Goal: Information Seeking & Learning: Learn about a topic

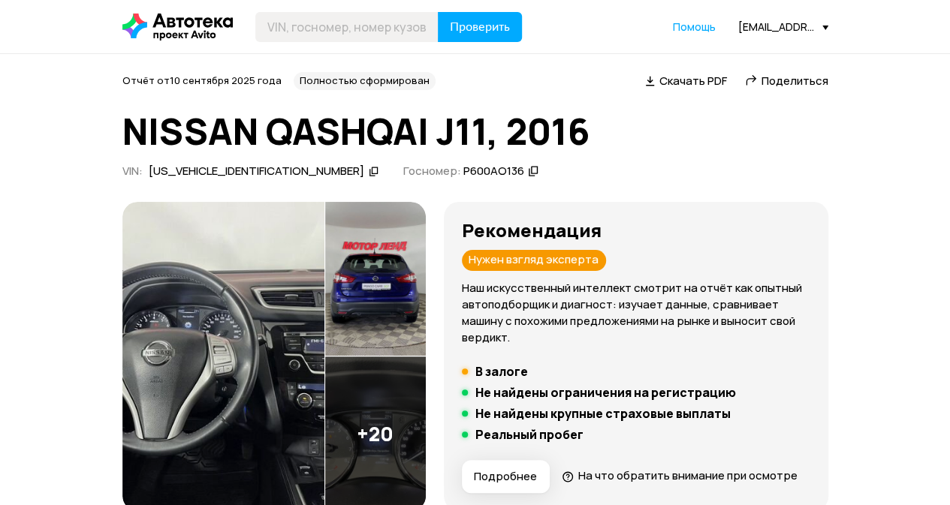
click at [225, 167] on div "Z8NFEAJ11ES020722" at bounding box center [257, 172] width 216 height 16
click at [528, 172] on icon at bounding box center [533, 171] width 11 height 15
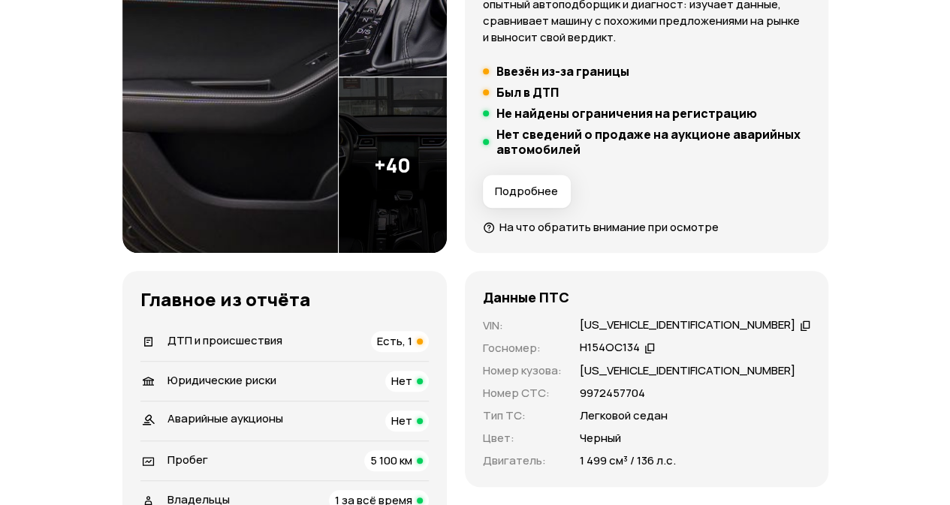
scroll to position [225, 0]
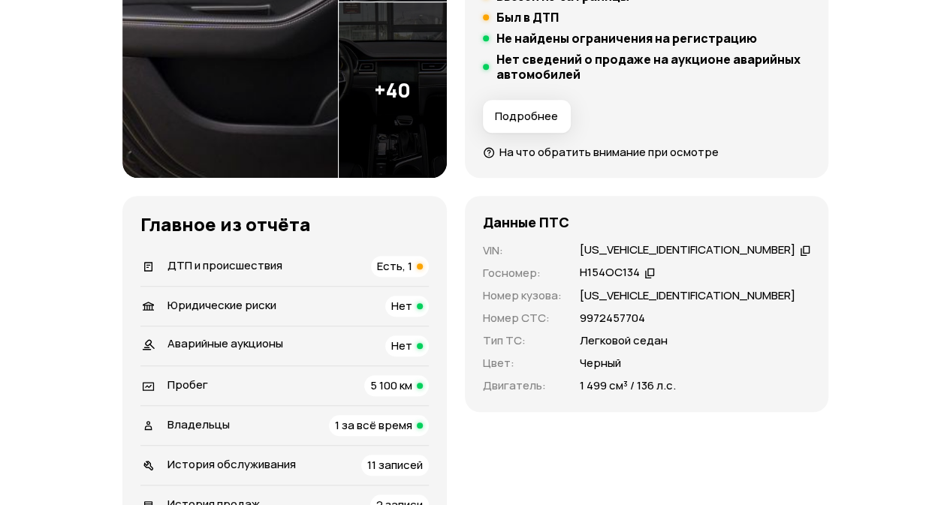
click at [211, 259] on span "ДТП и происшествия" at bounding box center [224, 266] width 115 height 16
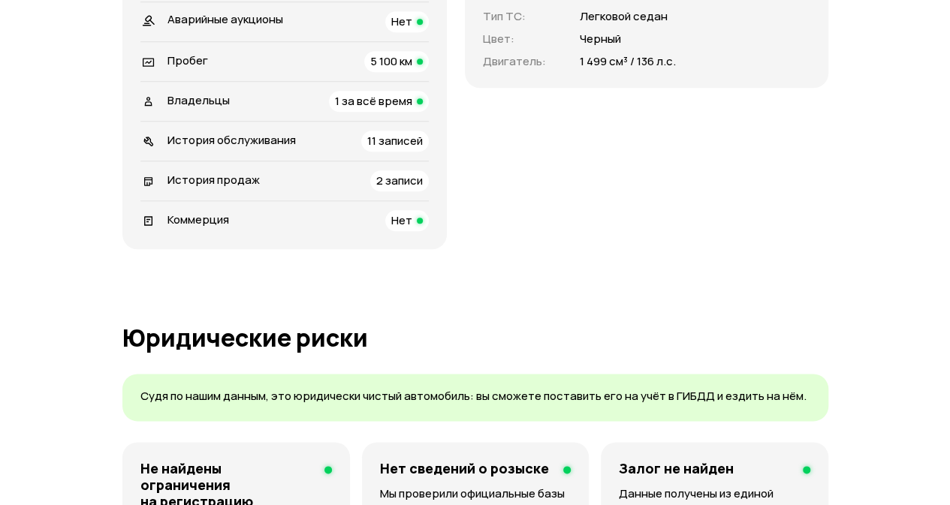
scroll to position [644, 0]
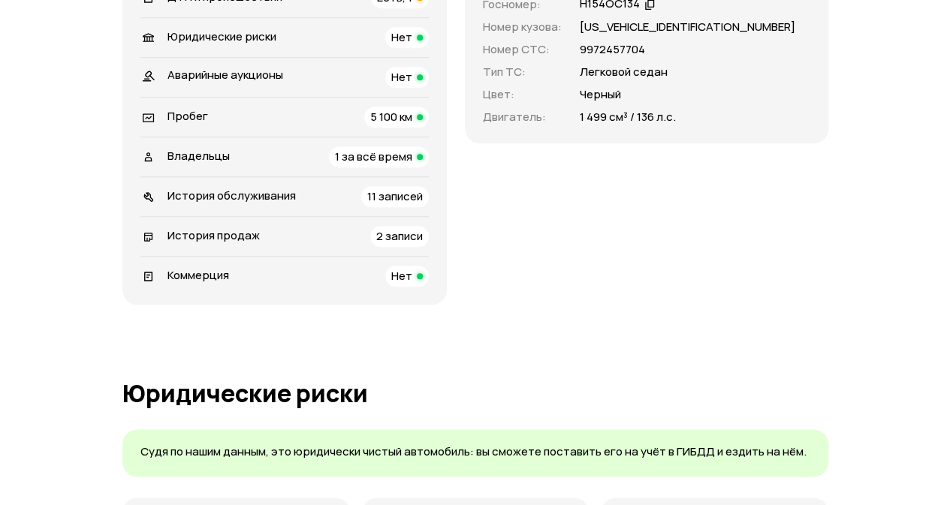
click at [190, 143] on li "Владельцы 1 за всё время" at bounding box center [284, 157] width 288 height 40
click at [192, 149] on span "Владельцы" at bounding box center [198, 156] width 62 height 16
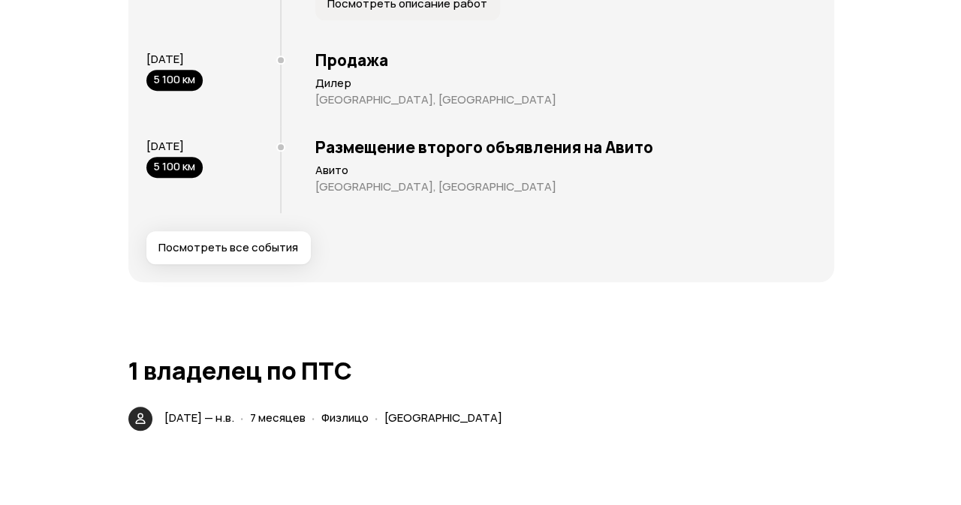
scroll to position [3331, 0]
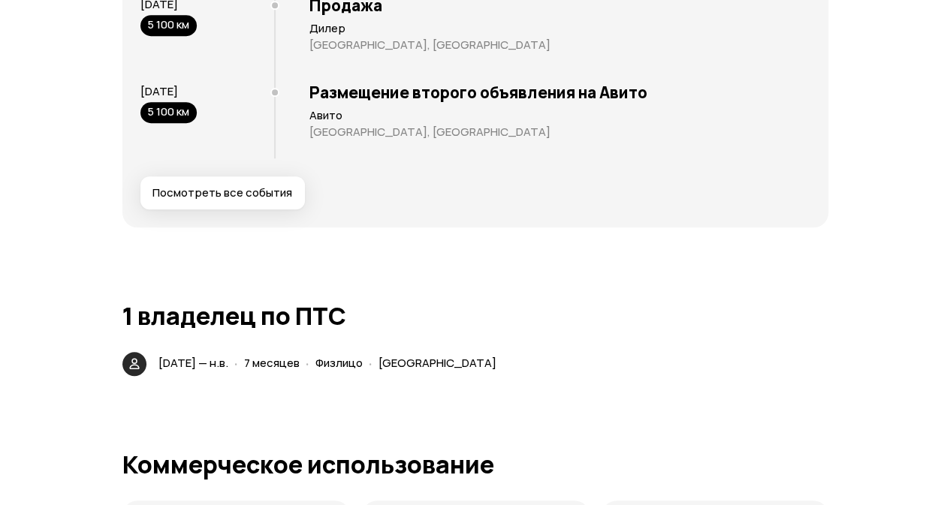
click at [180, 182] on button "Посмотреть все события" at bounding box center [222, 192] width 164 height 33
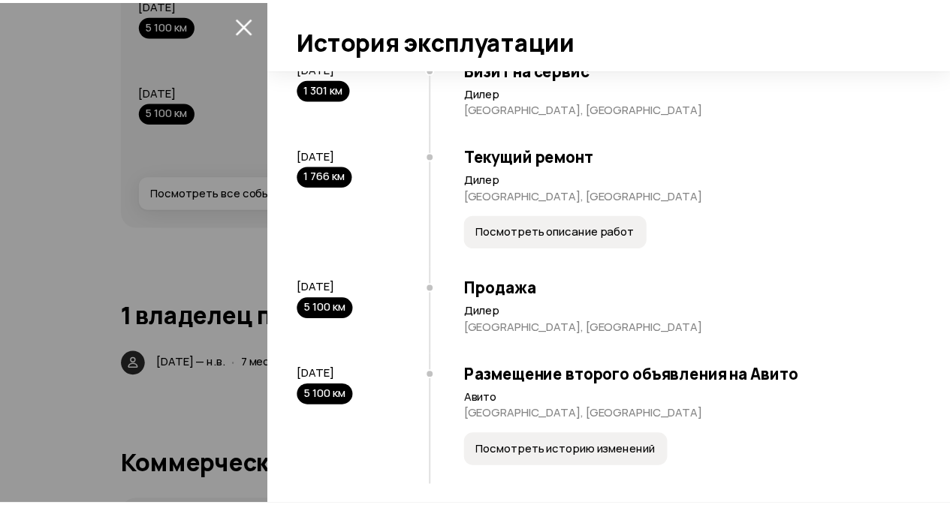
scroll to position [931, 0]
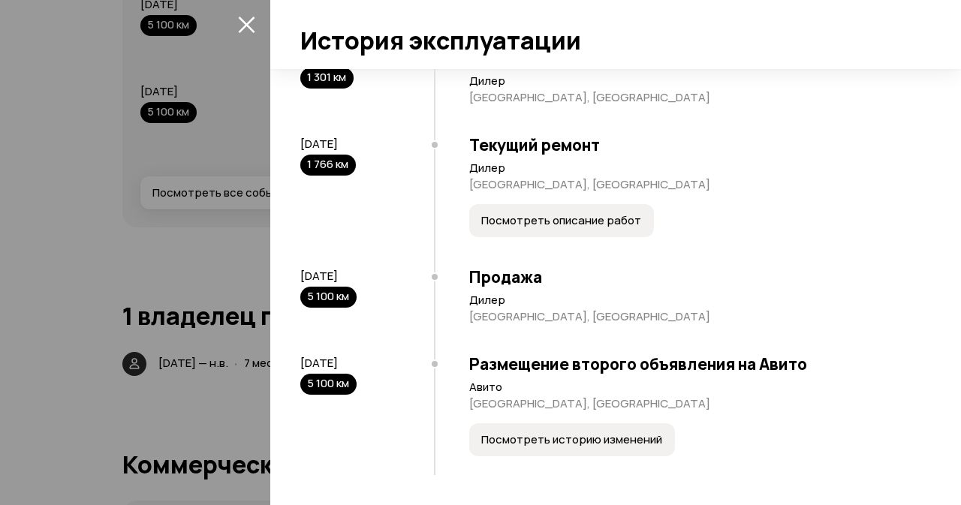
click at [251, 21] on icon "закрыть" at bounding box center [246, 24] width 17 height 17
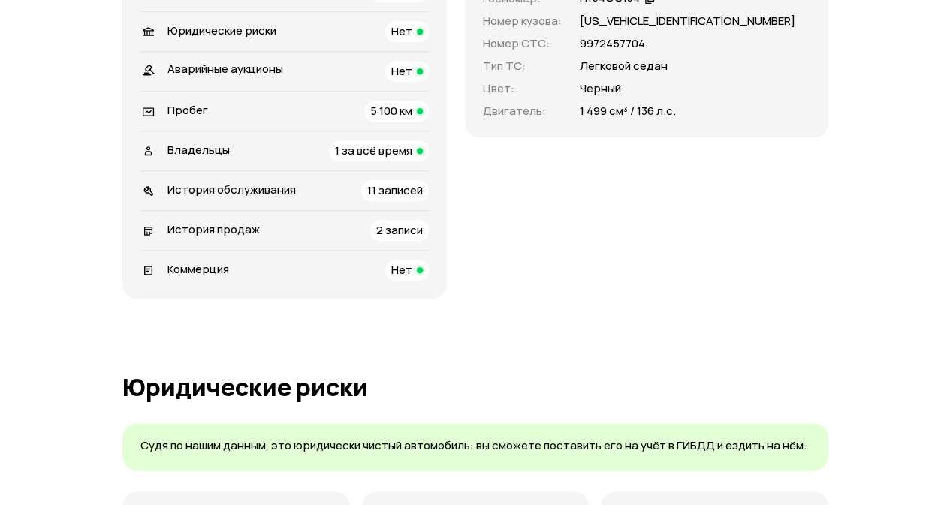
scroll to position [601, 0]
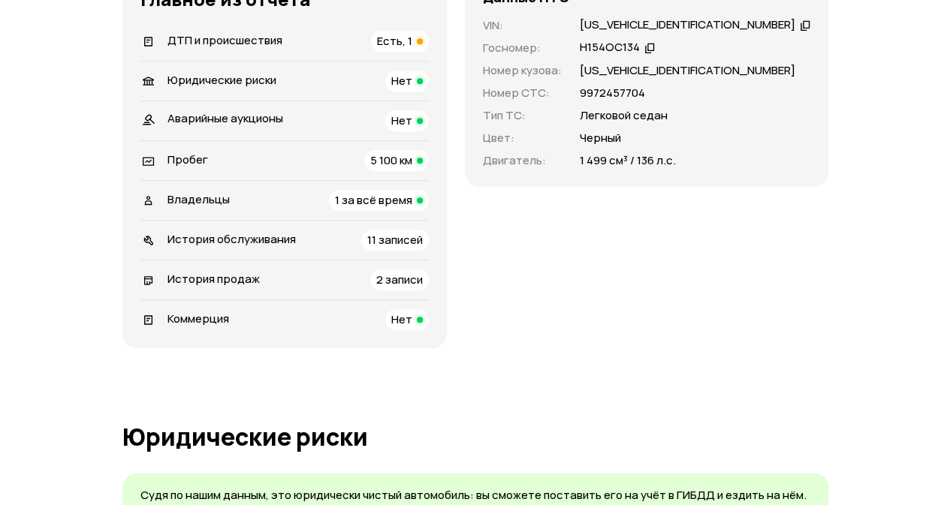
click at [234, 36] on span "ДТП и происшествия" at bounding box center [224, 40] width 115 height 16
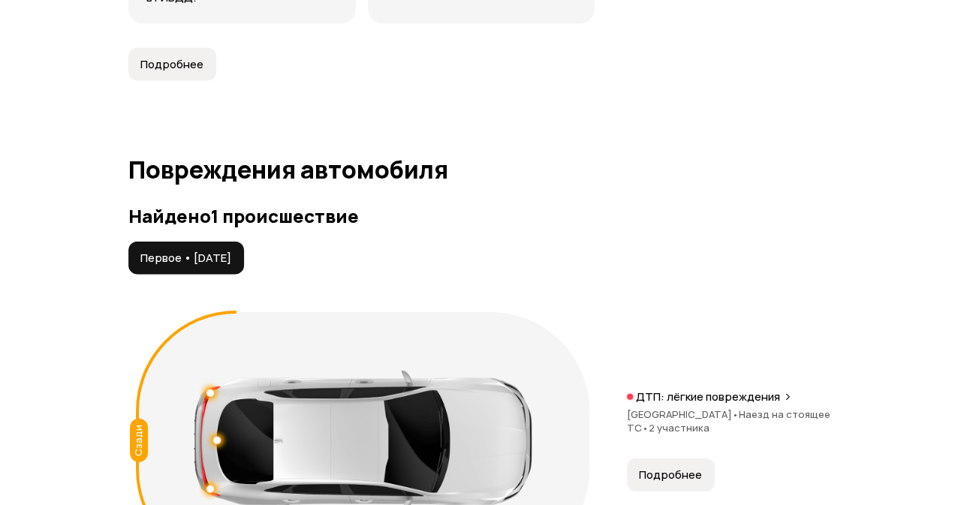
scroll to position [1696, 0]
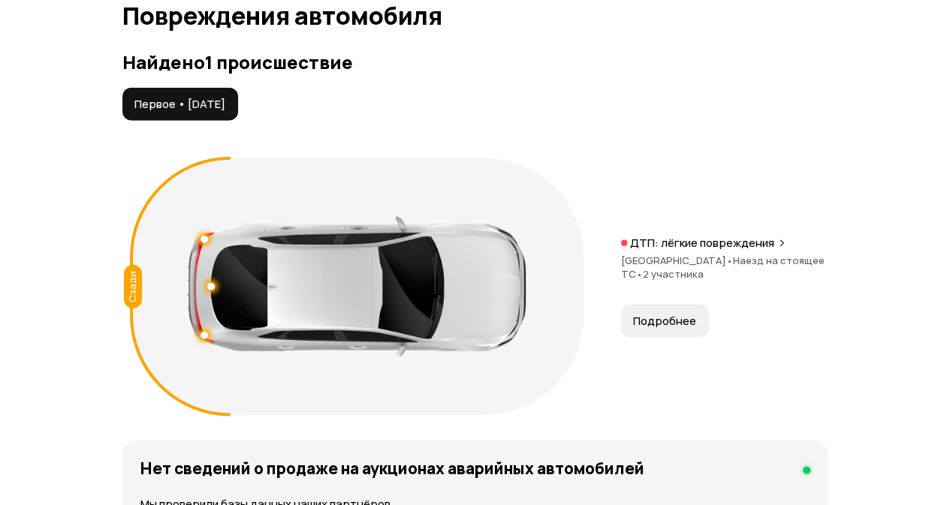
click at [649, 318] on span "Подробнее" at bounding box center [664, 321] width 63 height 15
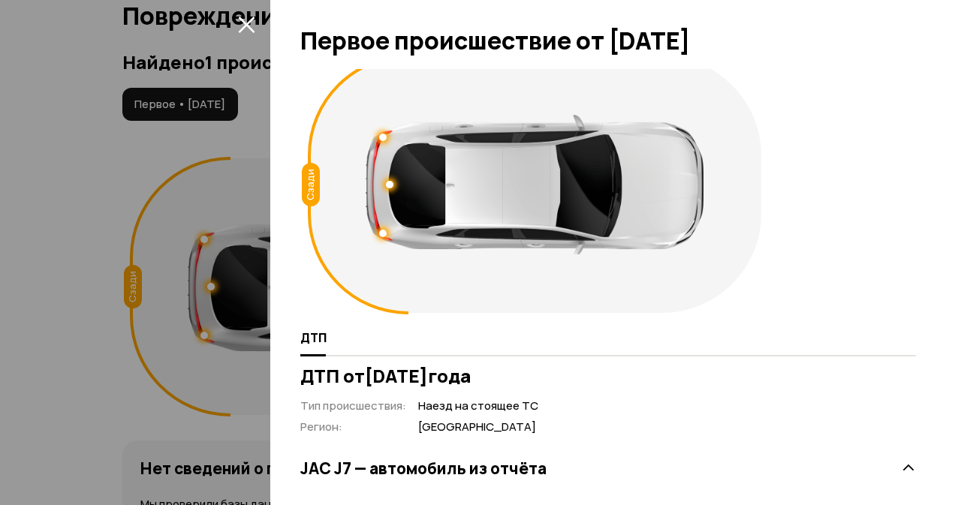
scroll to position [0, 0]
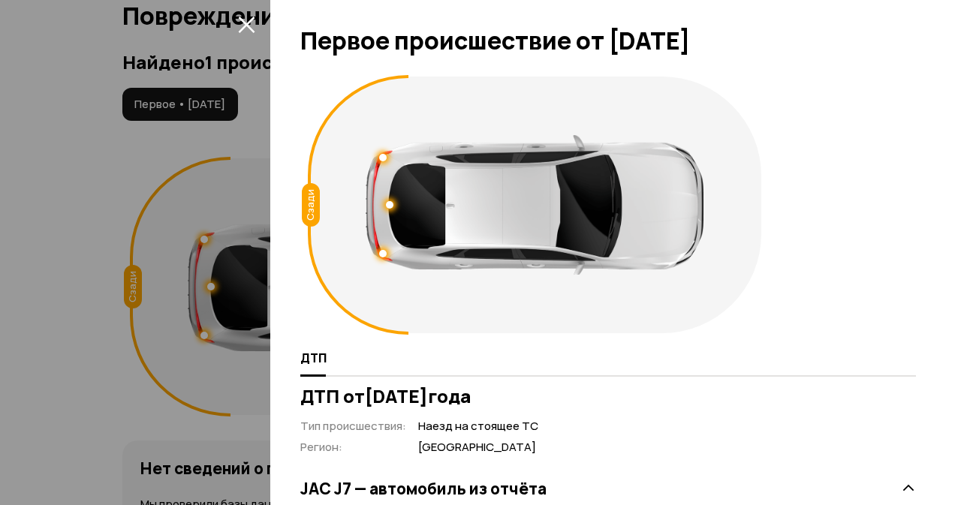
click at [389, 204] on div at bounding box center [390, 205] width 8 height 8
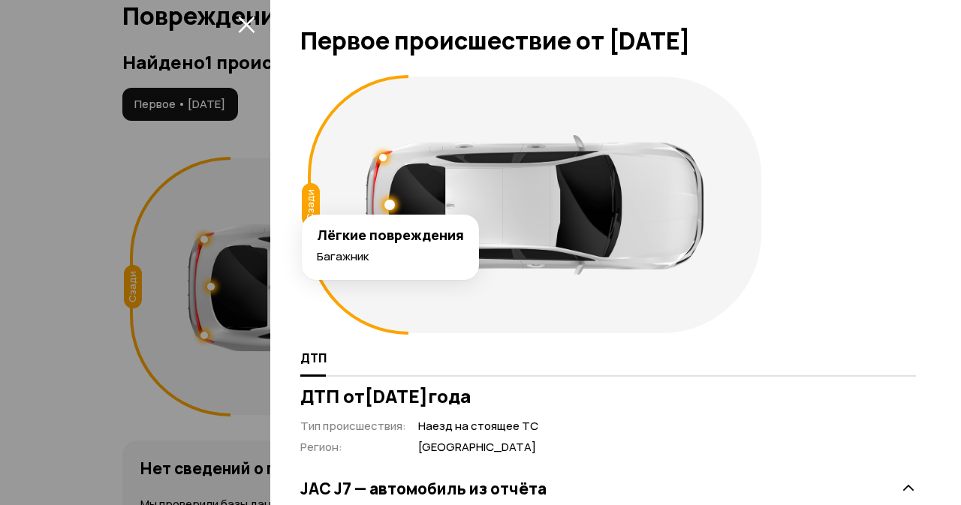
click at [389, 201] on div at bounding box center [390, 205] width 11 height 11
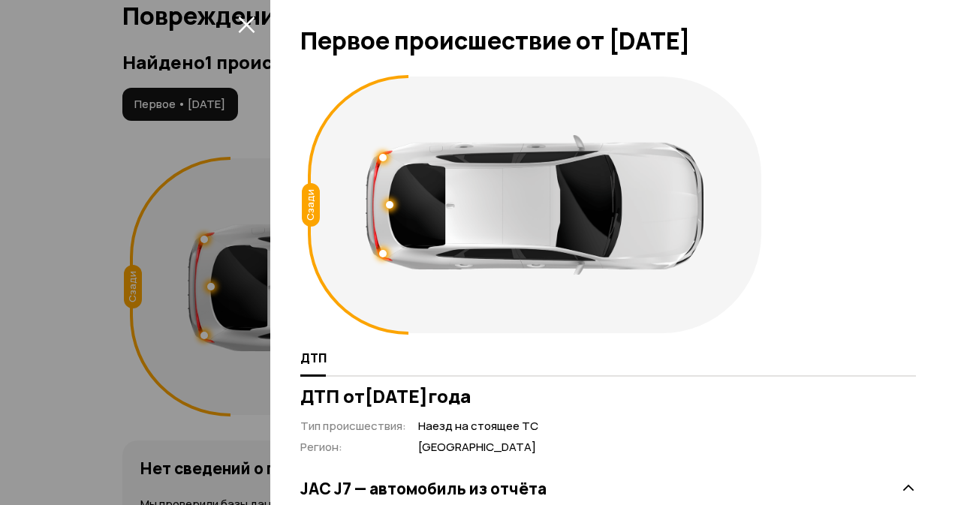
click at [383, 151] on div at bounding box center [535, 205] width 338 height 140
click at [383, 154] on div at bounding box center [383, 158] width 8 height 8
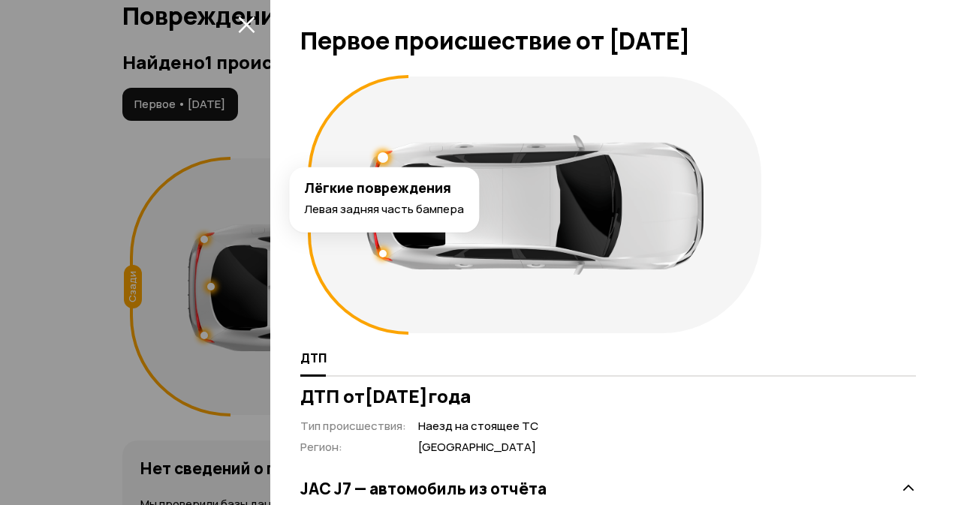
click at [382, 249] on div at bounding box center [535, 205] width 338 height 140
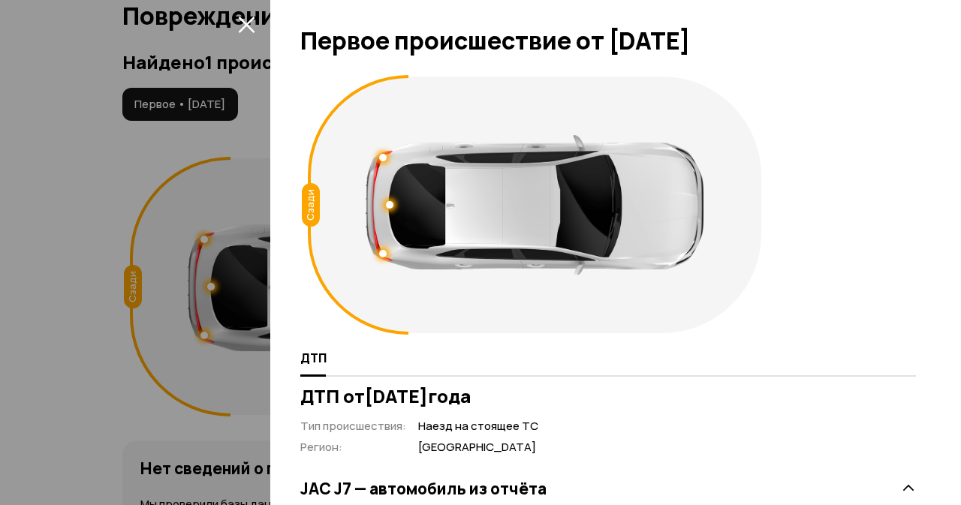
click at [382, 259] on div at bounding box center [535, 205] width 338 height 140
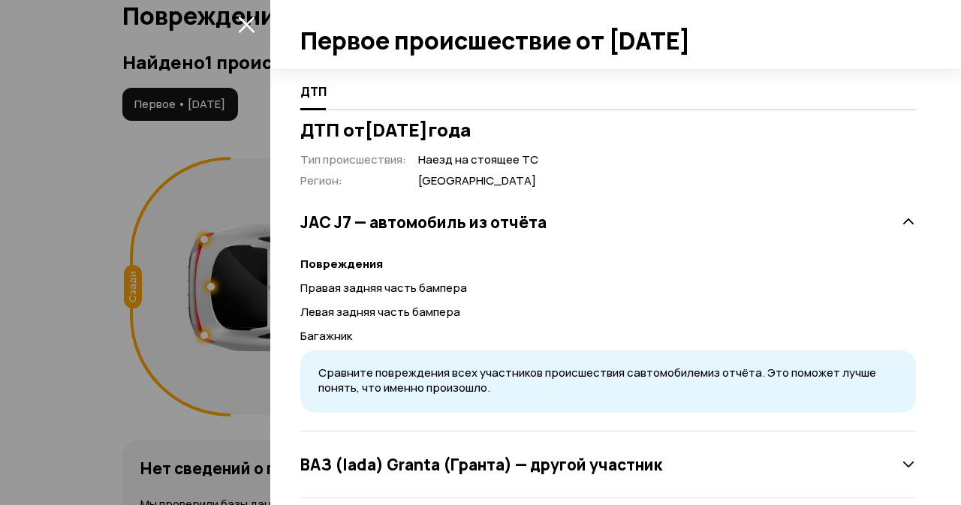
scroll to position [288, 0]
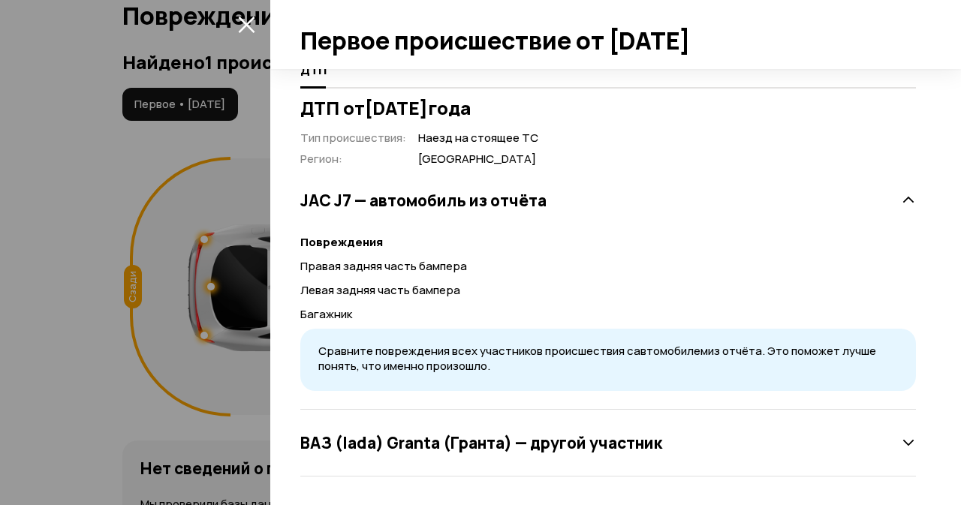
click at [611, 445] on h3 "ВАЗ (lada) Granta (Гранта) — другой участник" at bounding box center [481, 443] width 362 height 20
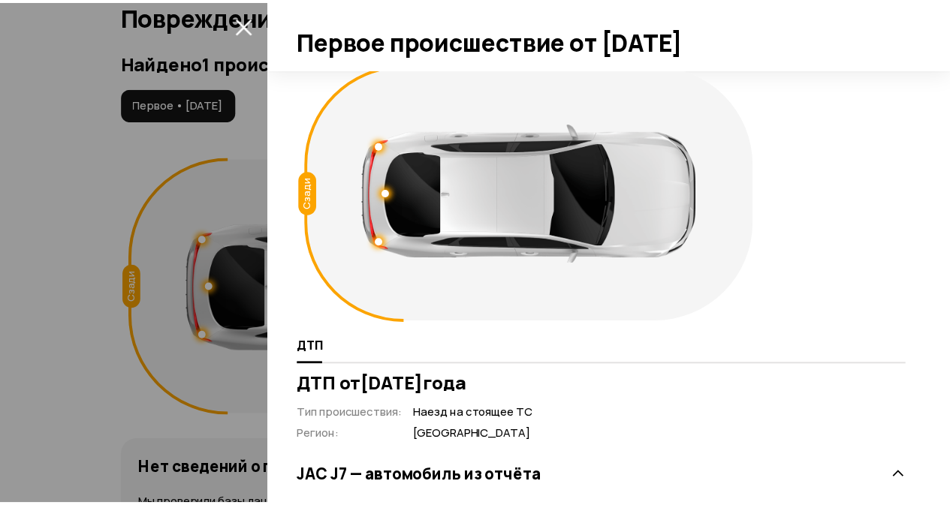
scroll to position [0, 0]
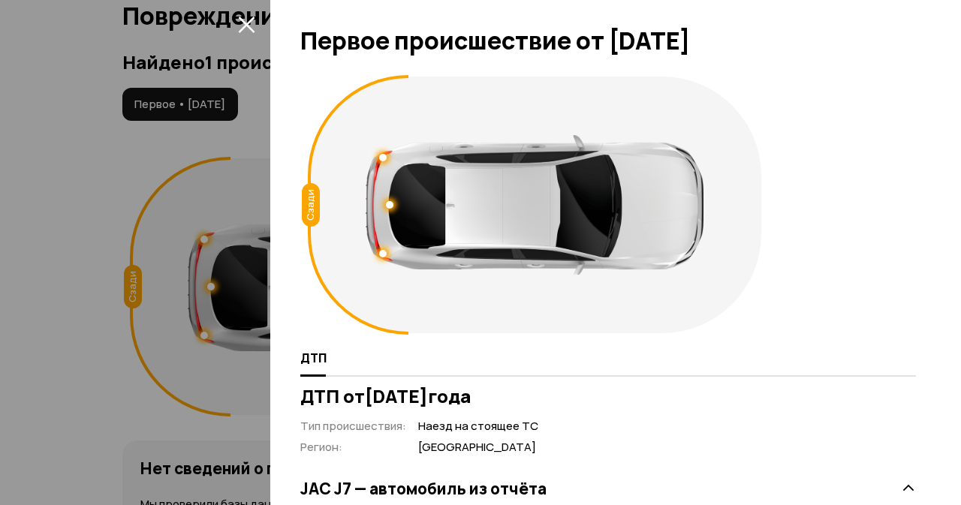
click at [239, 26] on icon "закрыть" at bounding box center [246, 24] width 17 height 17
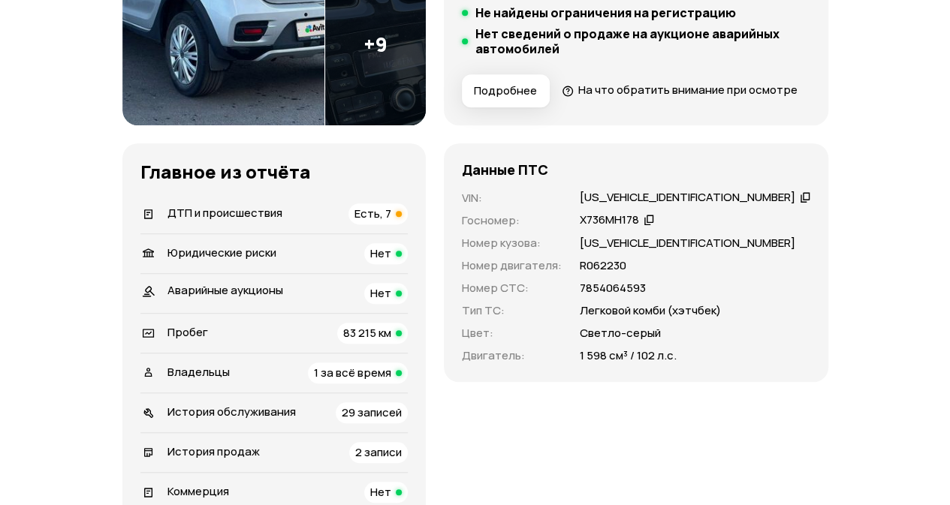
scroll to position [526, 0]
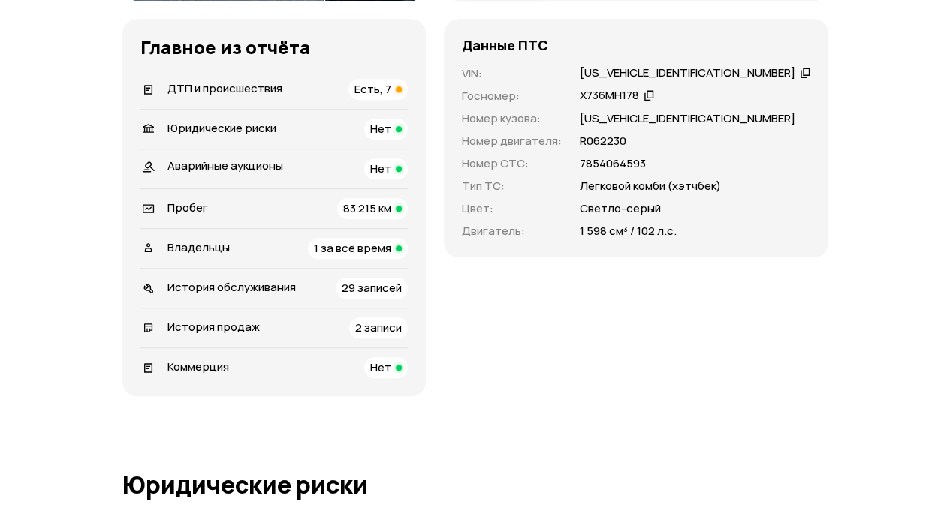
click at [213, 96] on span "ДТП и происшествия" at bounding box center [224, 88] width 115 height 16
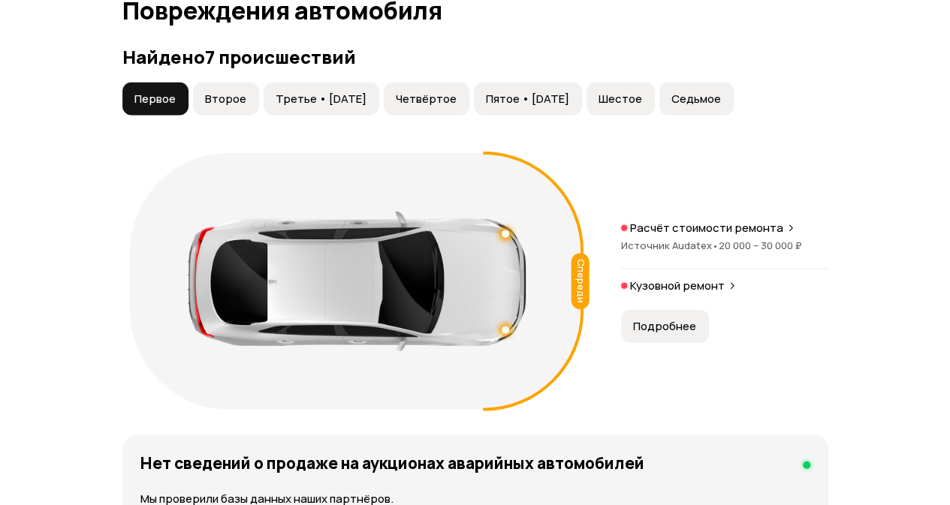
scroll to position [1696, 0]
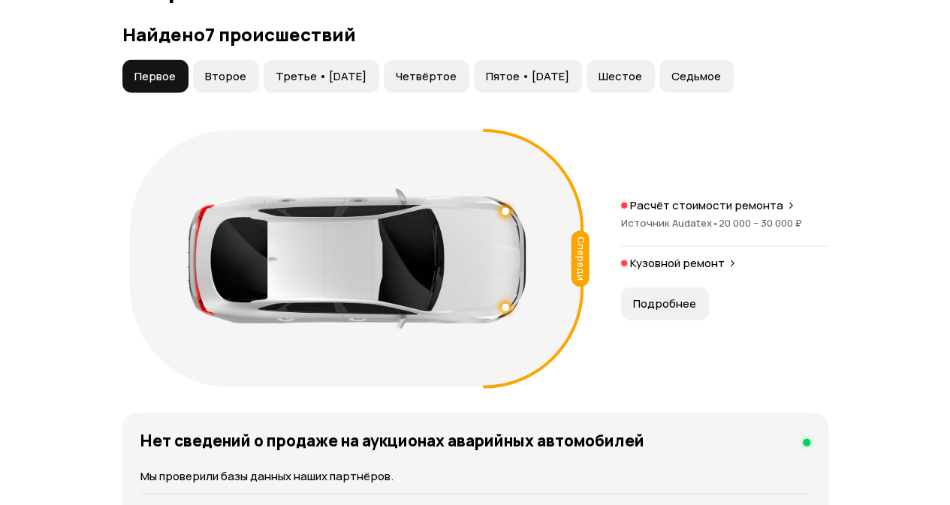
click at [213, 84] on span "Второе" at bounding box center [225, 76] width 41 height 15
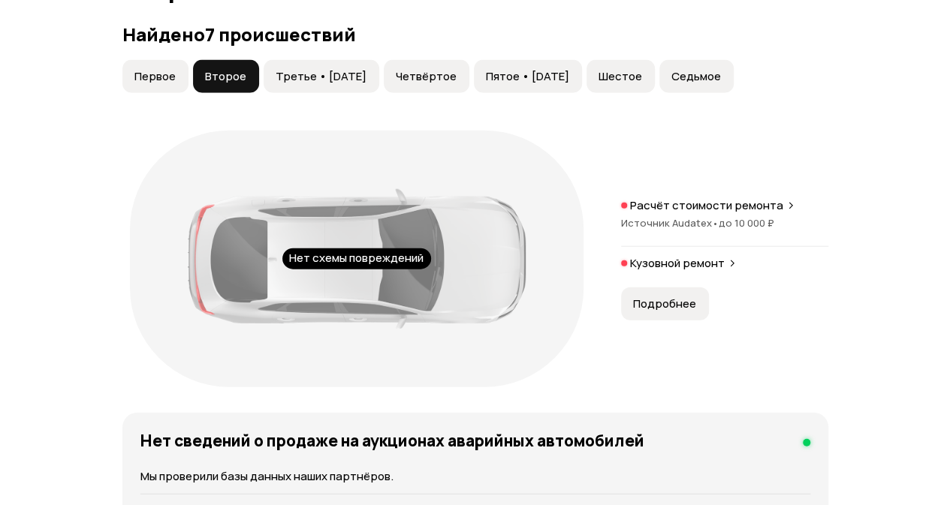
click at [288, 84] on span "Третье • [DATE]" at bounding box center [321, 76] width 91 height 15
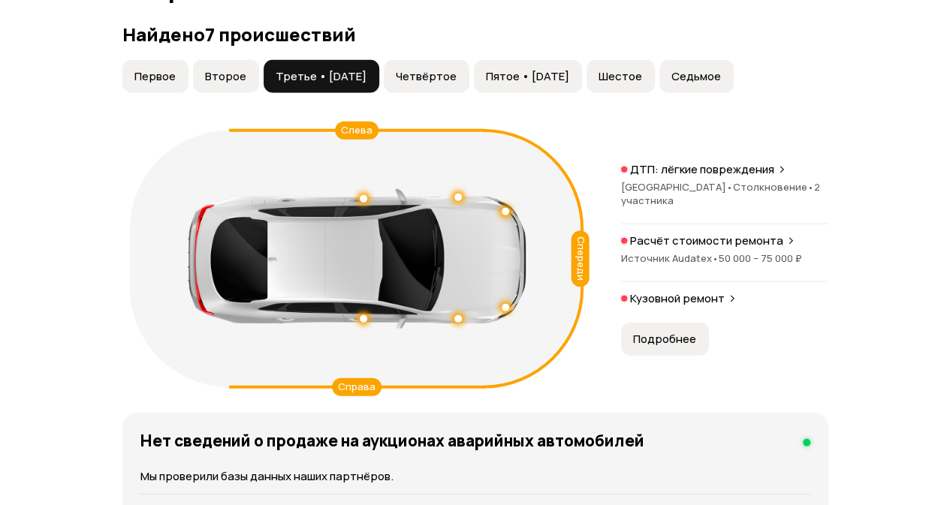
click at [424, 84] on span "Четвёртое" at bounding box center [426, 76] width 61 height 15
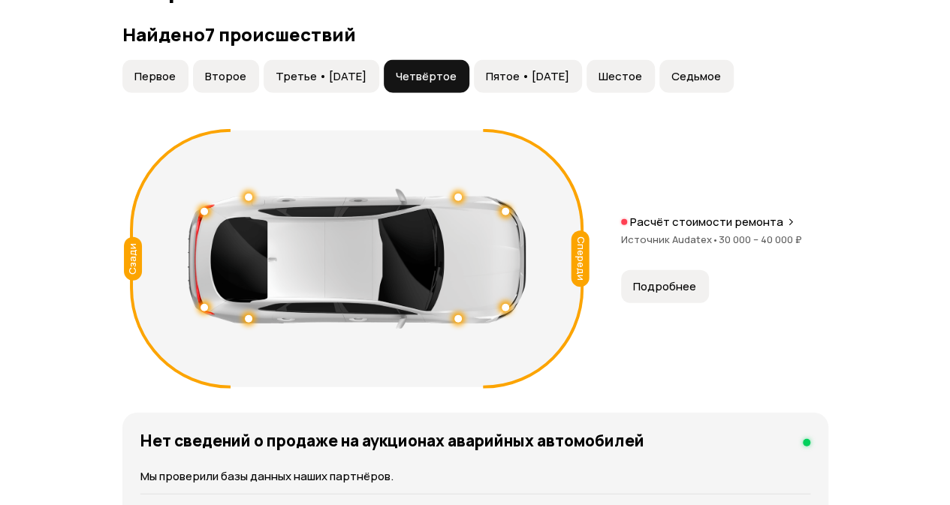
click at [557, 84] on span "Пятое • 02 мар 2021" at bounding box center [527, 76] width 83 height 15
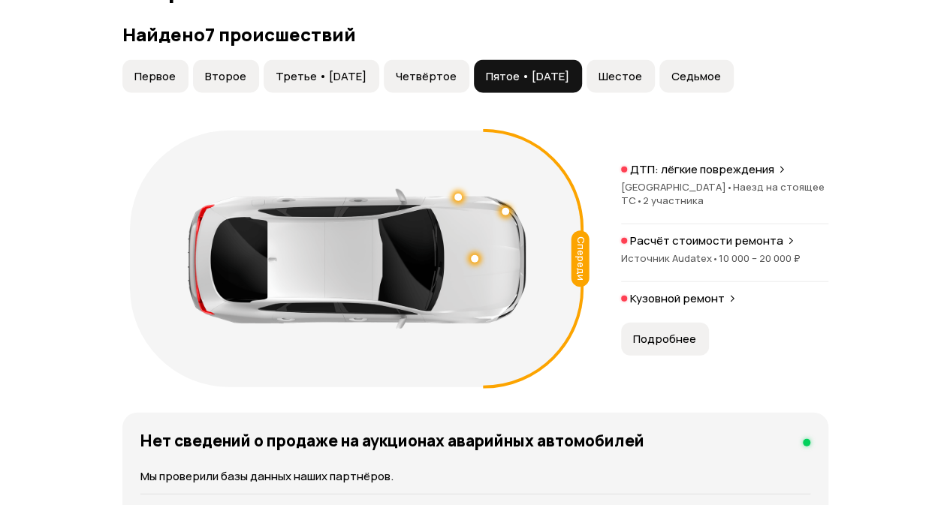
click at [642, 84] on span "Шестое" at bounding box center [621, 76] width 44 height 15
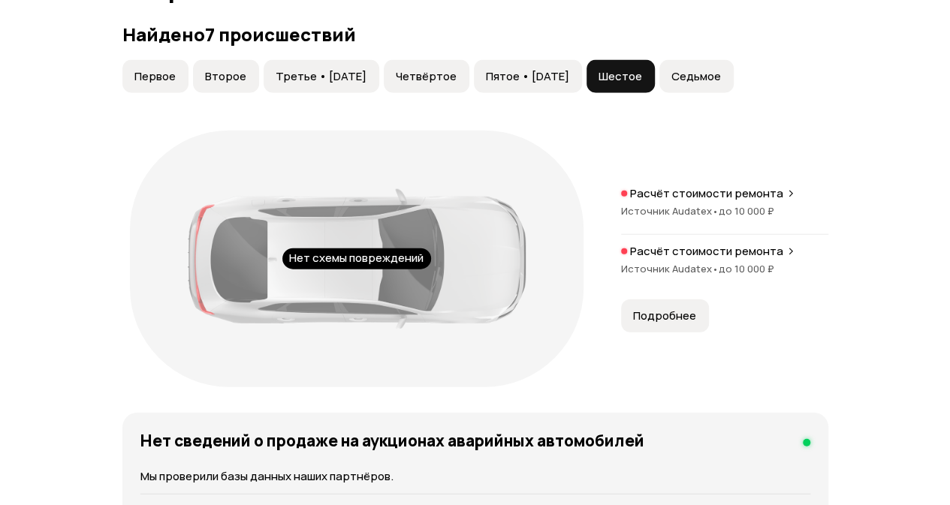
click at [721, 84] on span "Седьмое" at bounding box center [696, 76] width 50 height 15
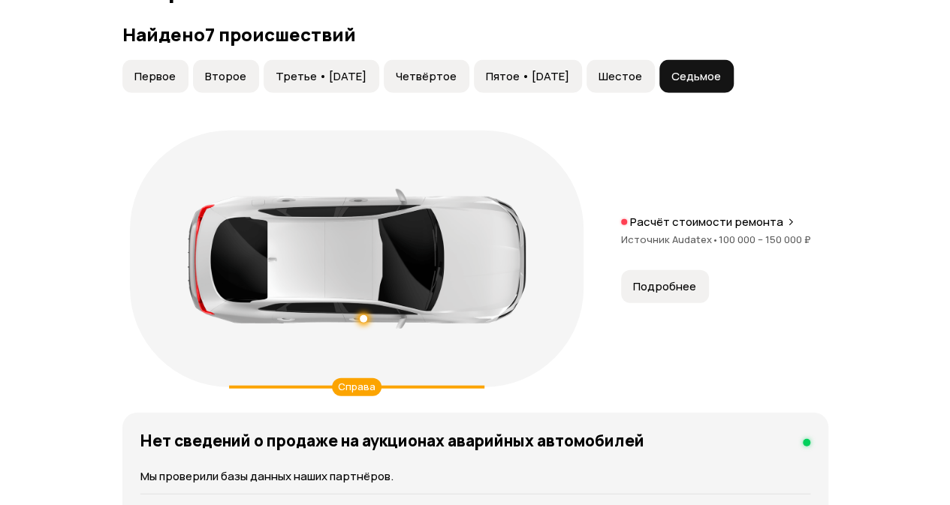
click at [642, 84] on span "Шестое" at bounding box center [621, 76] width 44 height 15
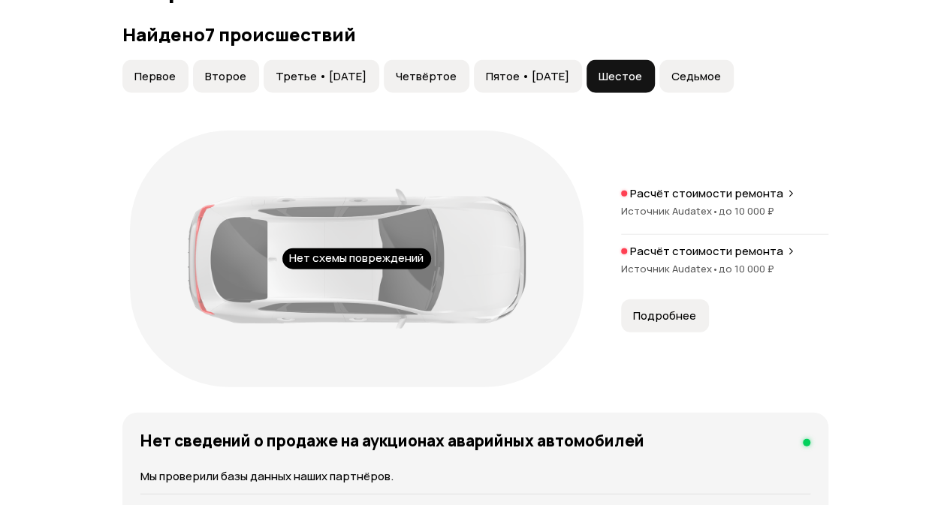
click at [584, 84] on div "Найдено 7 происшествий Первое Второе Третье • 09 сен 2018 Четвёртое Пятое • 02 …" at bounding box center [475, 209] width 706 height 371
click at [569, 84] on span "Пятое • 02 мар 2021" at bounding box center [527, 76] width 83 height 15
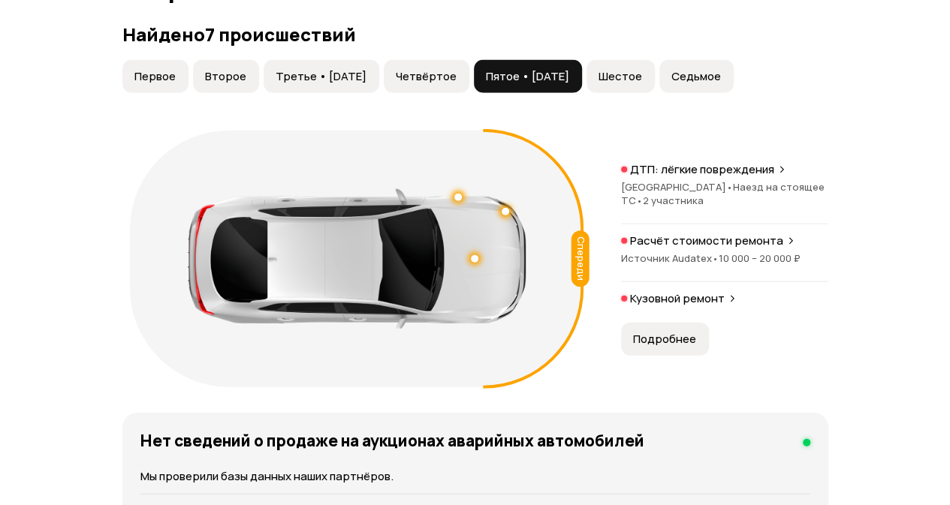
click at [353, 84] on span "Третье • 09 сен 2018" at bounding box center [321, 76] width 91 height 15
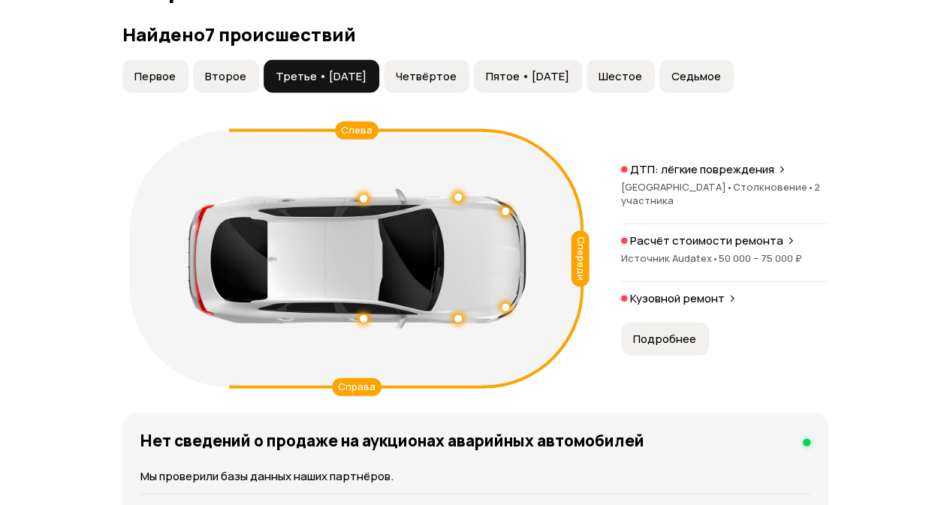
click at [721, 84] on span "Седьмое" at bounding box center [696, 76] width 50 height 15
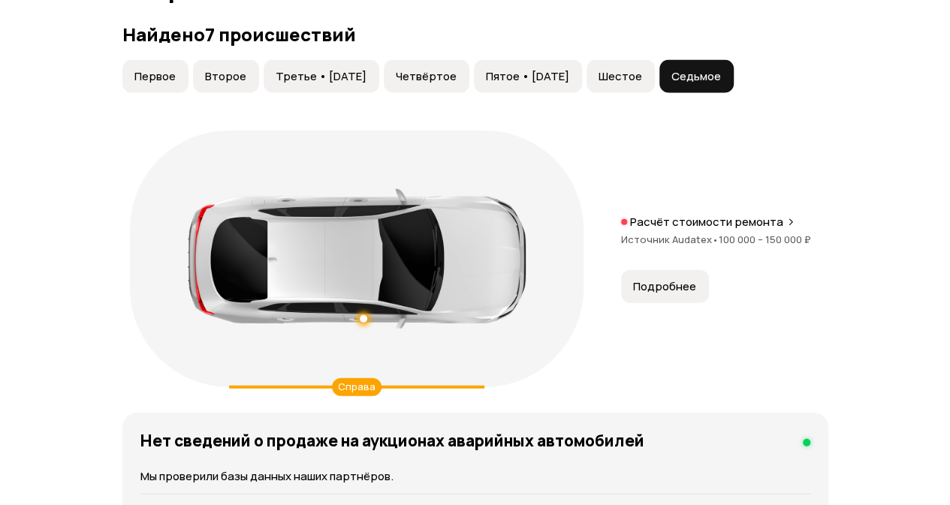
click at [655, 88] on button "Шестое" at bounding box center [621, 76] width 68 height 33
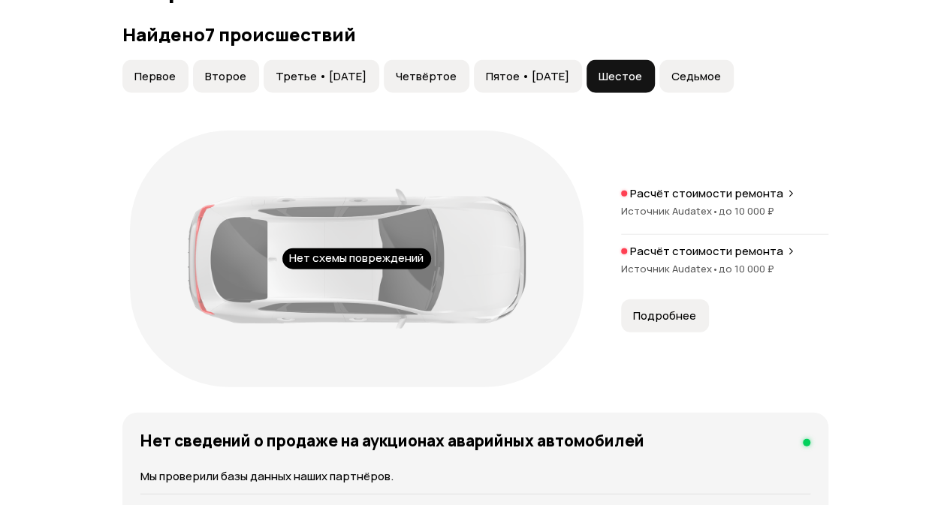
click at [439, 86] on button "Четвёртое" at bounding box center [427, 76] width 86 height 33
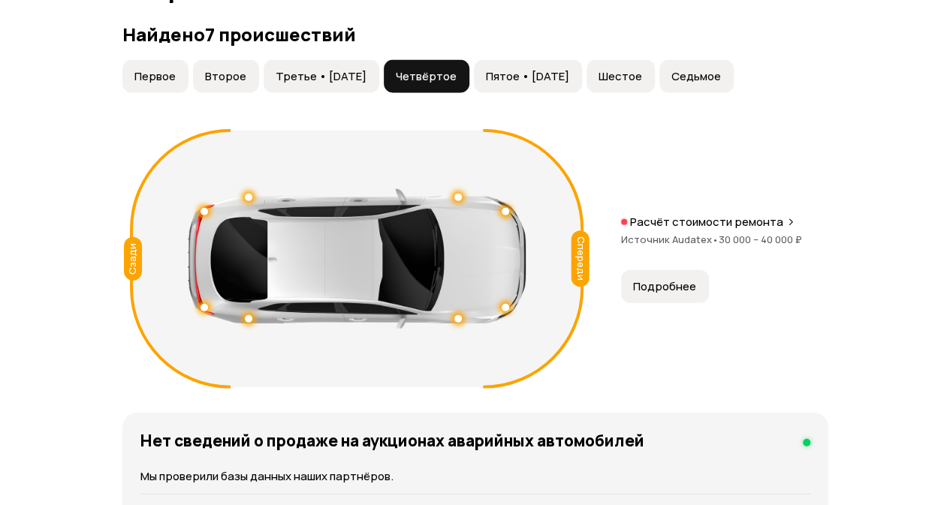
click at [245, 93] on button "Второе" at bounding box center [226, 76] width 66 height 33
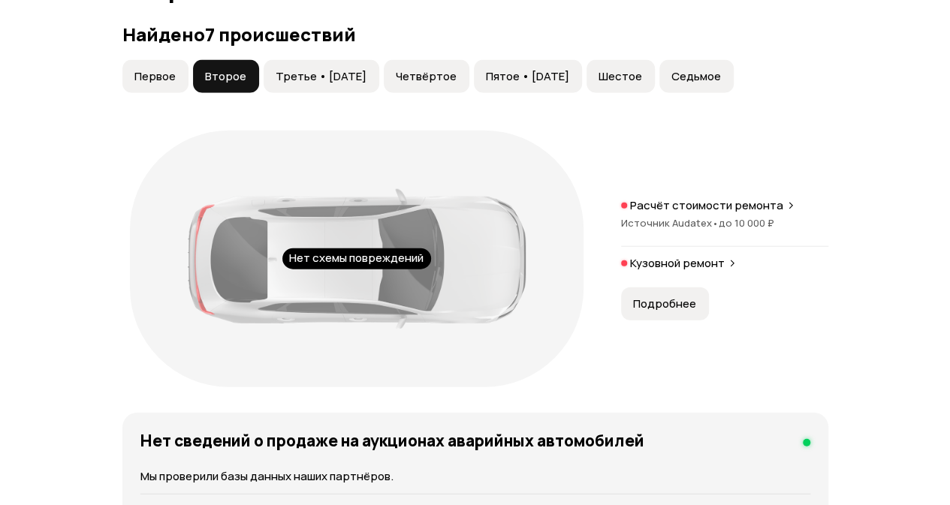
click at [158, 84] on span "Первое" at bounding box center [154, 76] width 41 height 15
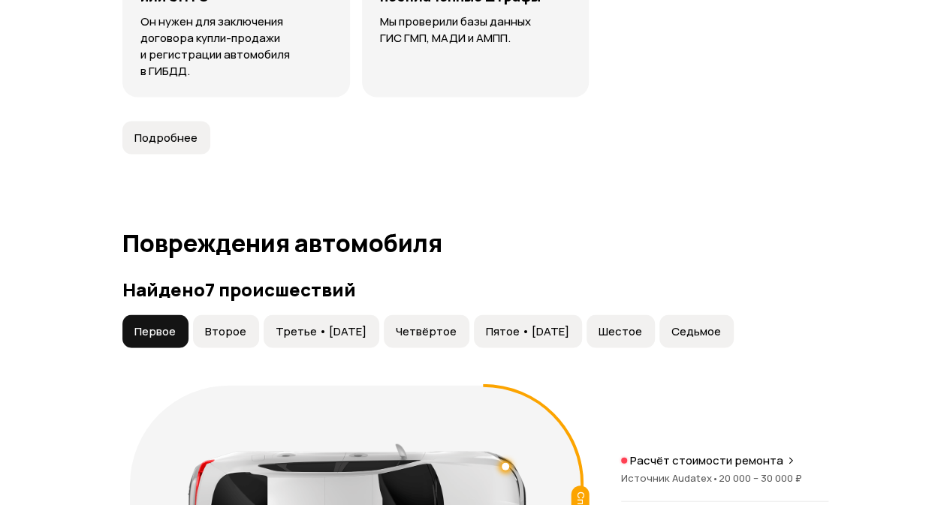
scroll to position [1395, 0]
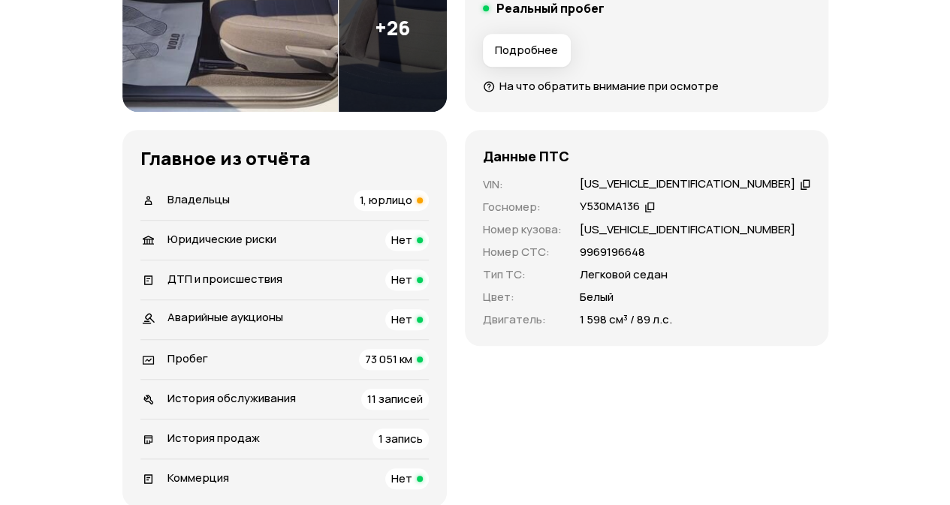
scroll to position [451, 0]
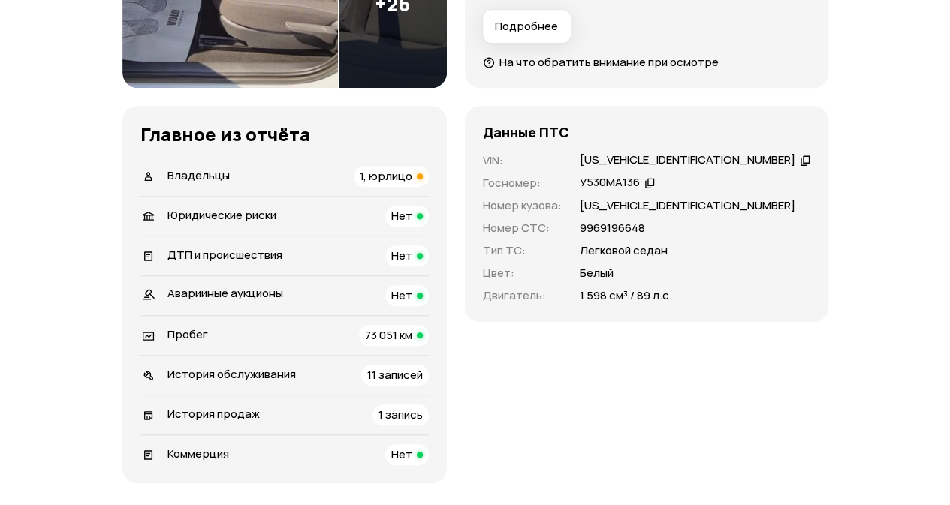
click at [183, 174] on span "Владельцы" at bounding box center [198, 175] width 62 height 16
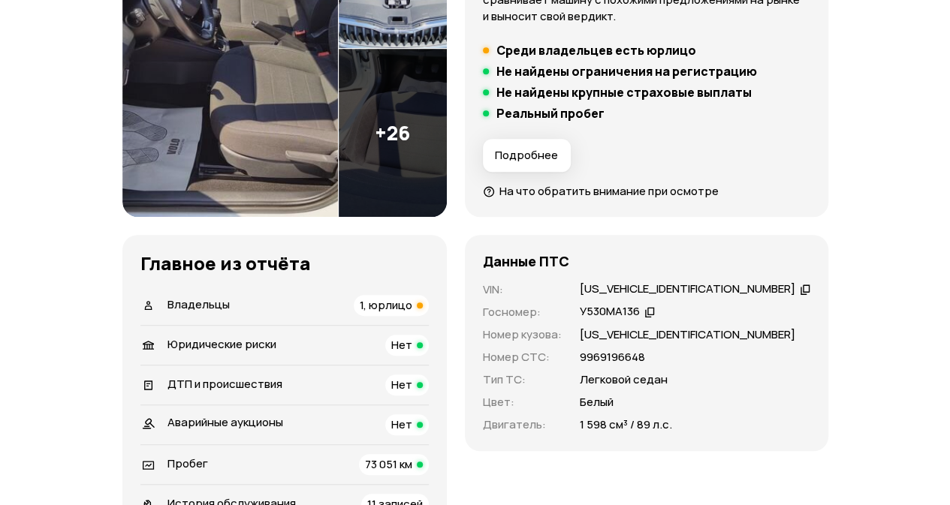
scroll to position [376, 0]
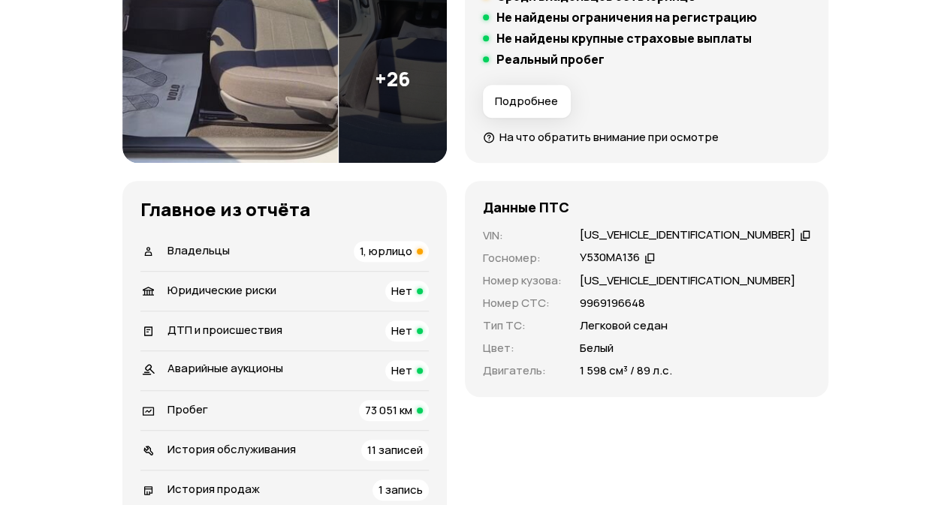
click at [223, 330] on span "ДТП и происшествия" at bounding box center [224, 330] width 115 height 16
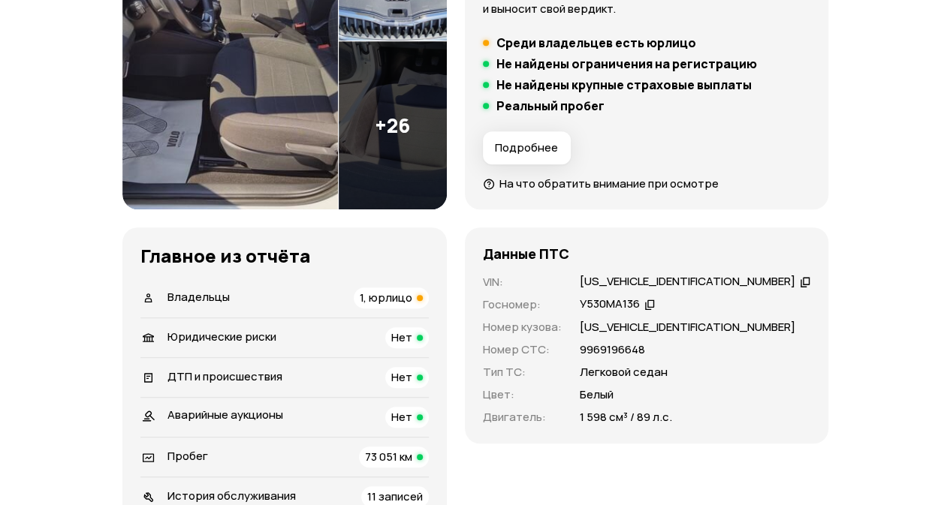
scroll to position [479, 0]
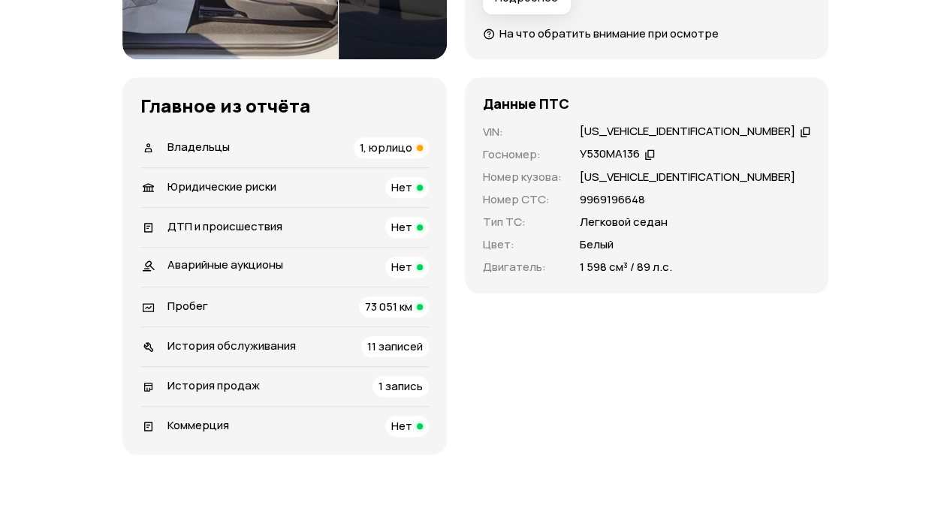
click at [182, 345] on span "История обслуживания" at bounding box center [231, 346] width 128 height 16
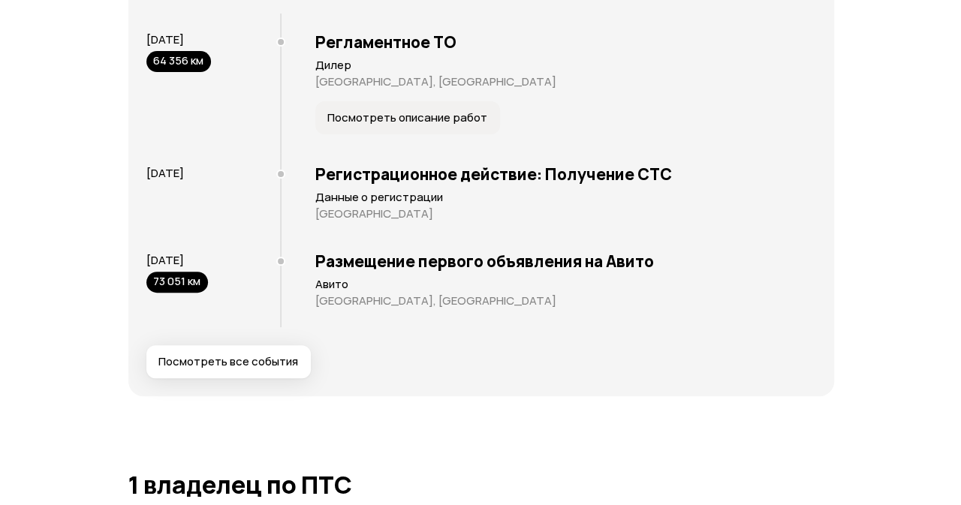
scroll to position [2978, 0]
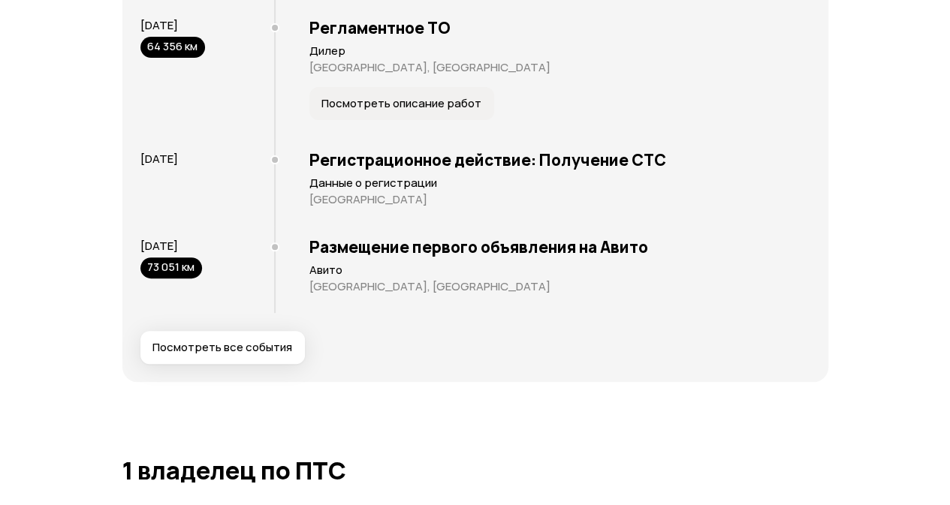
click at [197, 347] on span "Посмотреть все события" at bounding box center [222, 347] width 140 height 15
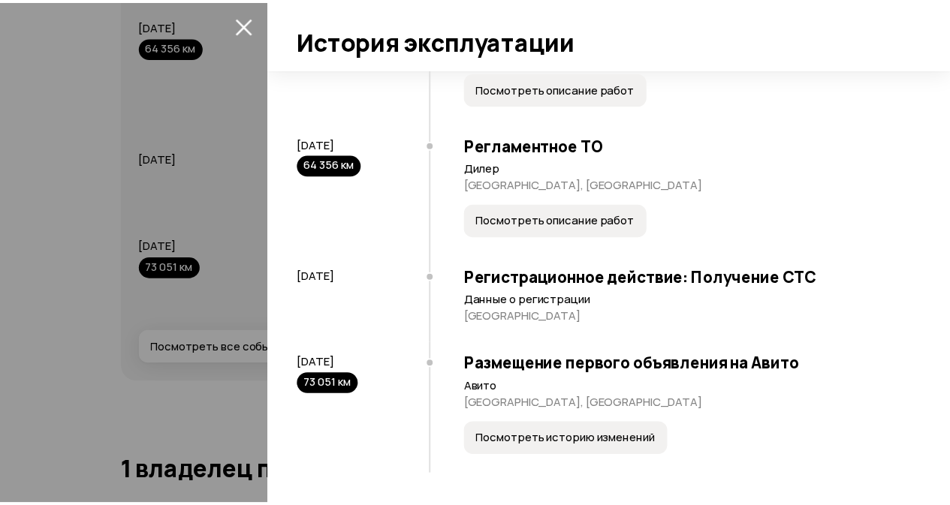
scroll to position [1055, 0]
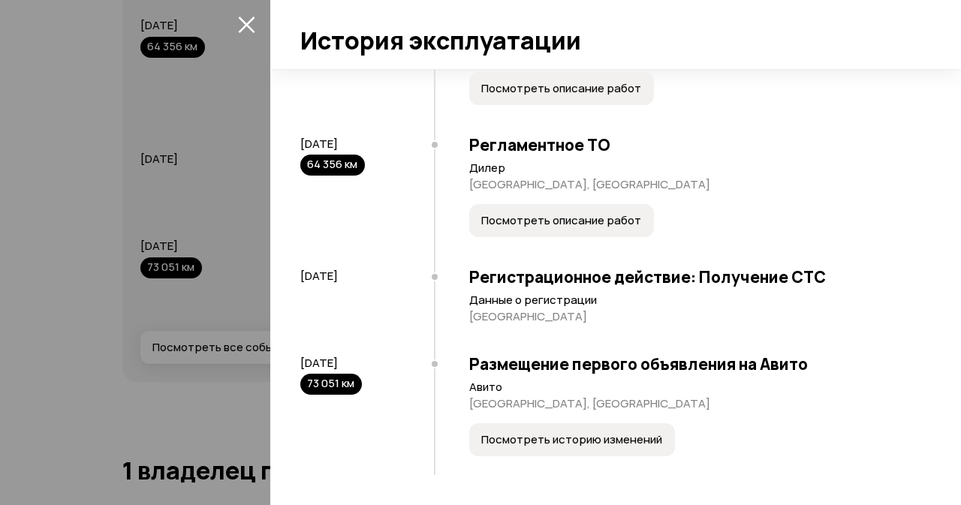
click at [238, 20] on icon "закрыть" at bounding box center [246, 24] width 17 height 17
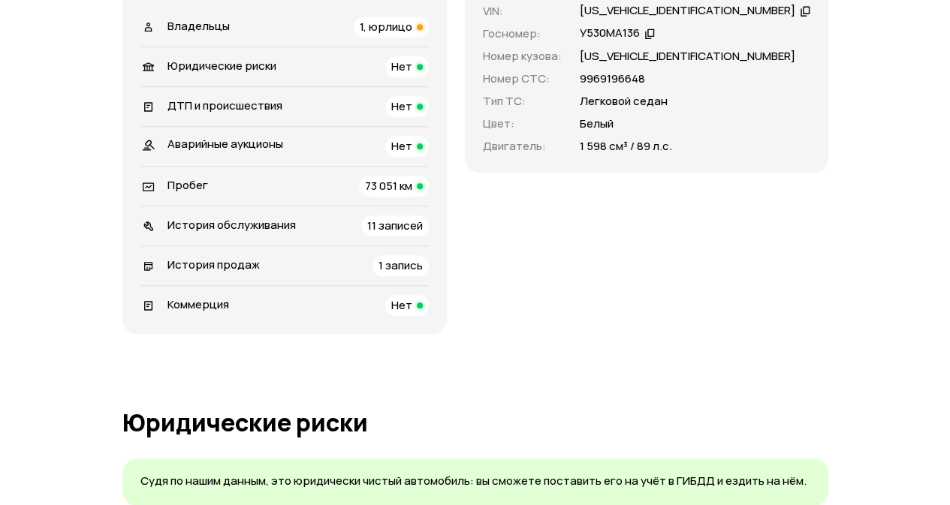
scroll to position [526, 0]
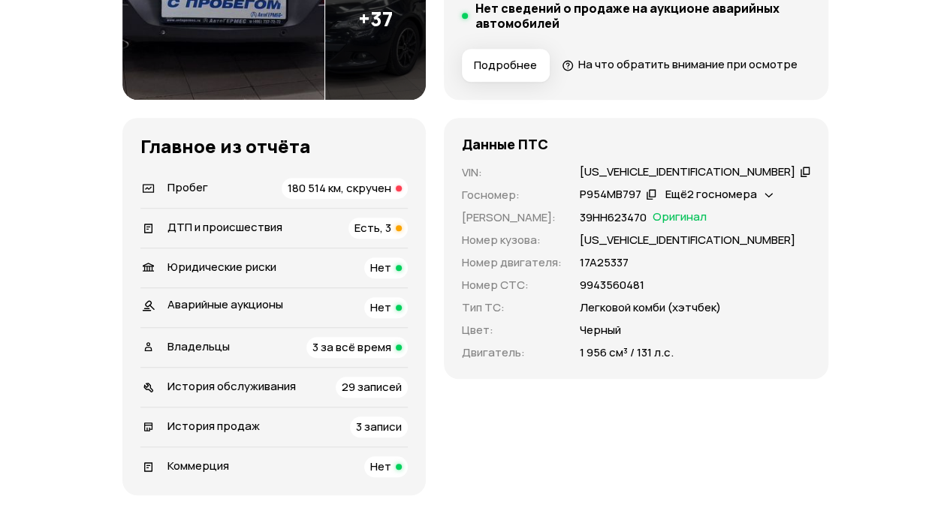
scroll to position [451, 0]
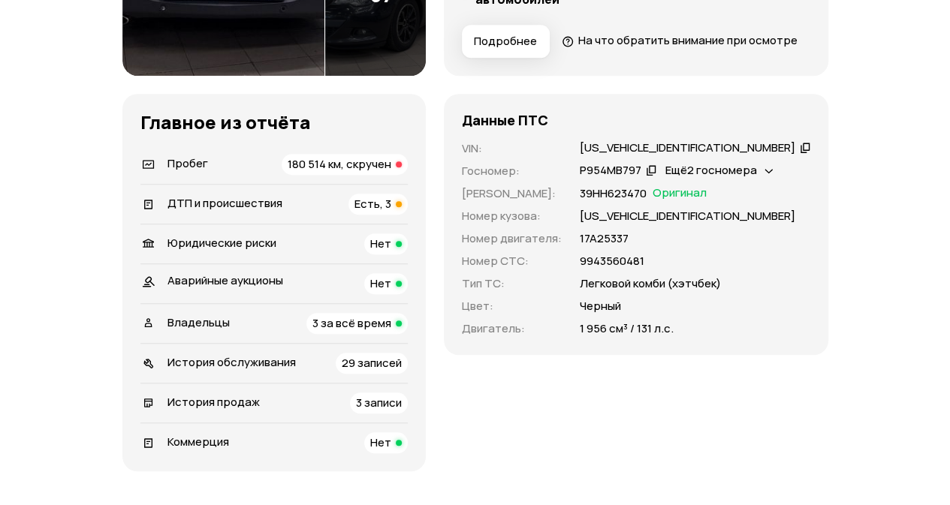
click at [379, 331] on span "3 за всё время" at bounding box center [351, 323] width 79 height 16
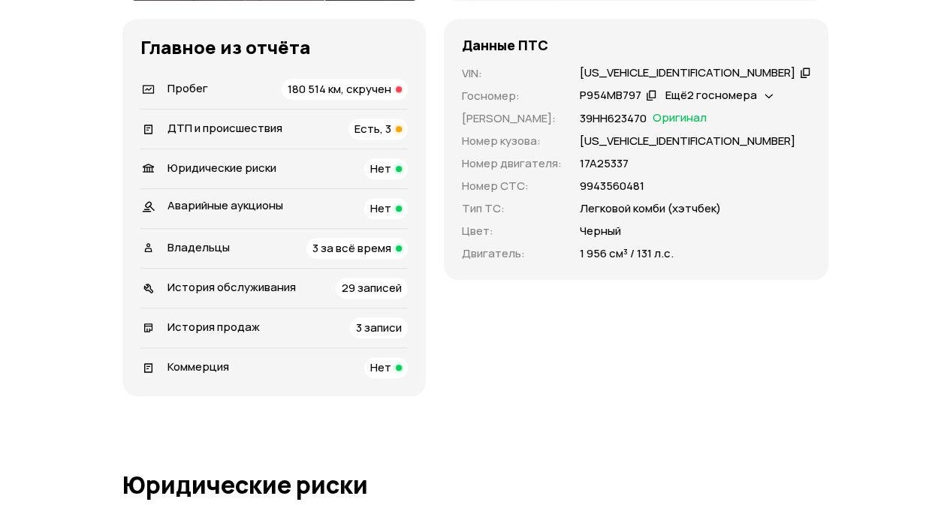
scroll to position [601, 0]
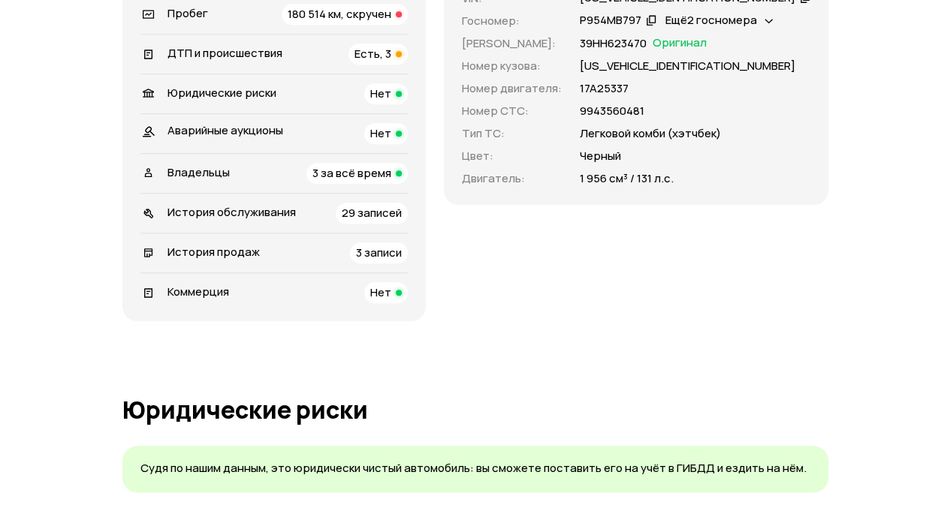
click at [200, 61] on span "ДТП и происшествия" at bounding box center [224, 53] width 115 height 16
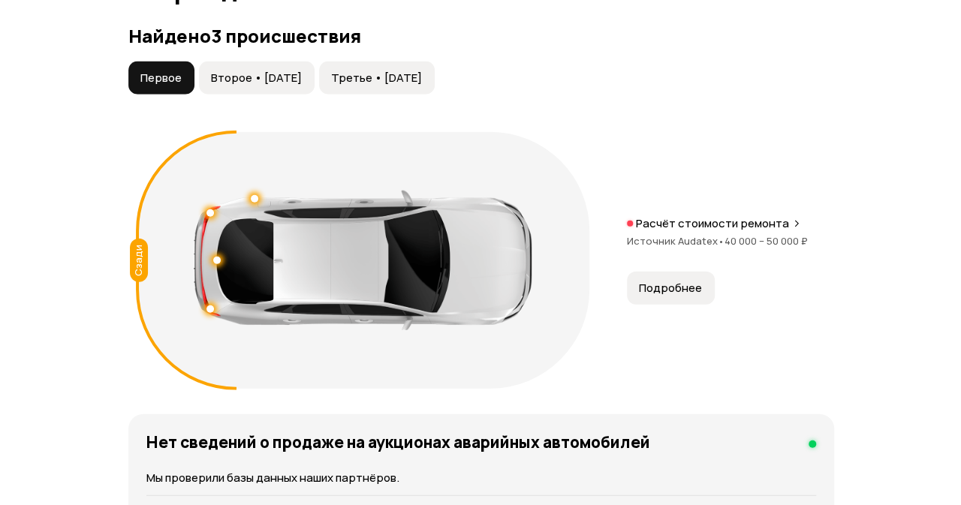
scroll to position [1696, 0]
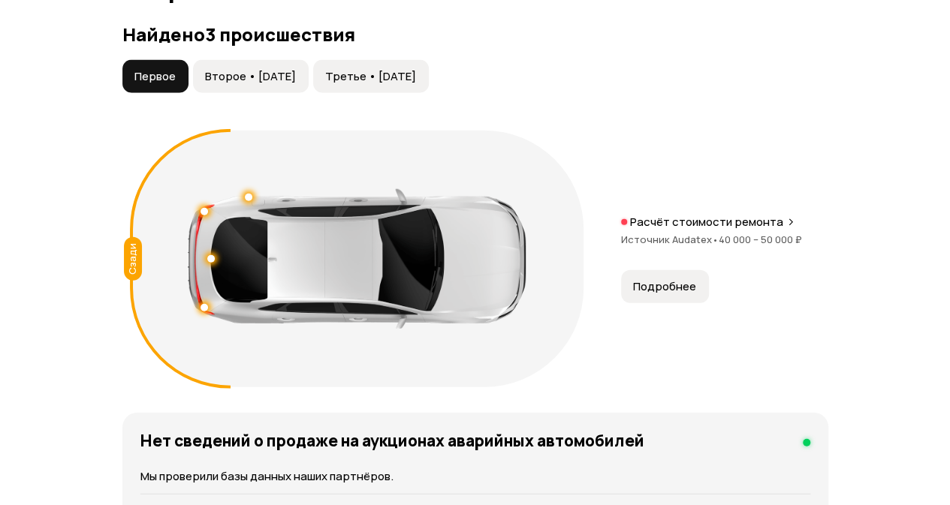
click at [653, 303] on button "Подробнее" at bounding box center [665, 286] width 88 height 33
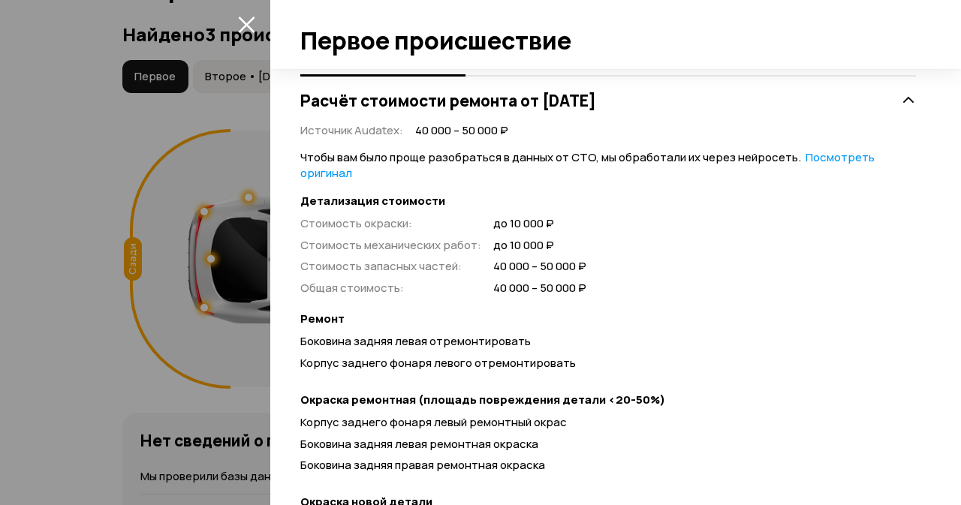
scroll to position [376, 0]
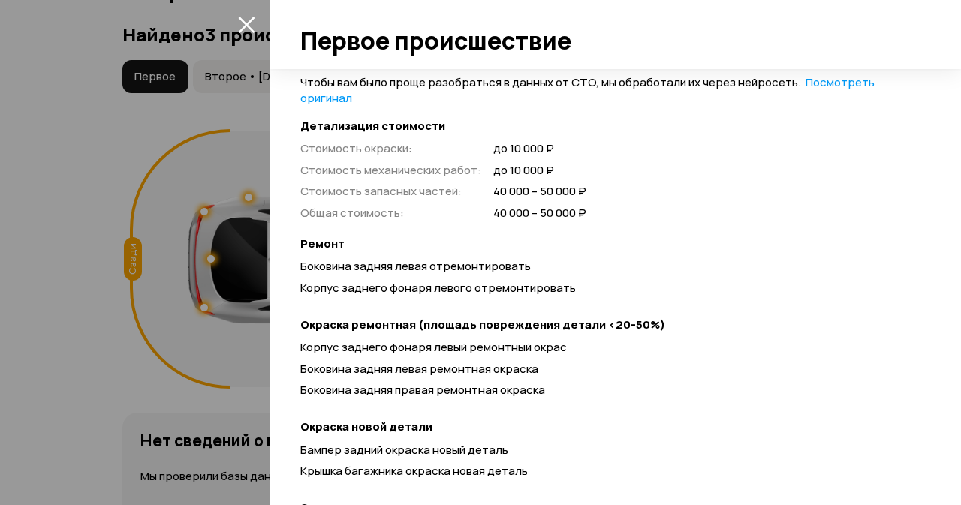
click at [243, 13] on button "закрыть" at bounding box center [246, 24] width 24 height 24
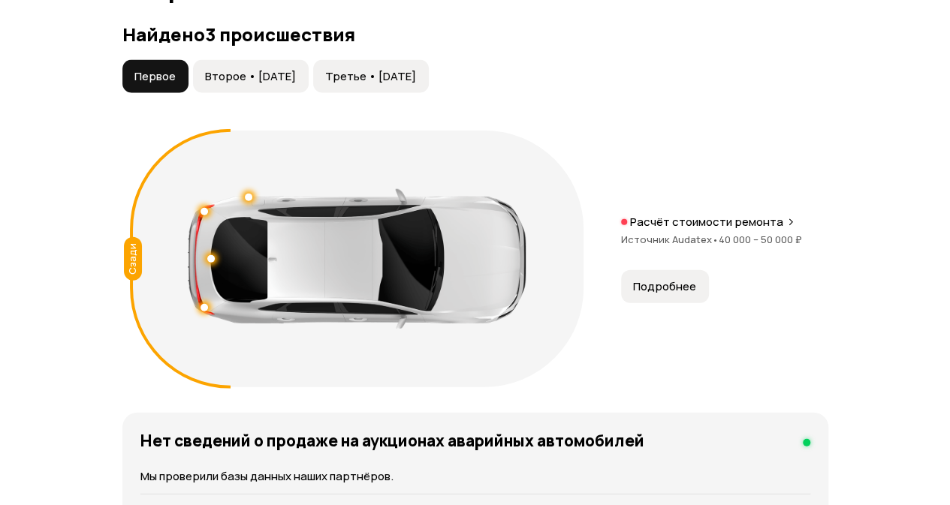
click at [260, 84] on span "Второе • 10 авг 2019" at bounding box center [250, 76] width 91 height 15
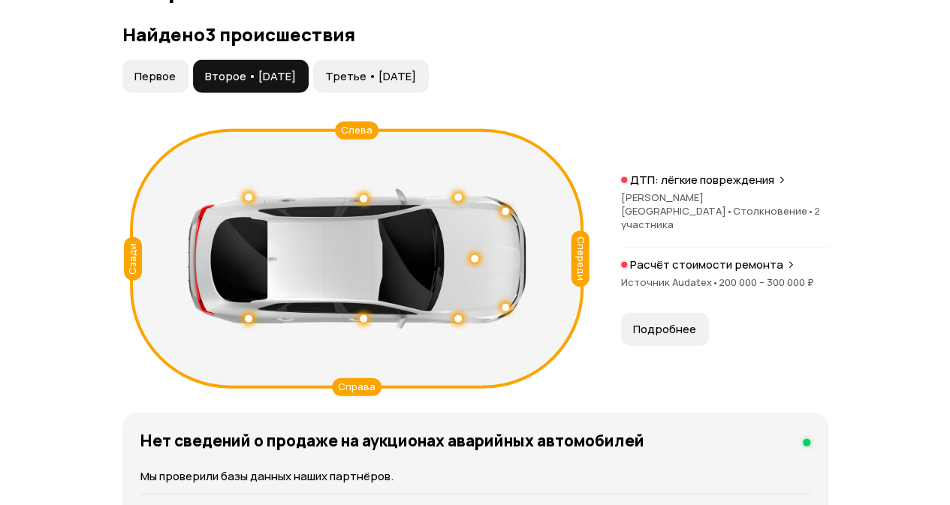
click at [668, 346] on button "Подробнее" at bounding box center [665, 329] width 88 height 33
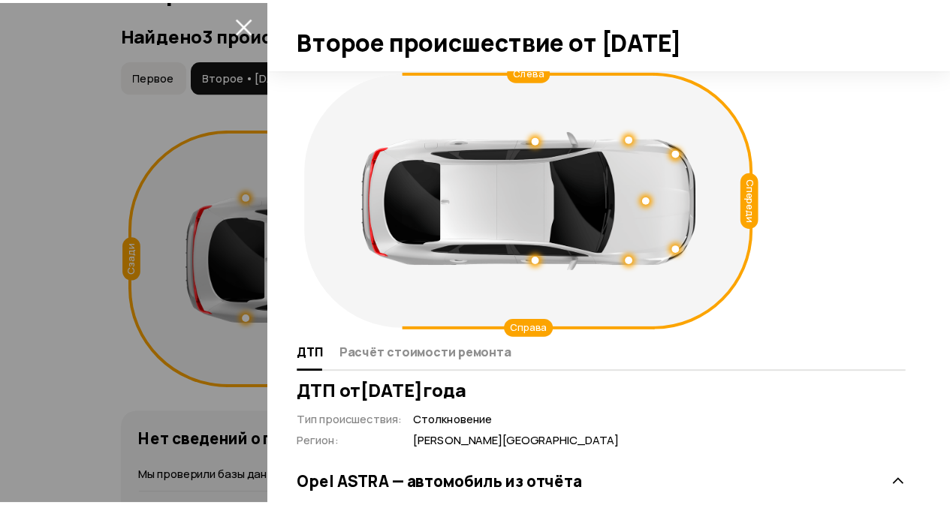
scroll to position [0, 0]
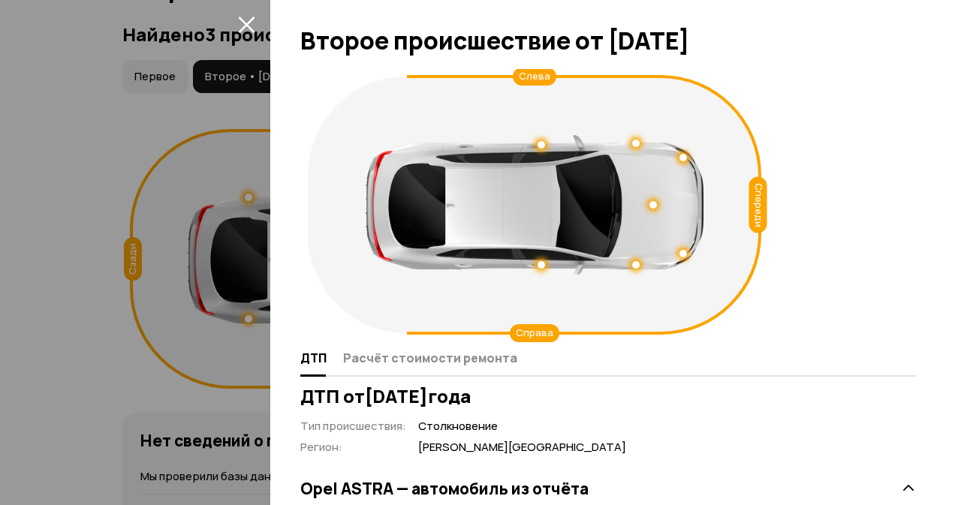
drag, startPoint x: 241, startPoint y: 19, endPoint x: 257, endPoint y: 31, distance: 19.8
click at [243, 20] on icon "закрыть" at bounding box center [246, 25] width 17 height 17
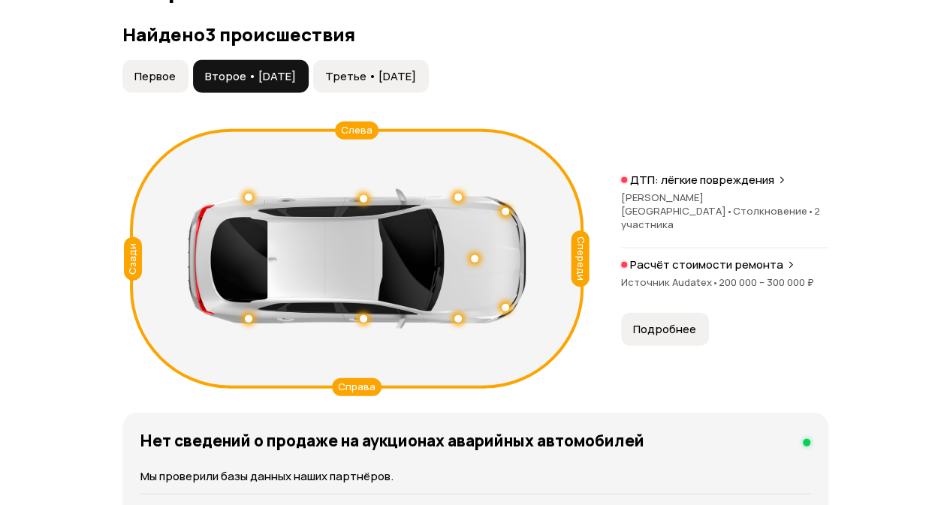
click at [405, 84] on span "Третье • 13 май 2024" at bounding box center [370, 76] width 91 height 15
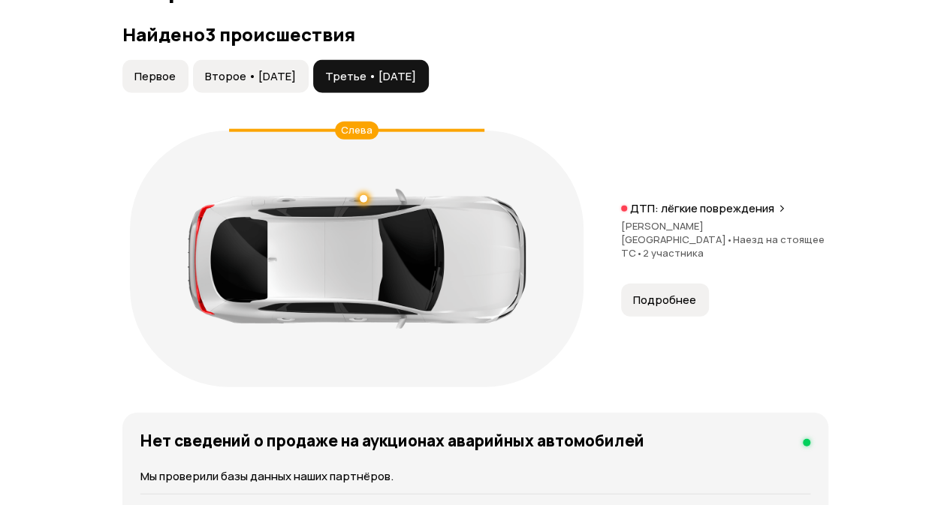
click at [667, 308] on span "Подробнее" at bounding box center [664, 300] width 63 height 15
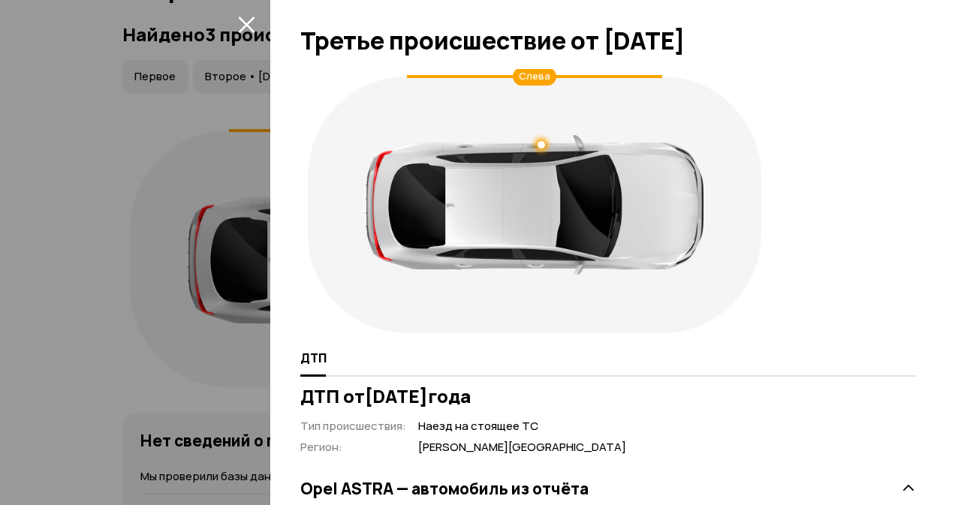
click at [243, 20] on icon "закрыть" at bounding box center [246, 25] width 17 height 17
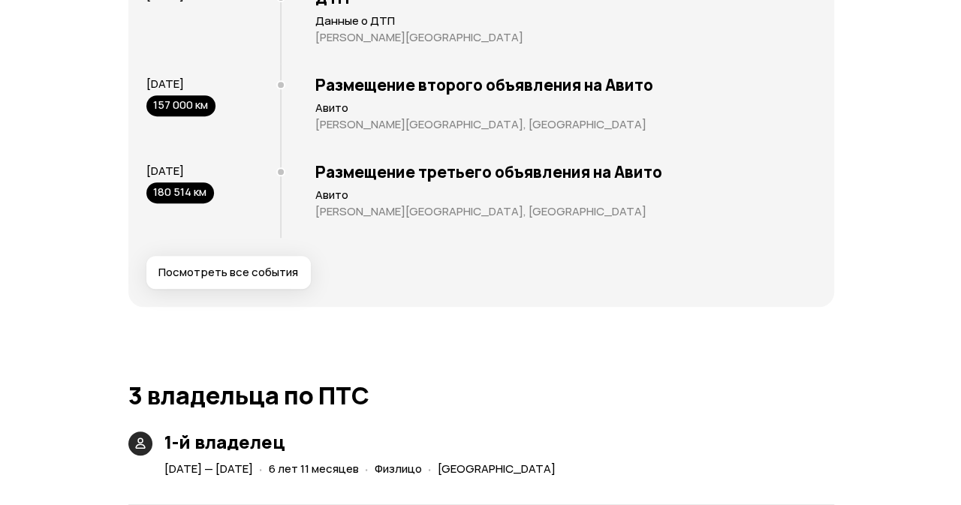
scroll to position [3273, 0]
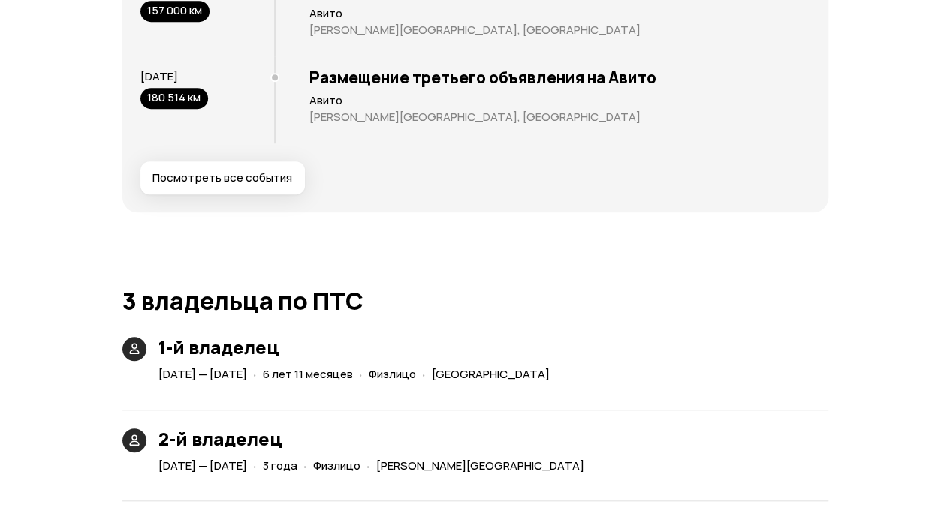
click at [234, 186] on span "Посмотреть все события" at bounding box center [222, 177] width 140 height 15
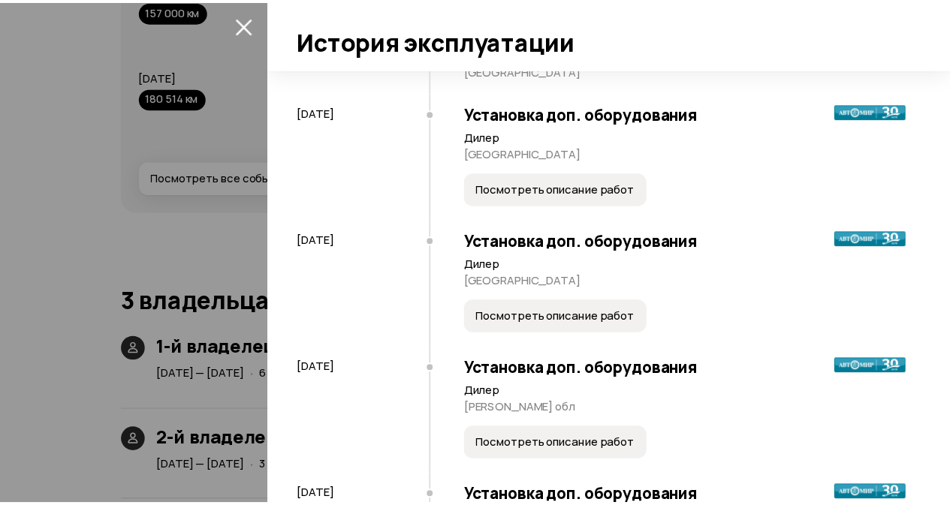
scroll to position [231, 0]
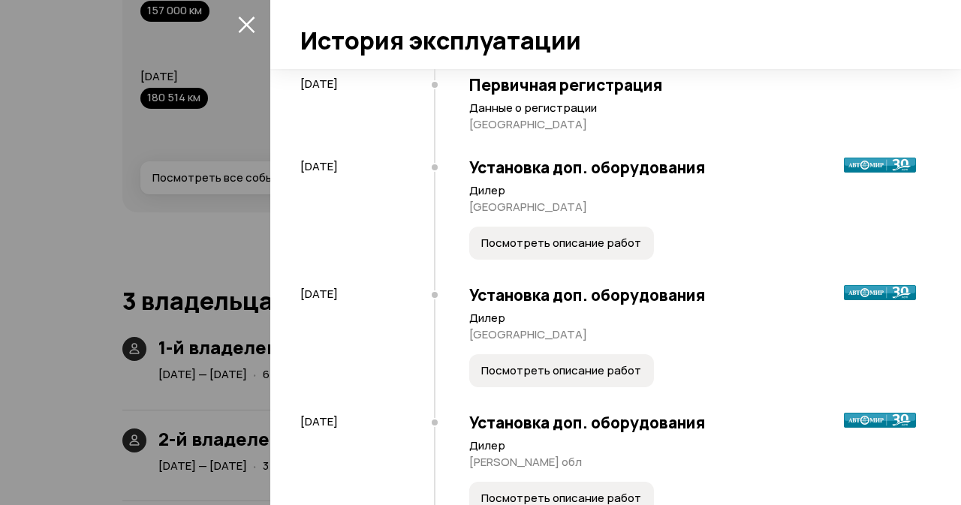
drag, startPoint x: 247, startPoint y: 22, endPoint x: 248, endPoint y: 33, distance: 11.3
click at [248, 26] on icon "закрыть" at bounding box center [246, 24] width 17 height 17
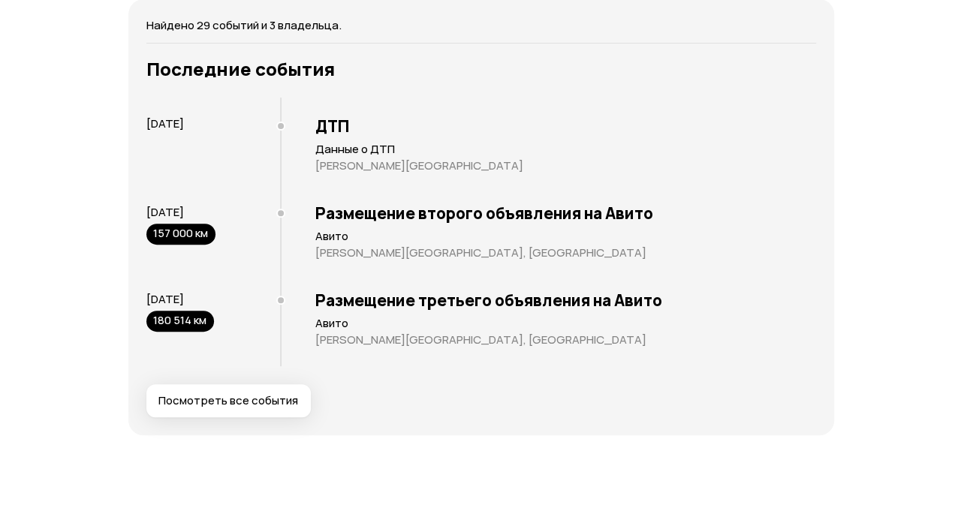
scroll to position [3048, 0]
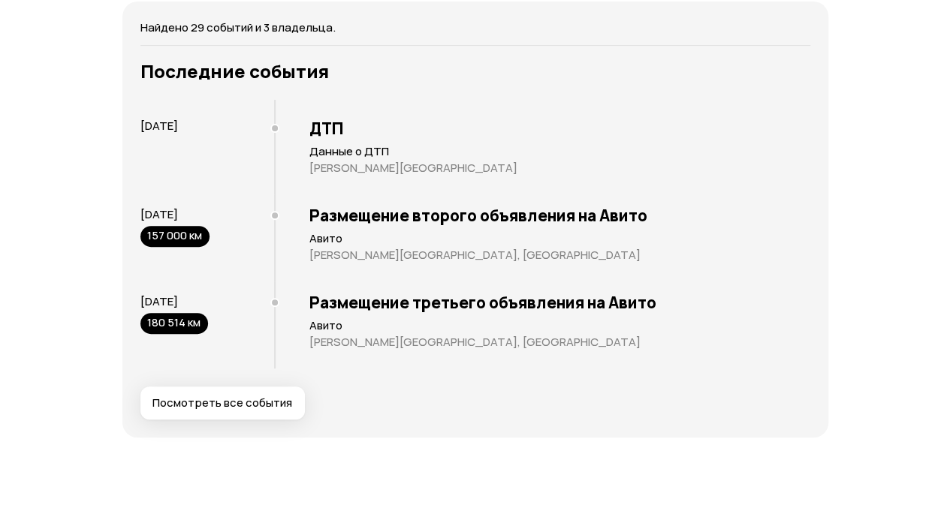
click at [222, 411] on span "Посмотреть все события" at bounding box center [222, 403] width 140 height 15
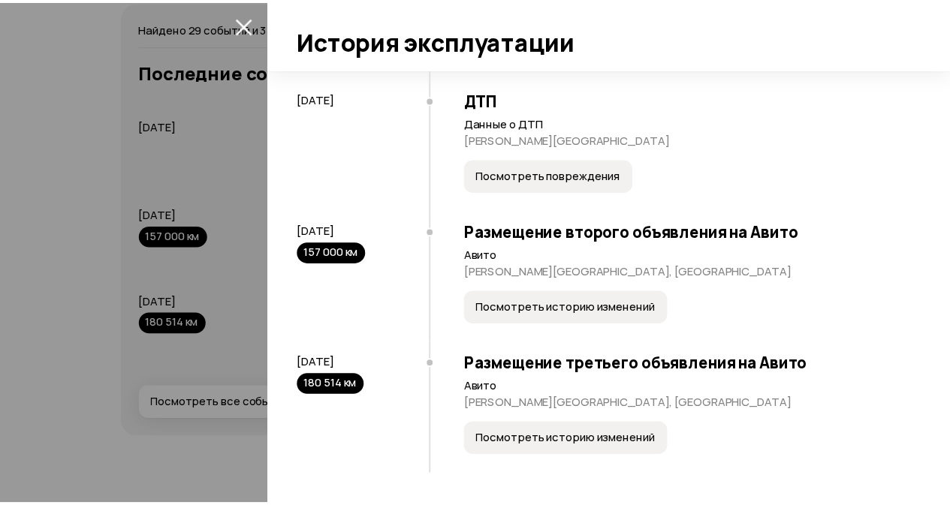
scroll to position [3106, 0]
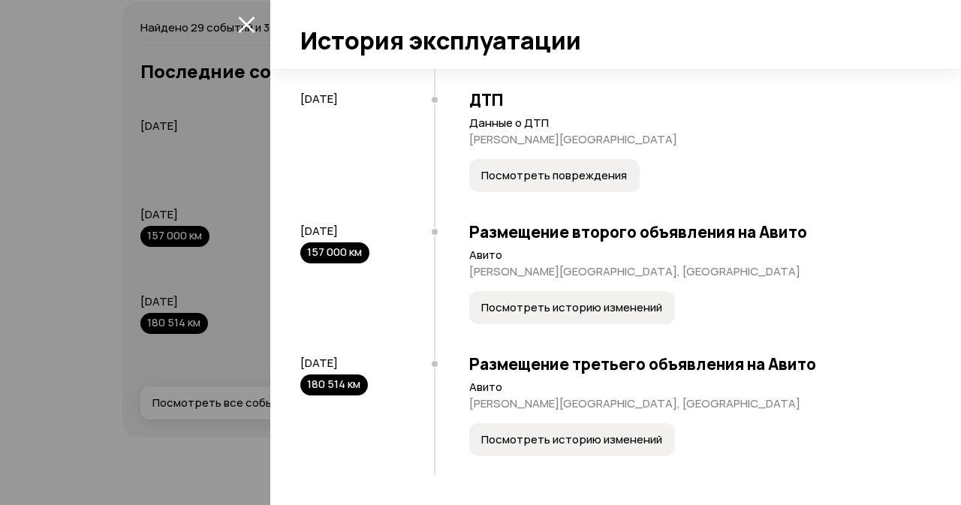
drag, startPoint x: 251, startPoint y: 10, endPoint x: 266, endPoint y: 63, distance: 55.4
click at [251, 20] on icon "закрыть" at bounding box center [246, 25] width 17 height 17
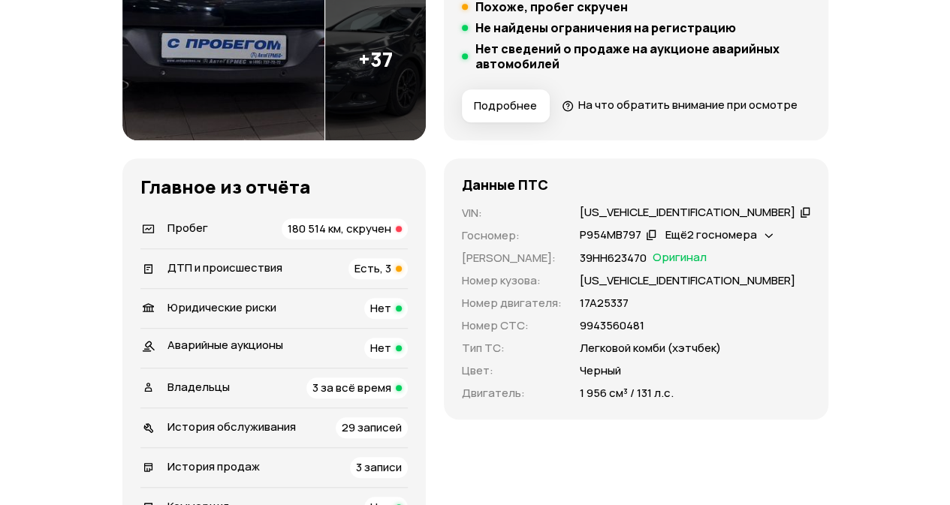
scroll to position [451, 0]
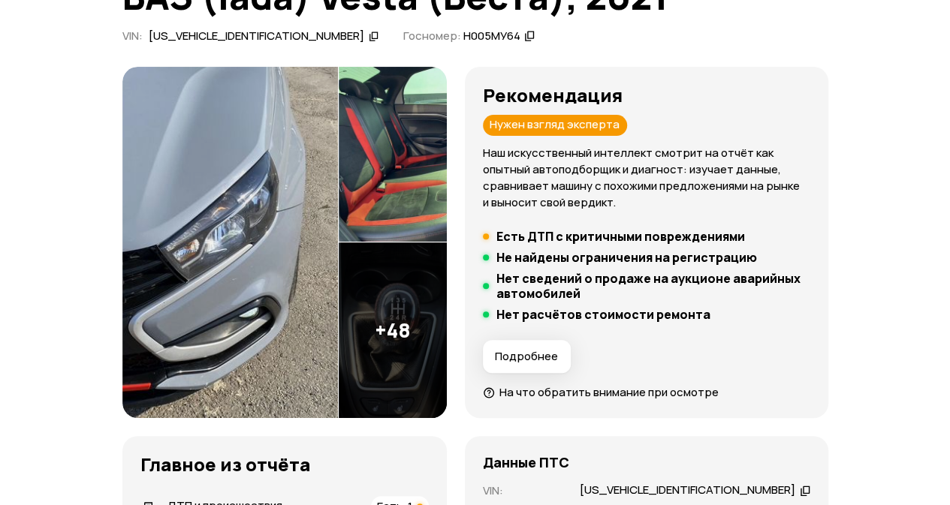
scroll to position [150, 0]
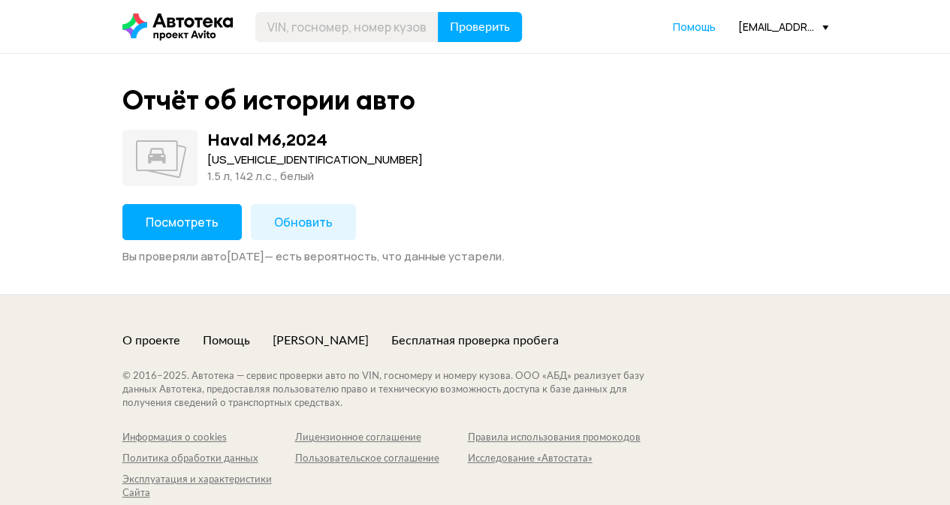
click at [198, 218] on span "Посмотреть" at bounding box center [182, 222] width 73 height 17
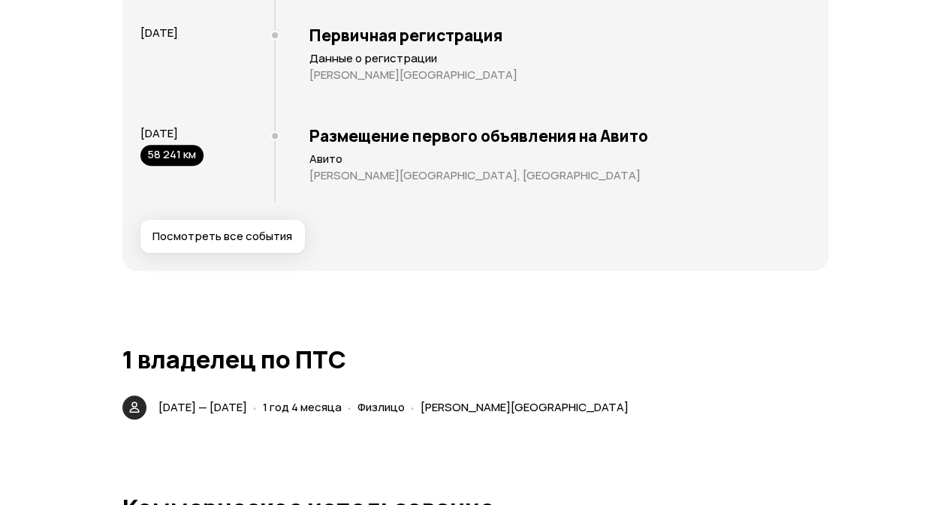
scroll to position [2929, 0]
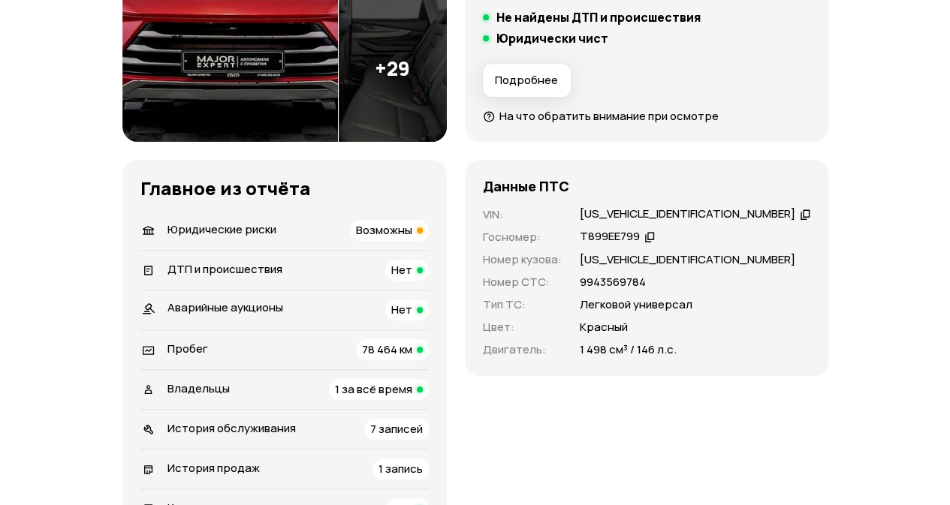
scroll to position [451, 0]
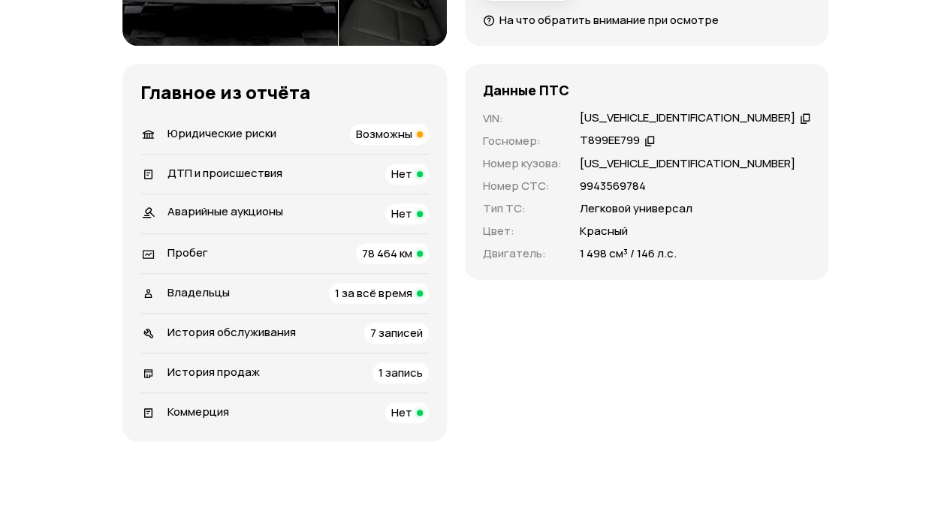
click at [193, 293] on span "Владельцы" at bounding box center [198, 293] width 62 height 16
click at [170, 271] on li "Пробег 78 464 км" at bounding box center [284, 254] width 288 height 40
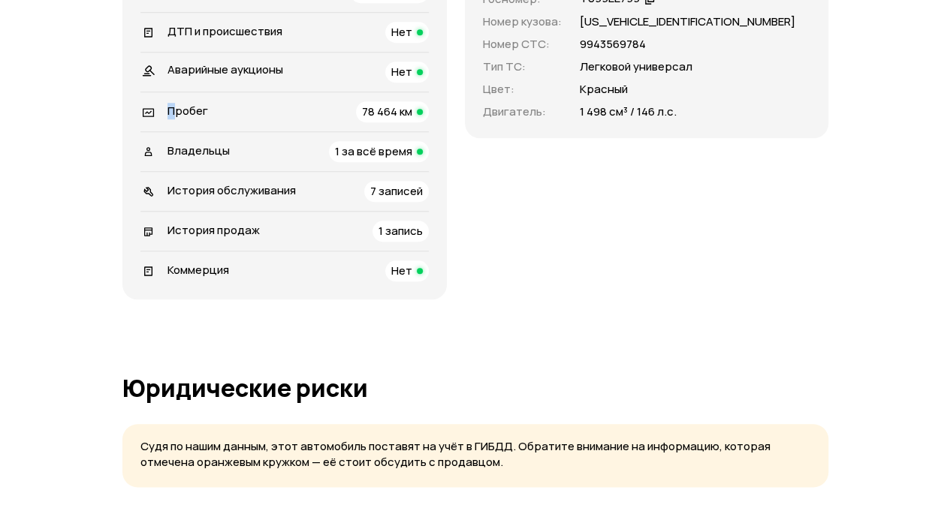
scroll to position [526, 0]
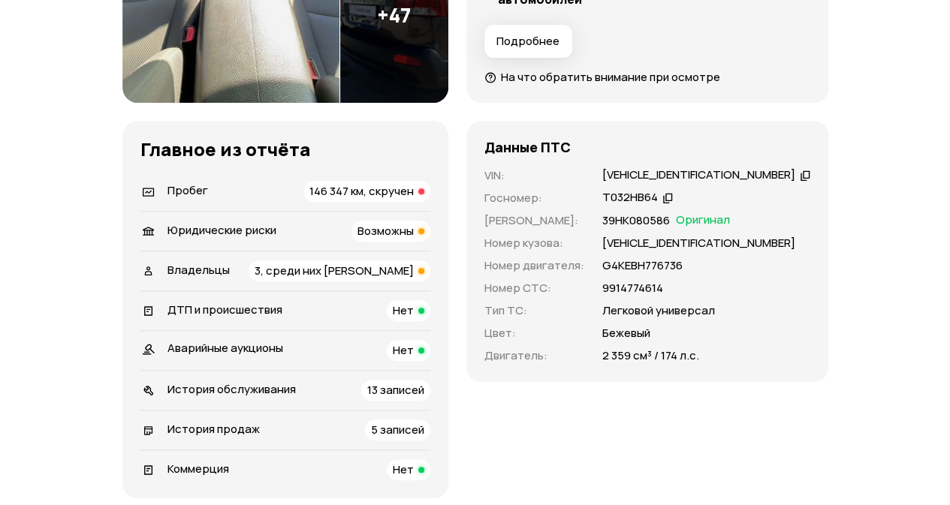
scroll to position [526, 0]
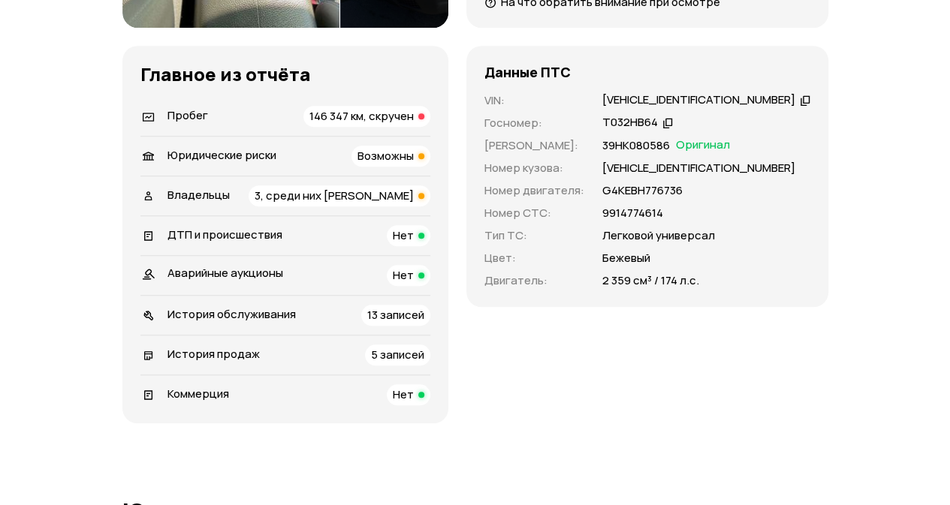
click at [327, 197] on span "3, среди них [PERSON_NAME]" at bounding box center [334, 196] width 159 height 16
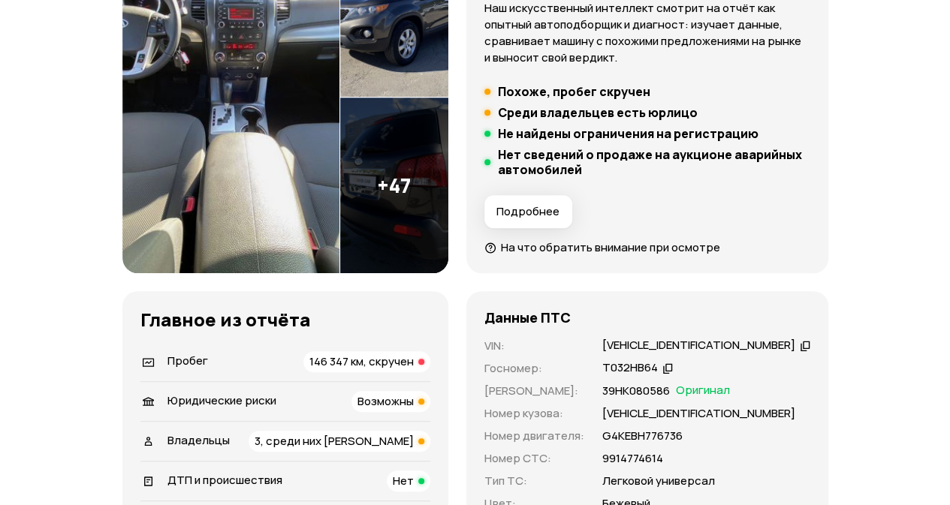
scroll to position [451, 0]
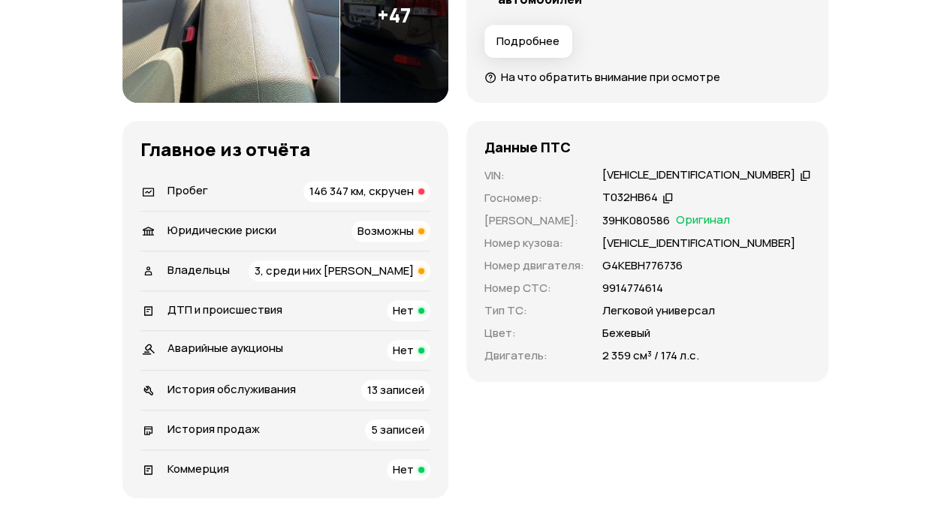
click at [231, 270] on div "Владельцы" at bounding box center [185, 271] width 100 height 17
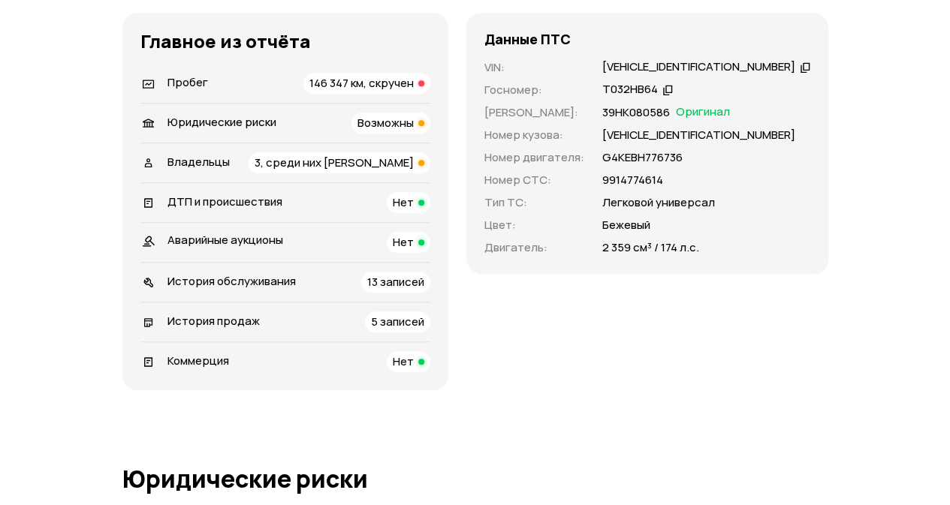
scroll to position [526, 0]
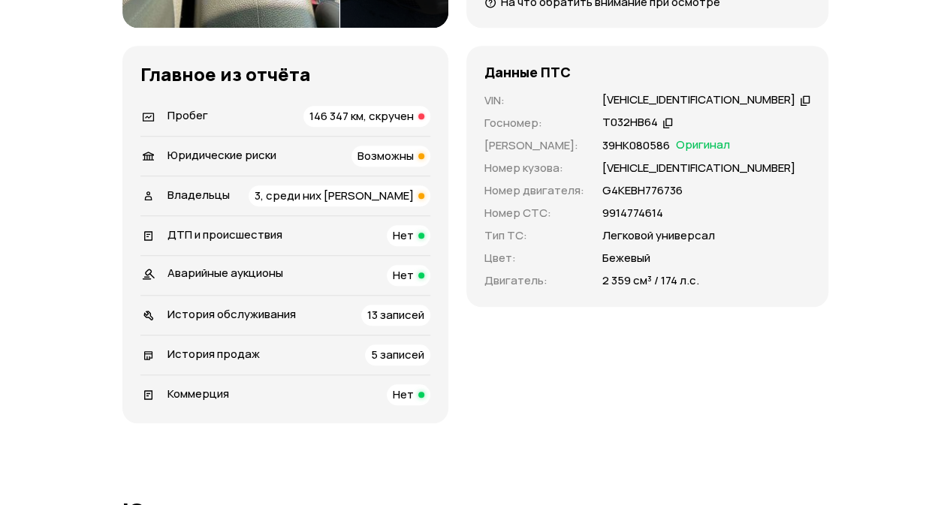
click at [203, 322] on div "История обслуживания" at bounding box center [231, 315] width 128 height 17
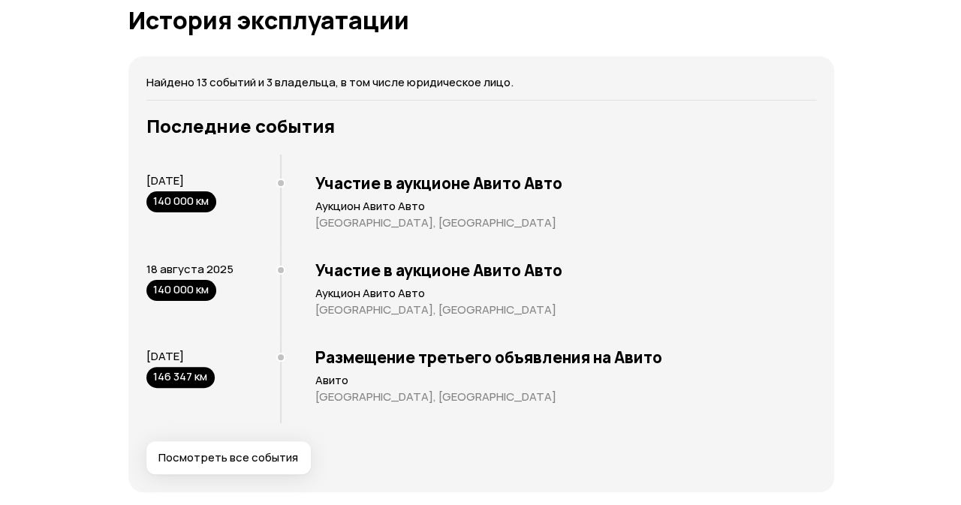
scroll to position [2881, 0]
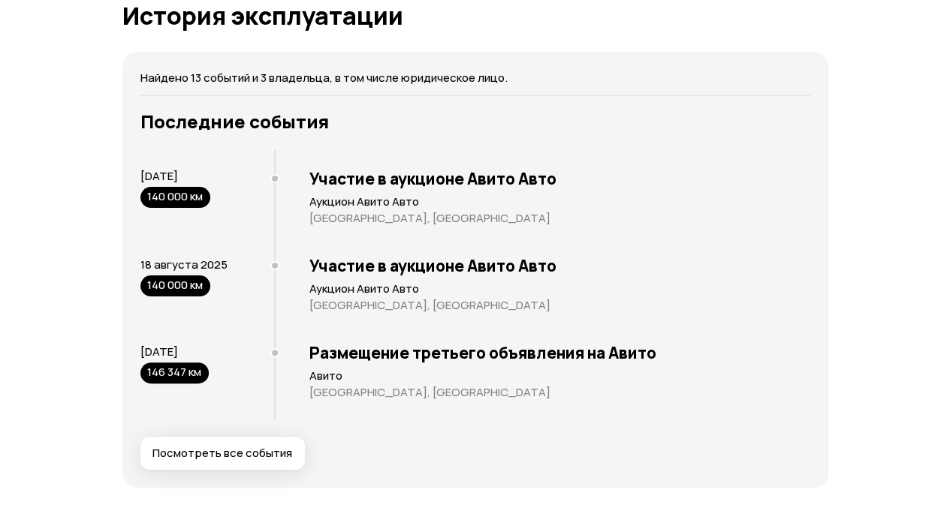
click at [198, 470] on div "Найдено 13 событий и 3 владельца, в том числе юридическое лицо. Последние событ…" at bounding box center [475, 270] width 706 height 436
click at [199, 450] on span "Посмотреть все события" at bounding box center [222, 453] width 140 height 15
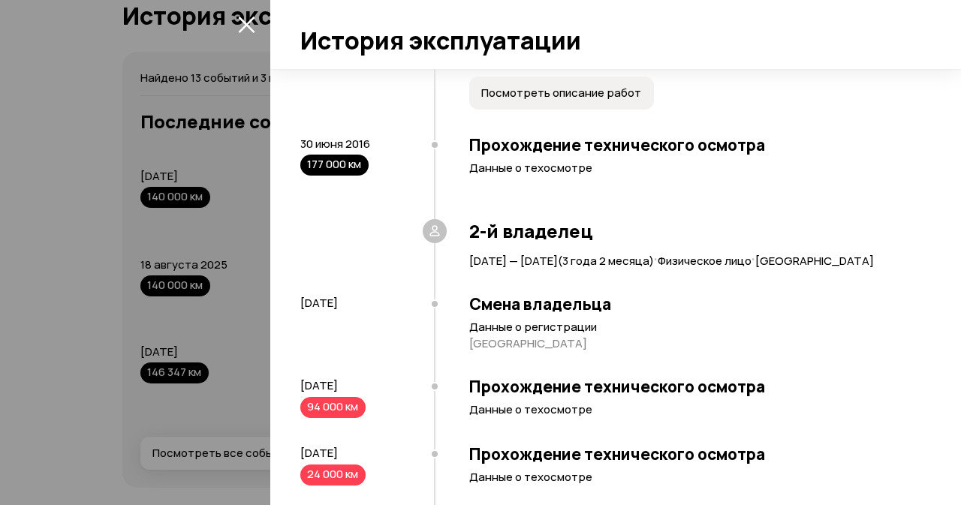
scroll to position [451, 0]
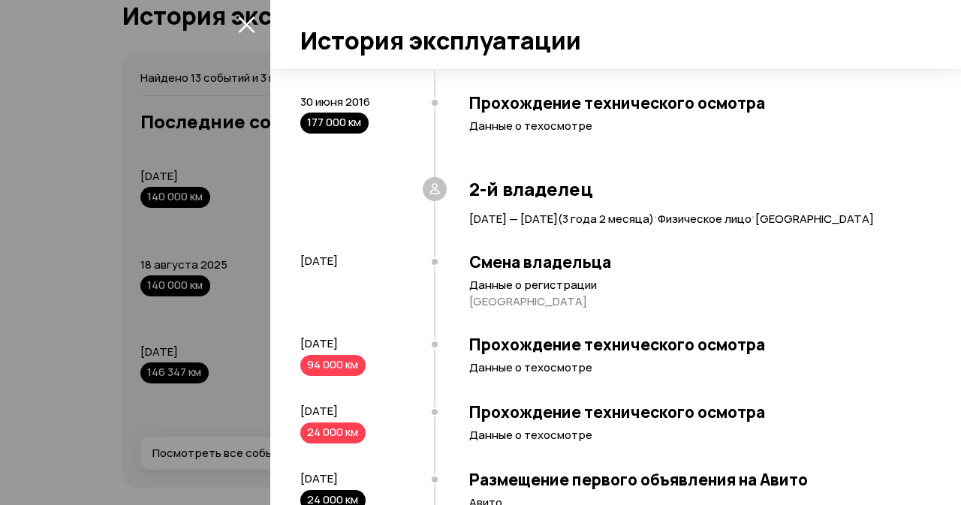
click at [247, 28] on icon "закрыть" at bounding box center [246, 24] width 17 height 17
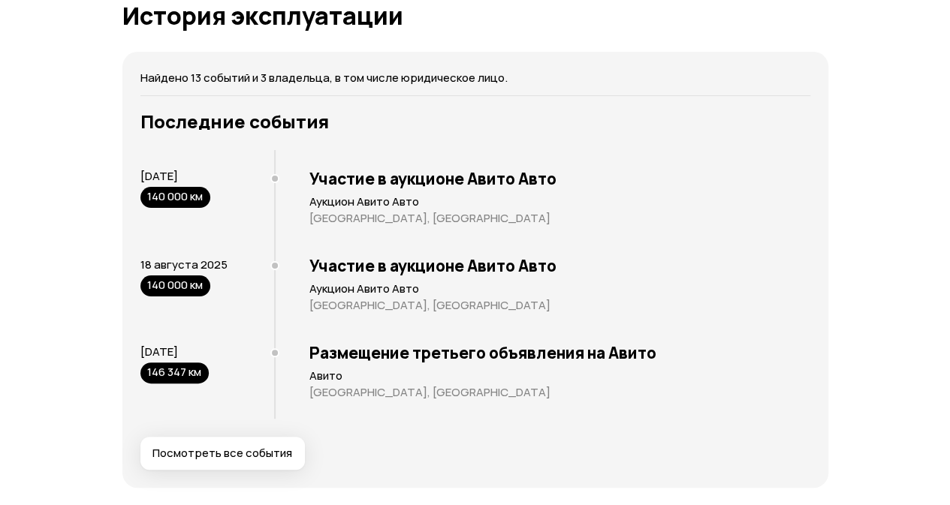
click at [176, 437] on button "Посмотреть все события" at bounding box center [222, 453] width 164 height 33
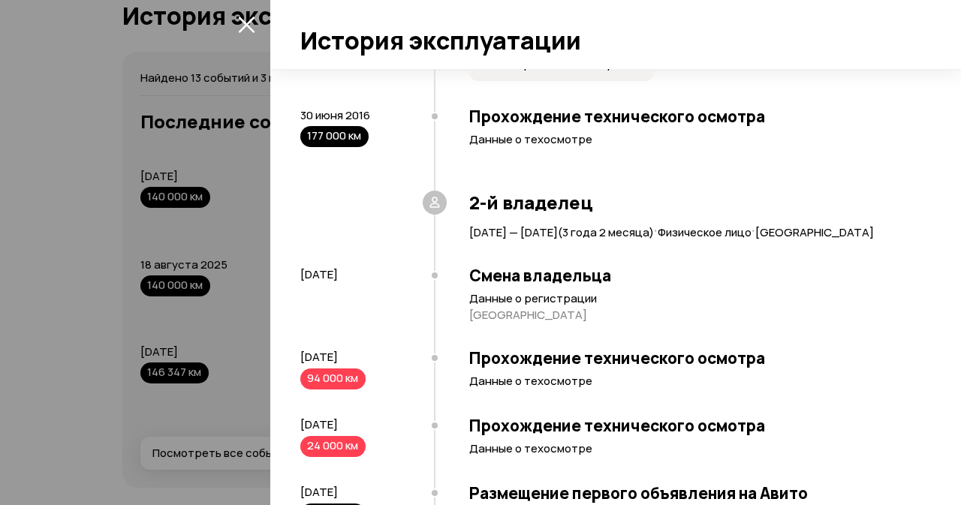
scroll to position [473, 0]
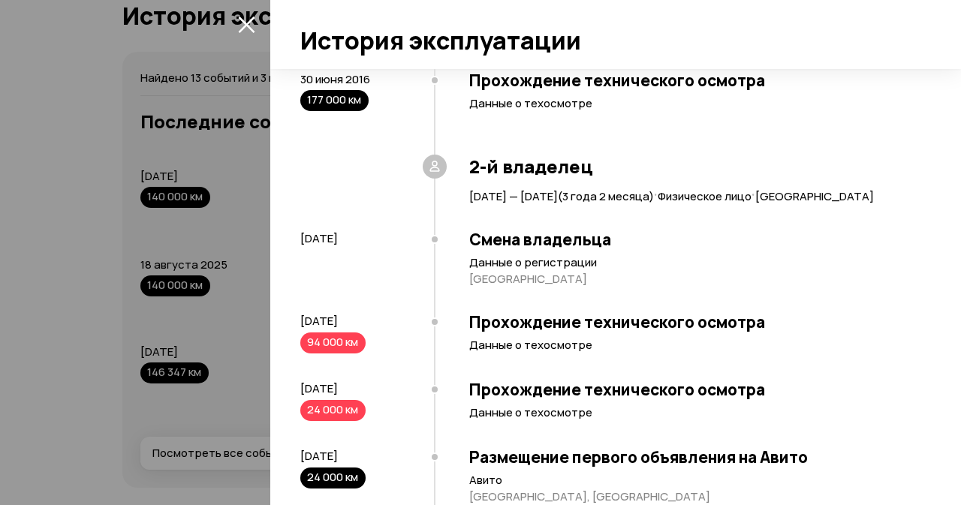
drag, startPoint x: 303, startPoint y: 381, endPoint x: 351, endPoint y: 382, distance: 48.1
click at [345, 354] on div "94 000 км" at bounding box center [332, 343] width 65 height 21
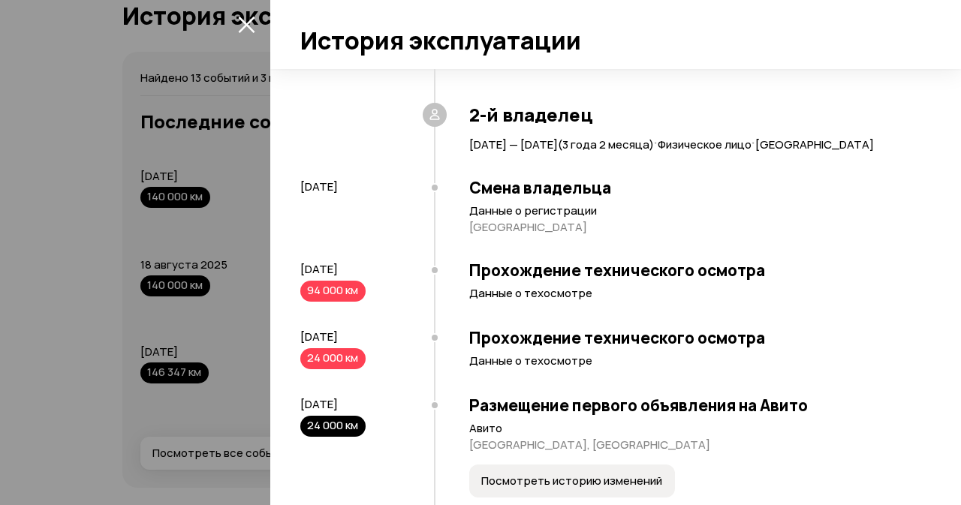
scroll to position [548, 0]
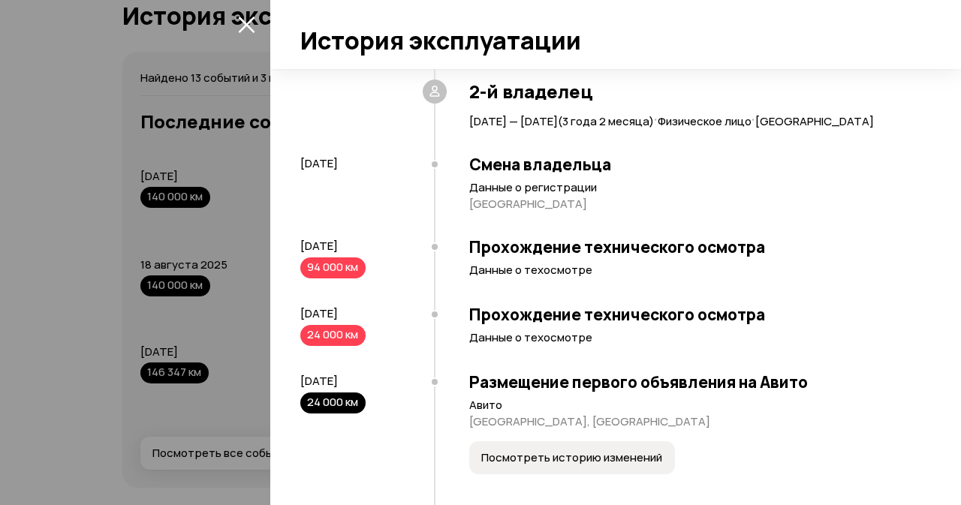
drag, startPoint x: 291, startPoint y: 356, endPoint x: 374, endPoint y: 352, distance: 83.5
click at [374, 352] on div "Найдено 13 событий и 3 владельца, в том числе юридическое лицо. 1-й владелец 27…" at bounding box center [615, 287] width 691 height 436
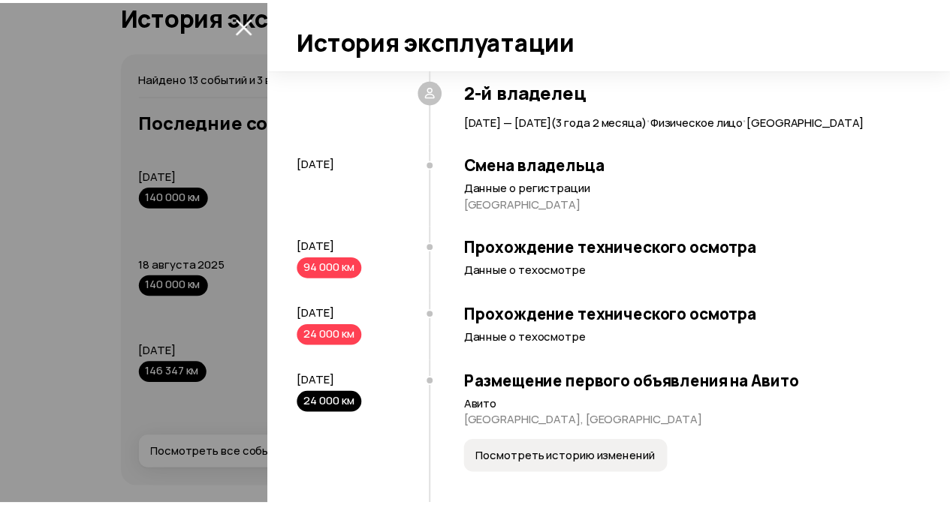
scroll to position [623, 0]
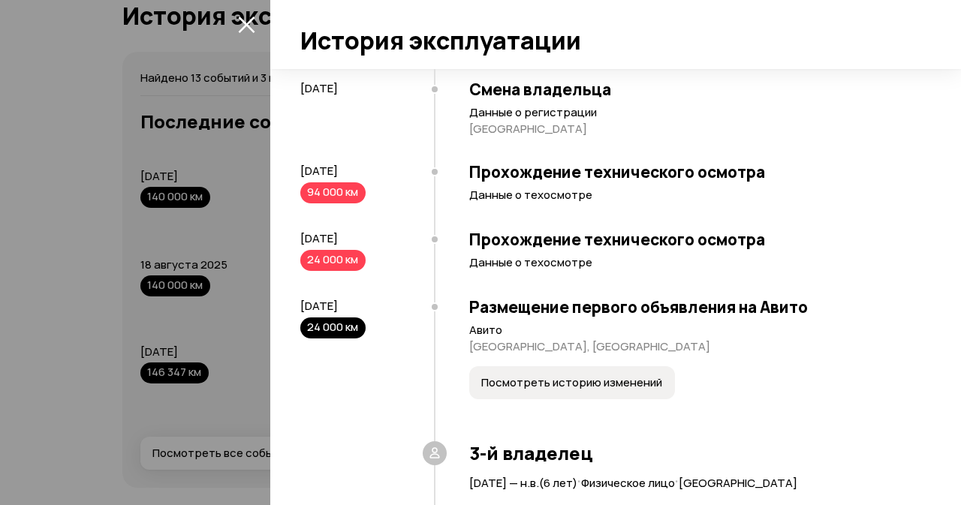
click at [241, 29] on icon "закрыть" at bounding box center [246, 25] width 17 height 17
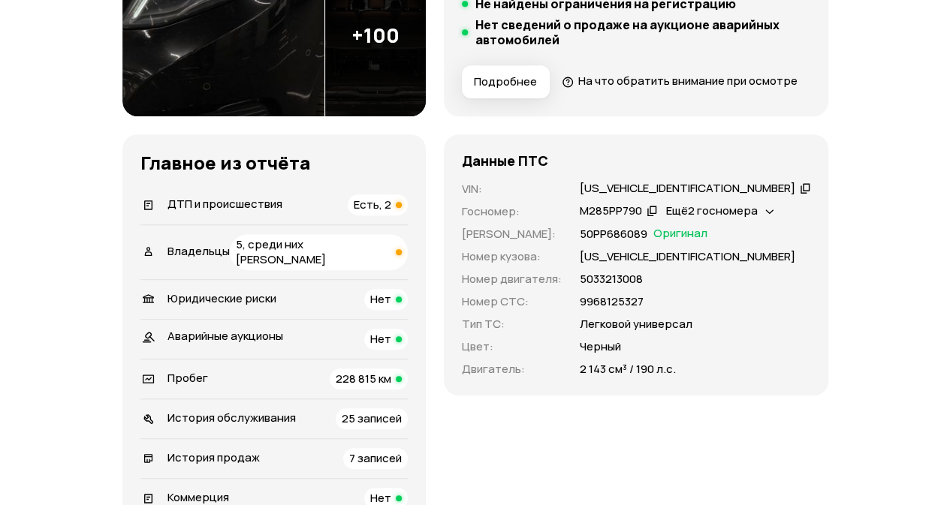
scroll to position [526, 0]
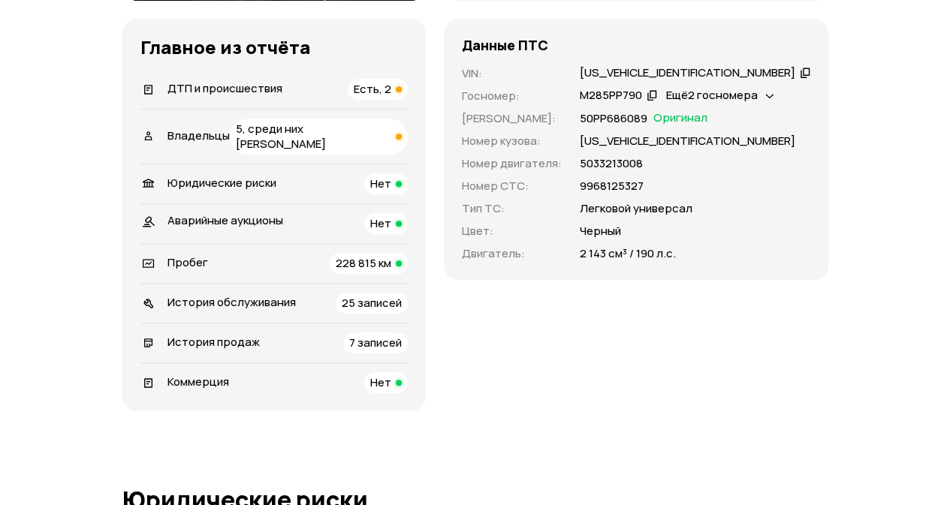
click at [219, 143] on span "Владельцы" at bounding box center [198, 136] width 62 height 16
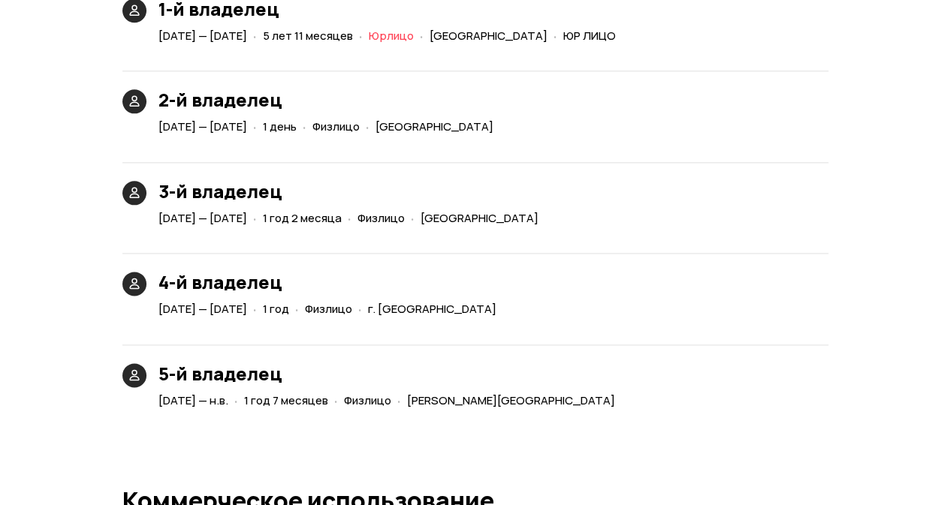
scroll to position [3661, 0]
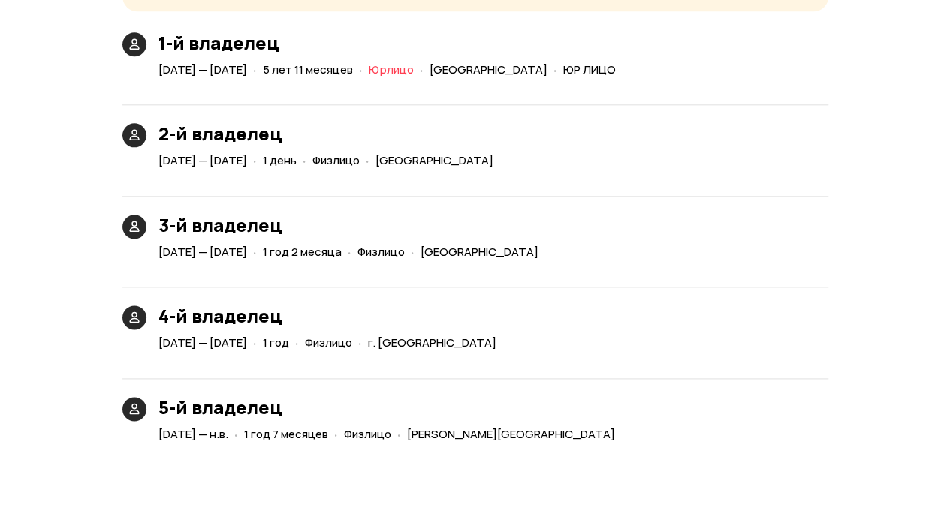
drag, startPoint x: 148, startPoint y: 170, endPoint x: 653, endPoint y: 176, distance: 505.5
click at [653, 172] on div "2-й владелец [DATE] — [DATE] · 1 день · Физлицо · [GEOGRAPHIC_DATA]" at bounding box center [475, 129] width 706 height 86
click at [696, 172] on div "2-й владелец [DATE] — [DATE] · 1 день · Физлицо · [GEOGRAPHIC_DATA]" at bounding box center [475, 129] width 706 height 86
drag, startPoint x: 131, startPoint y: 168, endPoint x: 661, endPoint y: 153, distance: 530.5
click at [661, 153] on div "2-й владелец [DATE] — [DATE] · 1 день · Физлицо · [GEOGRAPHIC_DATA]" at bounding box center [475, 129] width 706 height 86
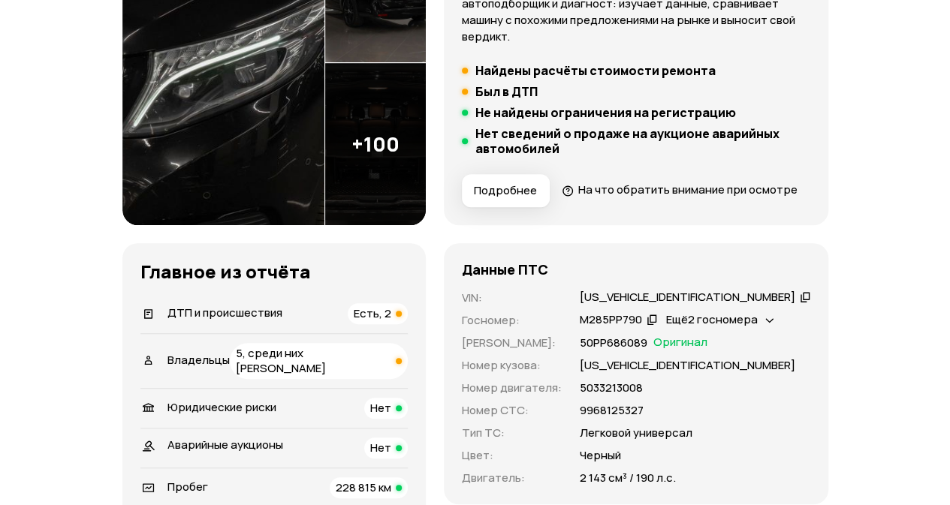
scroll to position [376, 0]
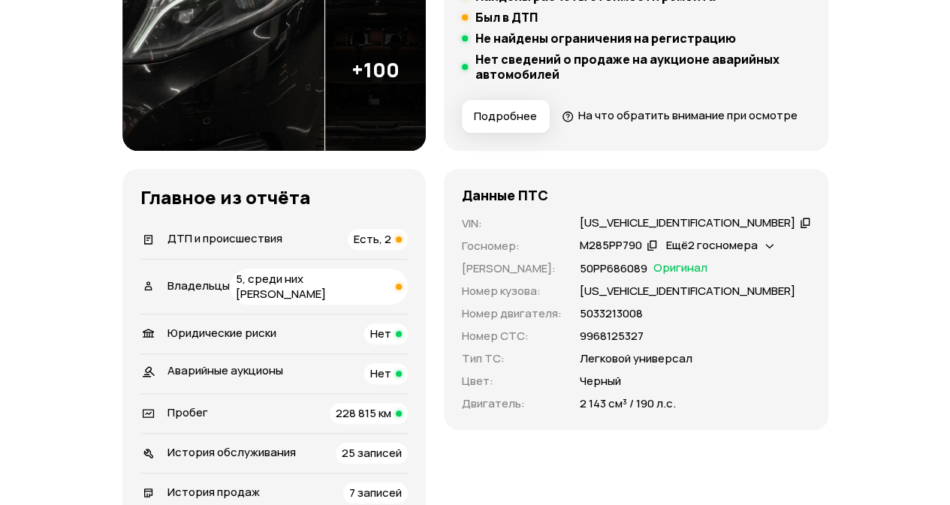
click at [189, 246] on span "ДТП и происшествия" at bounding box center [224, 239] width 115 height 16
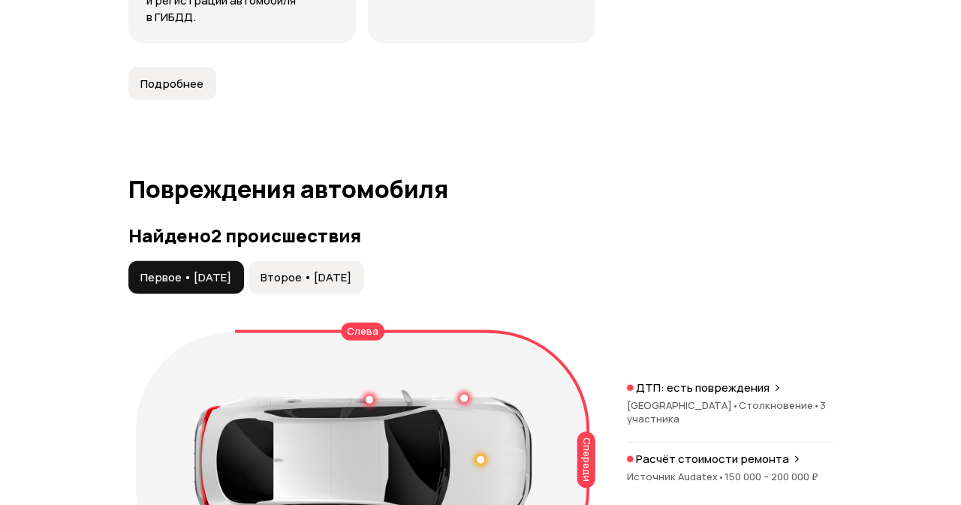
scroll to position [1696, 0]
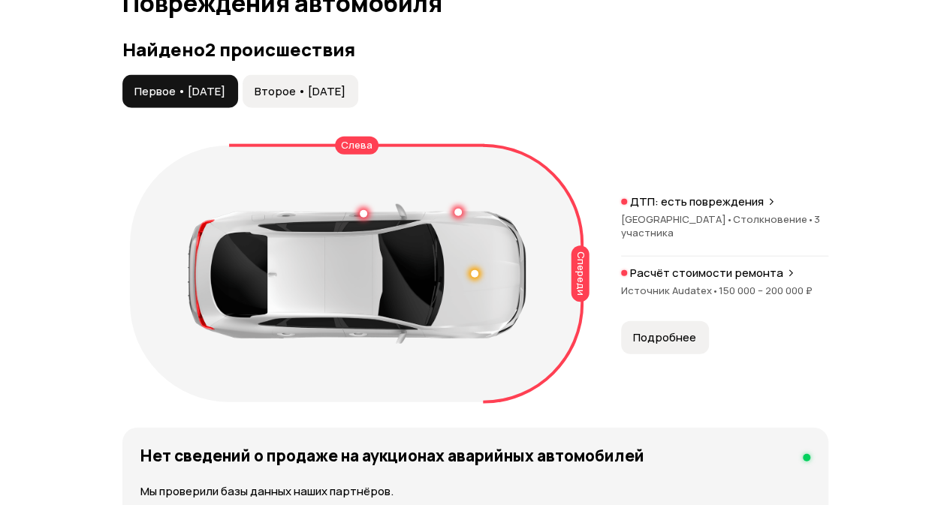
click at [357, 92] on button "Второе • 11 авг 2024" at bounding box center [301, 91] width 116 height 33
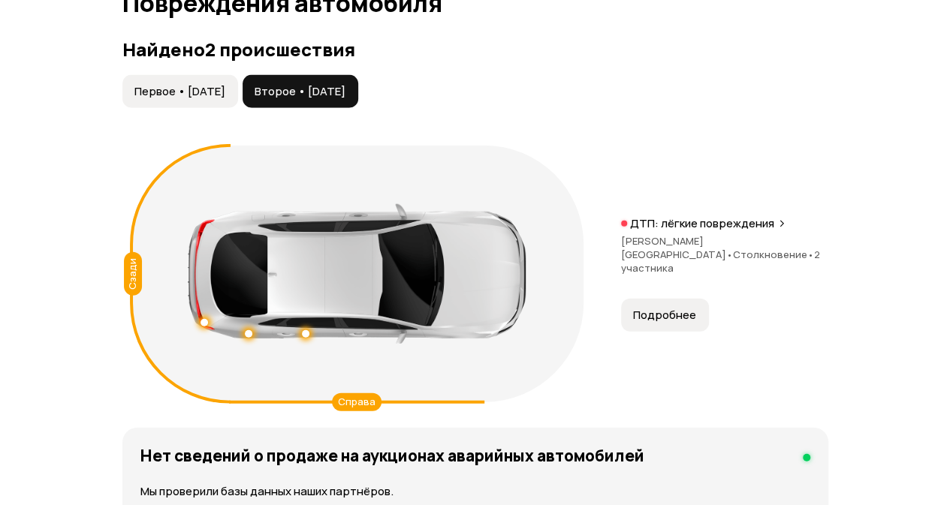
click at [216, 99] on span "Первое • 04 июн 2018" at bounding box center [179, 91] width 91 height 15
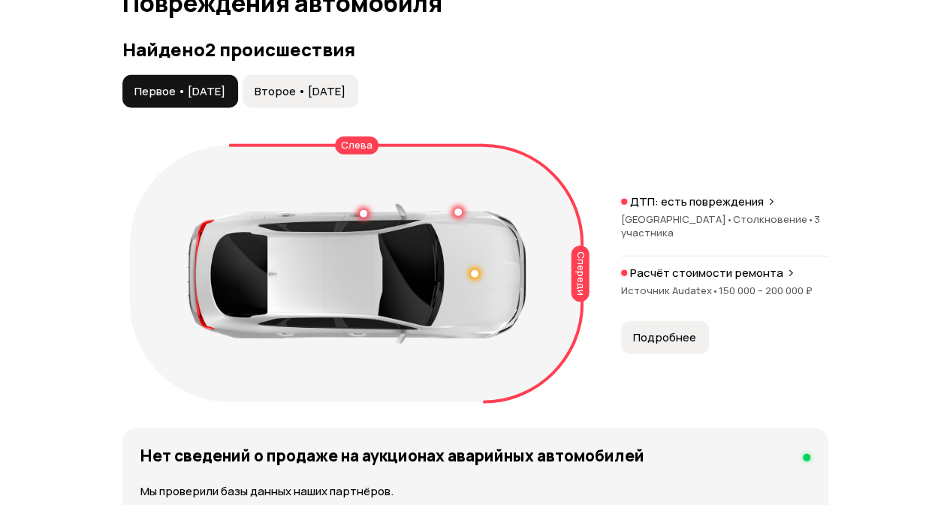
click at [338, 88] on button "Второе • 11 авг 2024" at bounding box center [301, 91] width 116 height 33
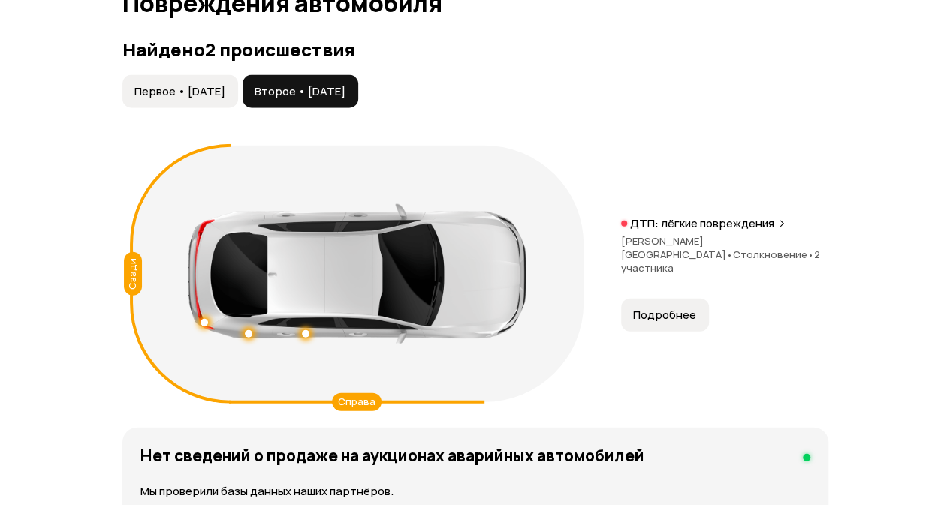
click at [687, 316] on span "Подробнее" at bounding box center [664, 315] width 63 height 15
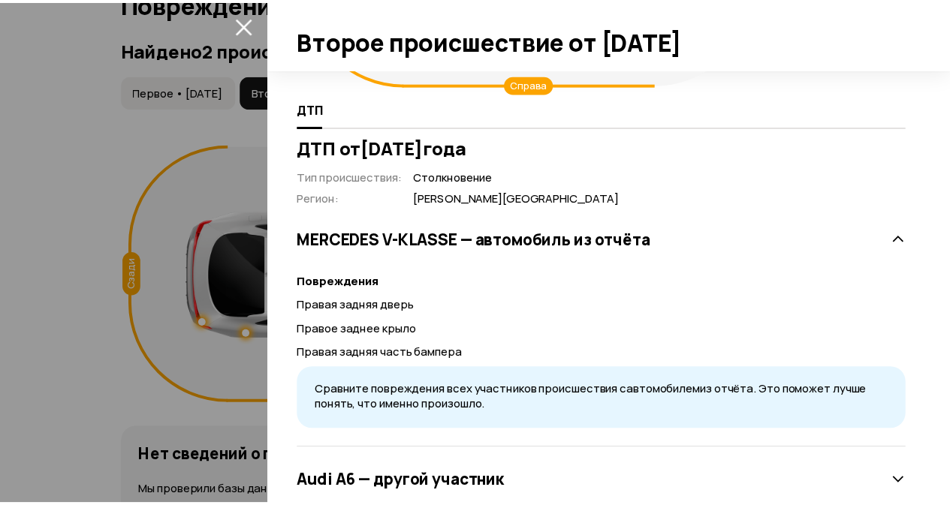
scroll to position [288, 0]
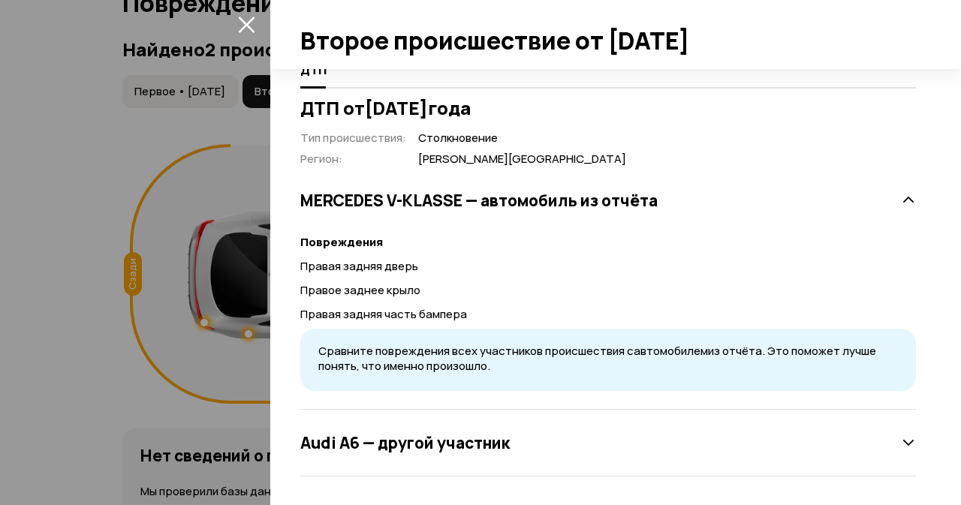
click at [251, 25] on icon "закрыть" at bounding box center [246, 24] width 17 height 17
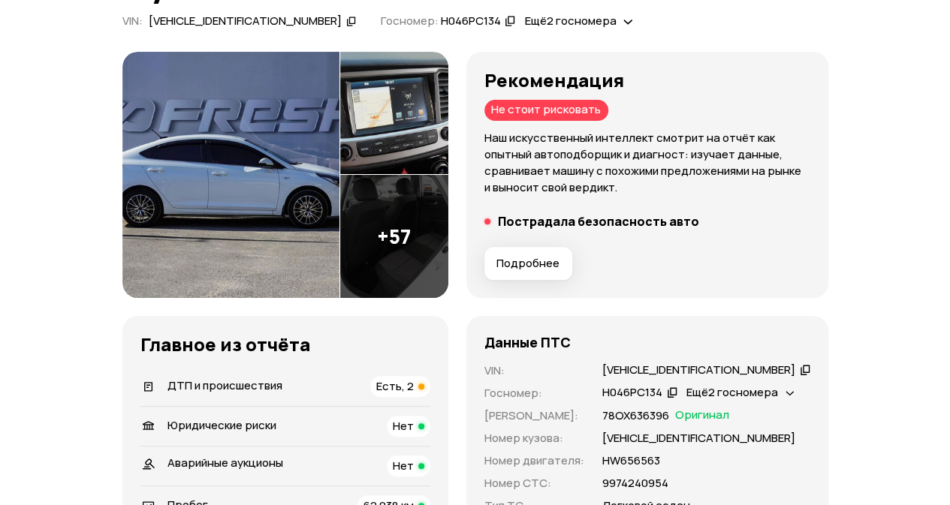
scroll to position [300, 0]
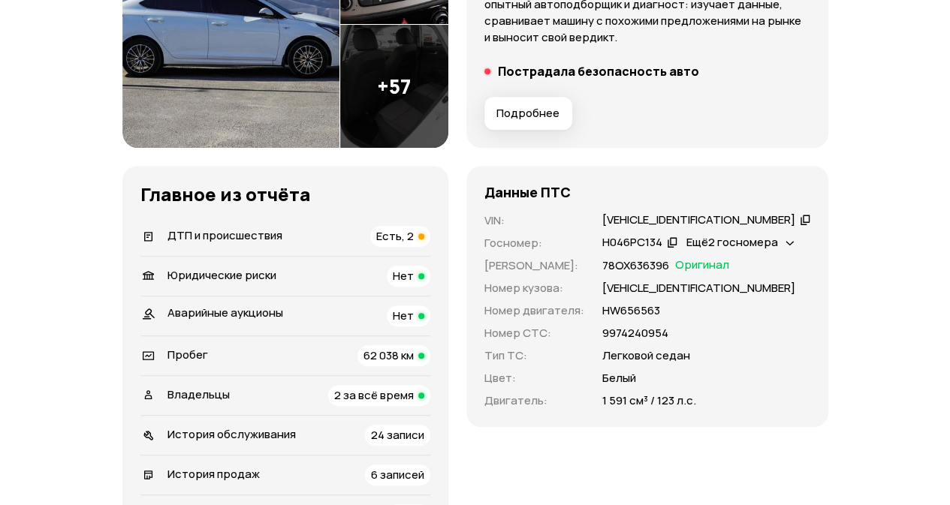
click at [234, 240] on span "ДТП и происшествия" at bounding box center [224, 236] width 115 height 16
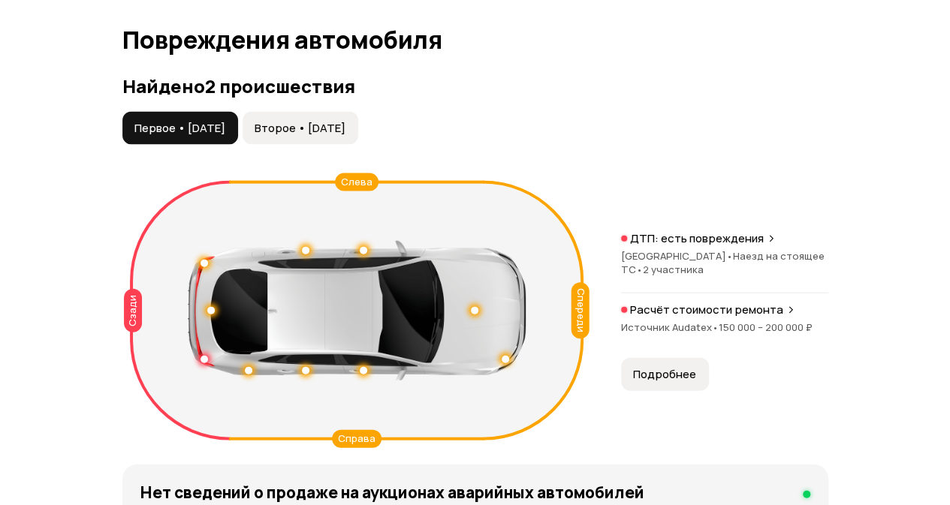
scroll to position [1591, 0]
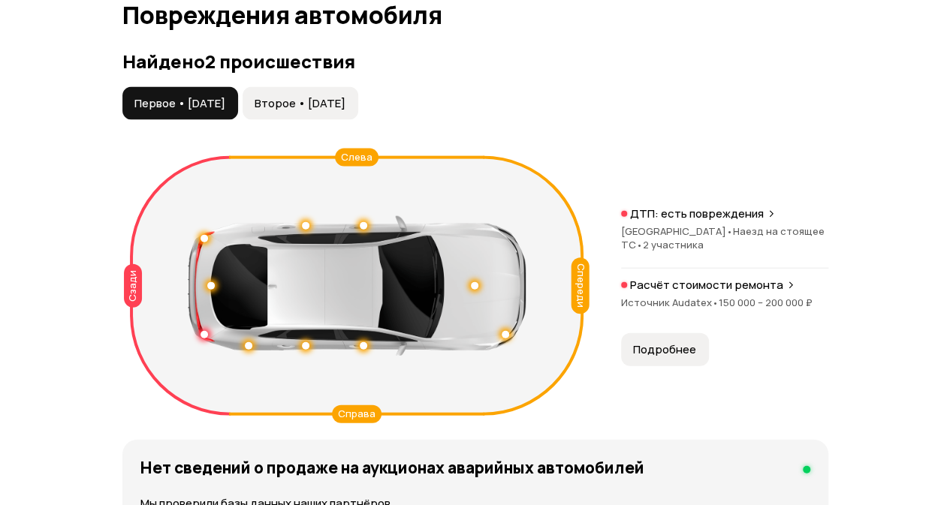
click at [312, 98] on span "Второе • [DATE]" at bounding box center [300, 103] width 91 height 15
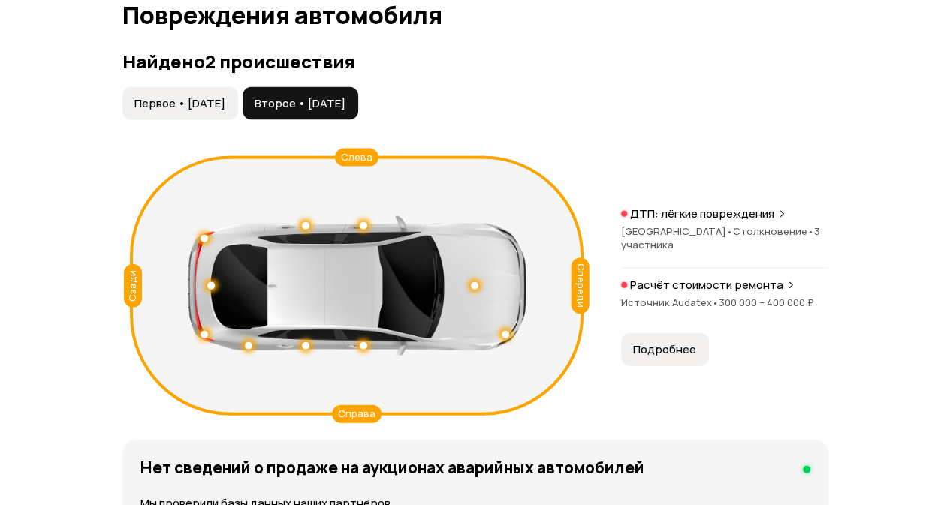
click at [210, 100] on span "Первое • [DATE]" at bounding box center [179, 103] width 91 height 15
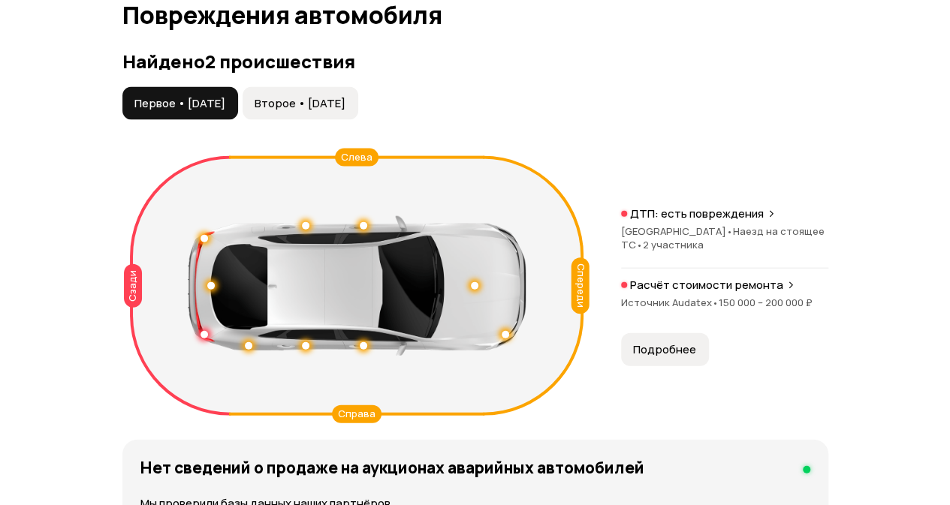
click at [670, 339] on button "Подробнее" at bounding box center [665, 349] width 88 height 33
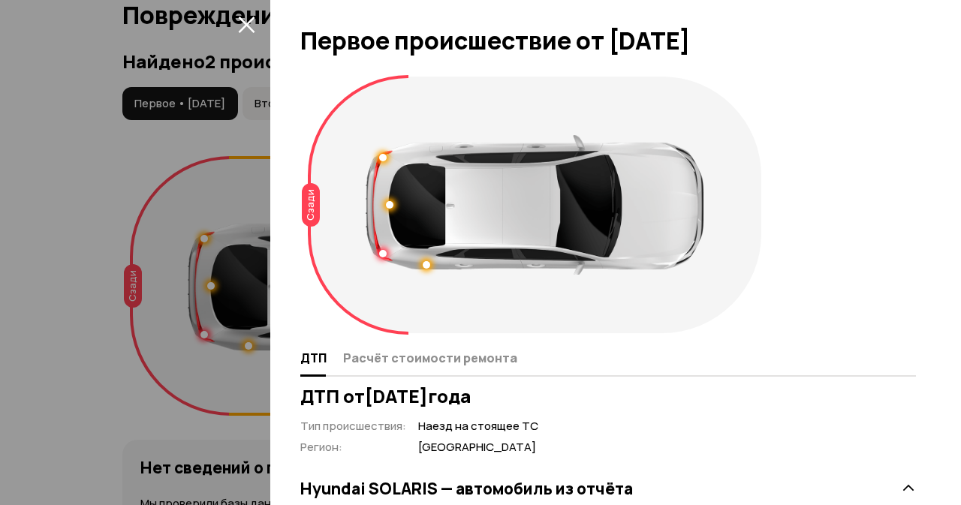
click at [383, 164] on div at bounding box center [535, 205] width 338 height 140
click at [387, 154] on div at bounding box center [535, 205] width 338 height 140
click at [385, 155] on div at bounding box center [383, 158] width 8 height 8
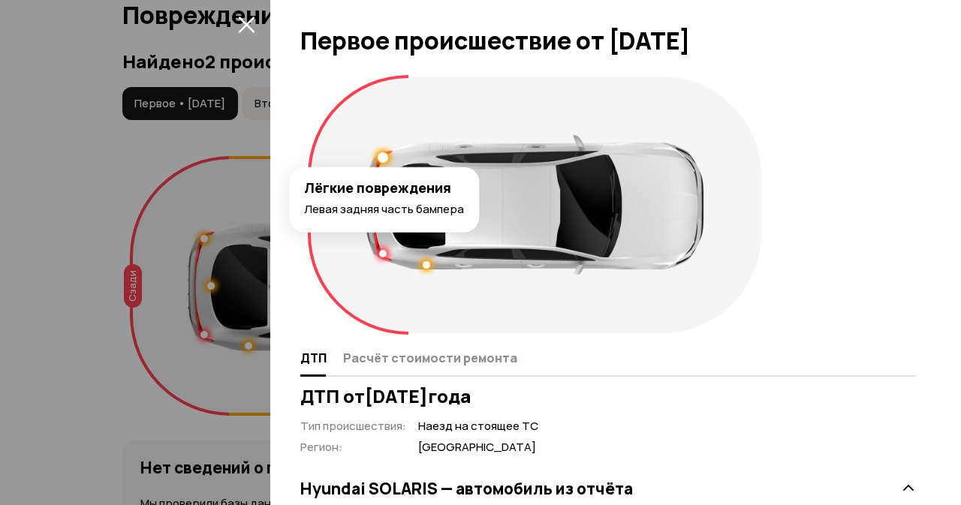
click at [374, 251] on div at bounding box center [535, 205] width 338 height 140
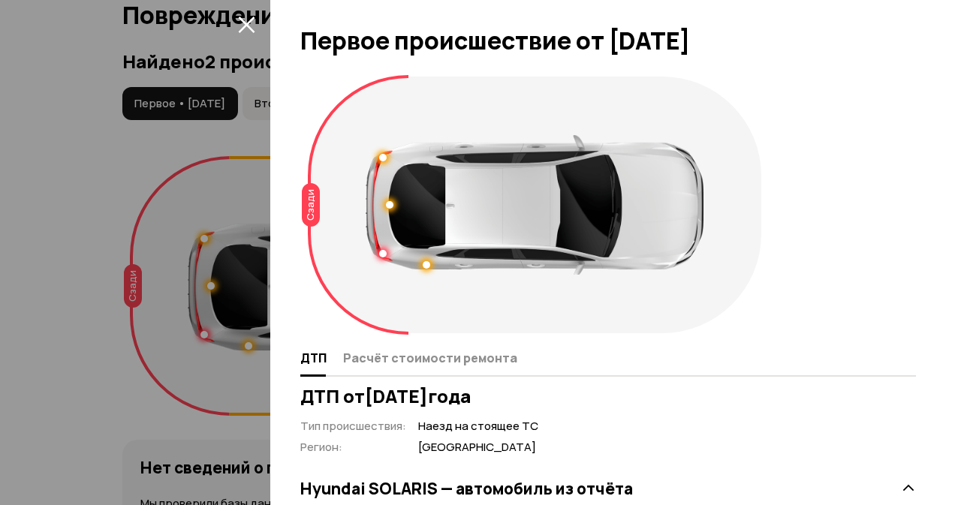
click at [379, 255] on div at bounding box center [535, 205] width 338 height 140
click at [390, 207] on div at bounding box center [390, 205] width 8 height 8
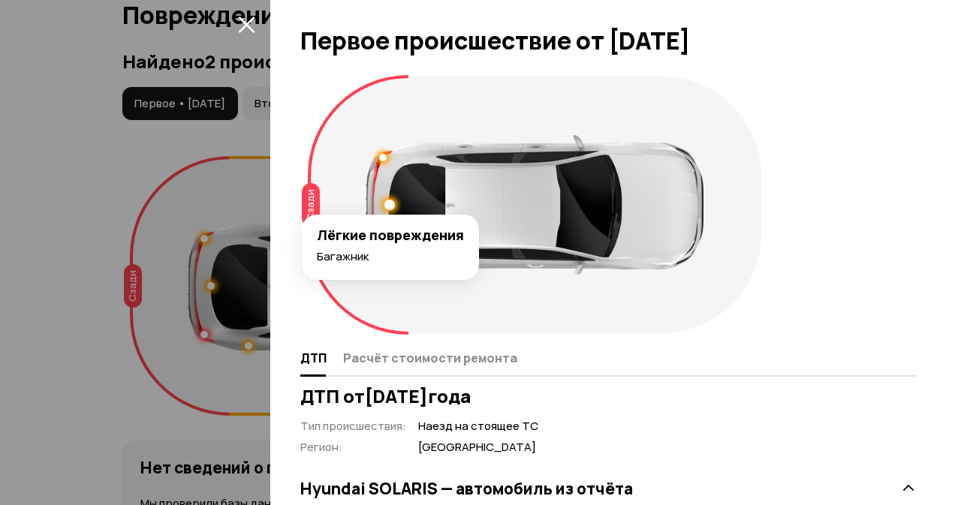
click at [439, 297] on div "Сзади" at bounding box center [535, 205] width 454 height 257
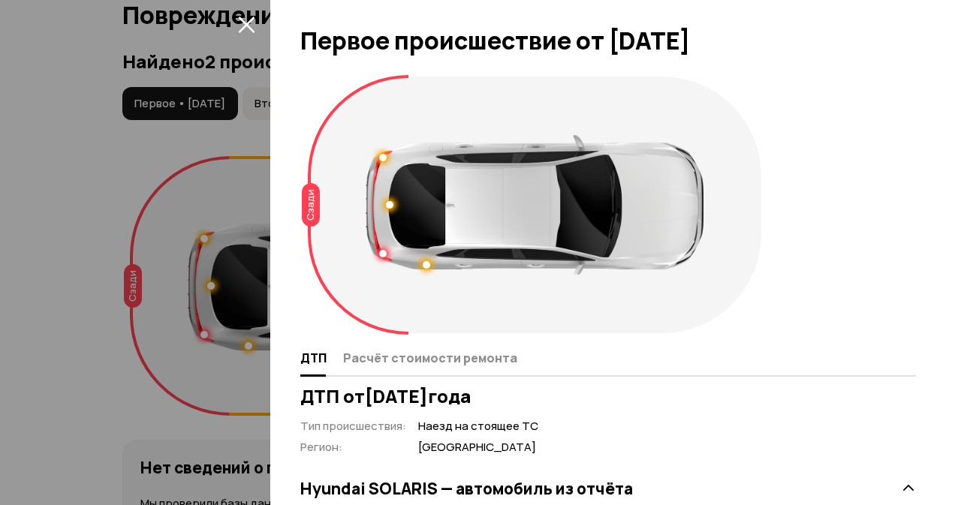
click at [429, 260] on div at bounding box center [535, 205] width 338 height 140
click at [429, 264] on div at bounding box center [427, 265] width 8 height 8
click at [429, 264] on div at bounding box center [426, 265] width 11 height 11
click at [386, 204] on div at bounding box center [390, 205] width 8 height 8
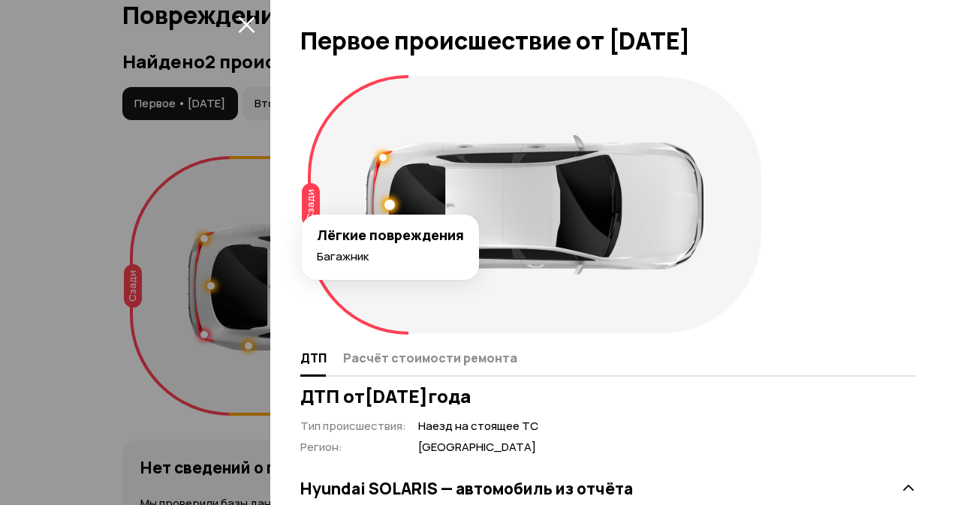
click at [252, 28] on icon "закрыть" at bounding box center [246, 24] width 17 height 17
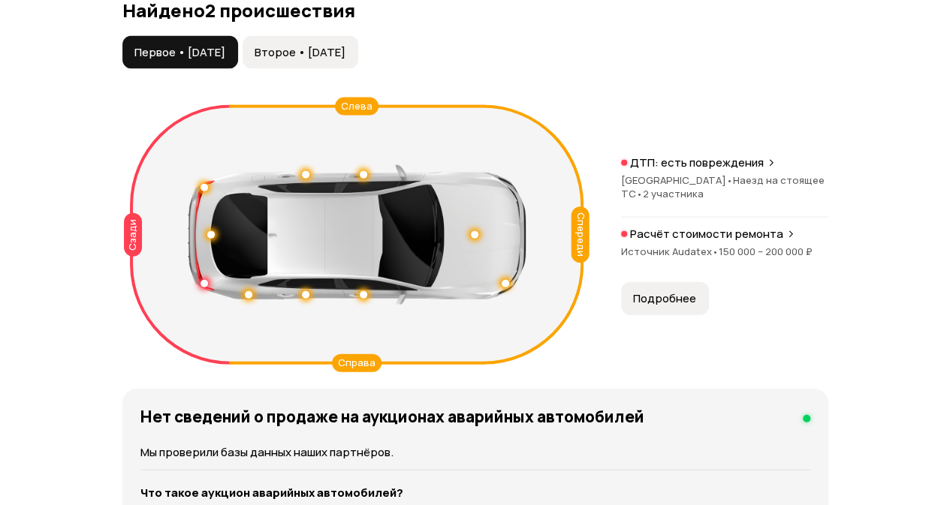
scroll to position [1666, 0]
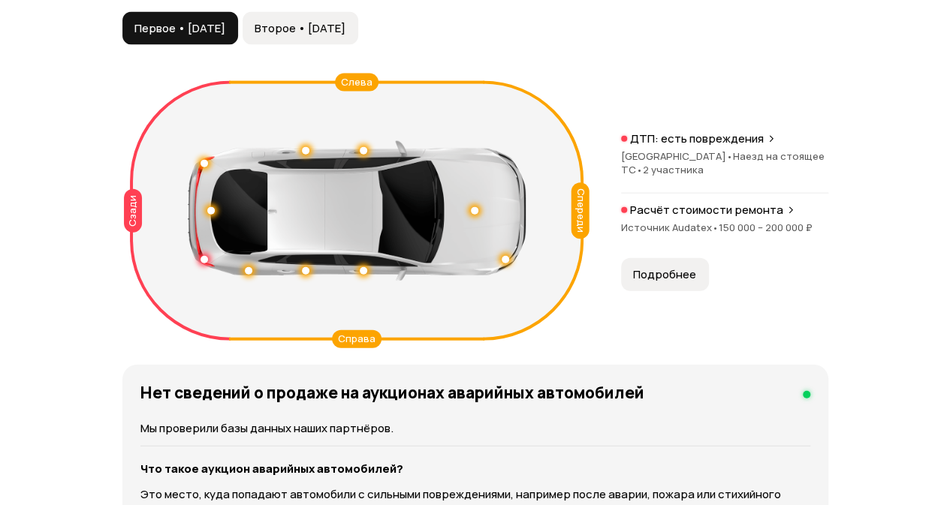
click at [671, 279] on span "Подробнее" at bounding box center [664, 274] width 63 height 15
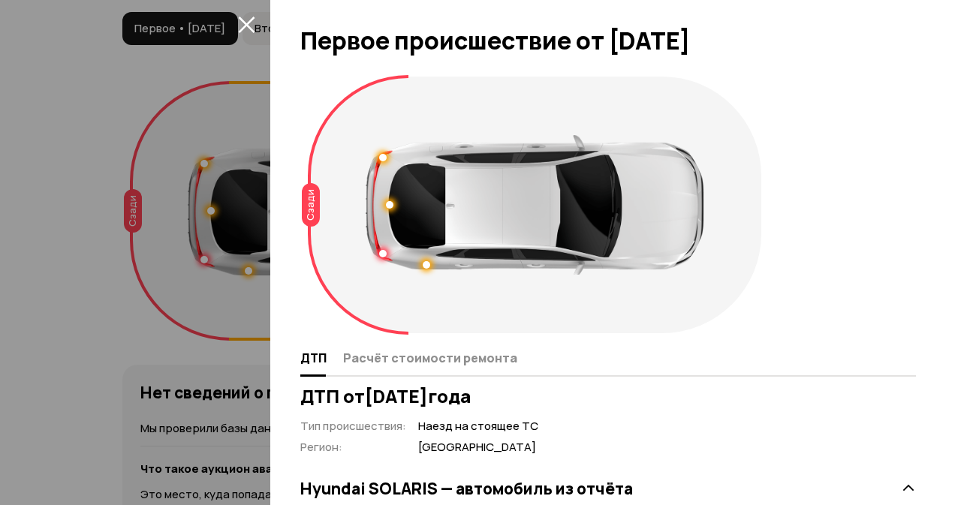
click at [231, 15] on div at bounding box center [480, 252] width 961 height 505
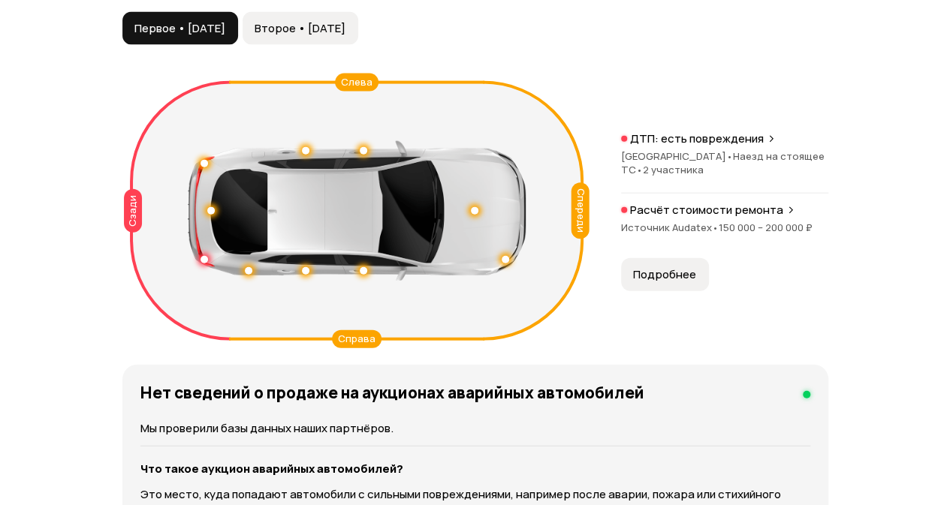
click at [240, 18] on div at bounding box center [475, 252] width 950 height 505
click at [294, 18] on button "Второе • [DATE]" at bounding box center [301, 28] width 116 height 33
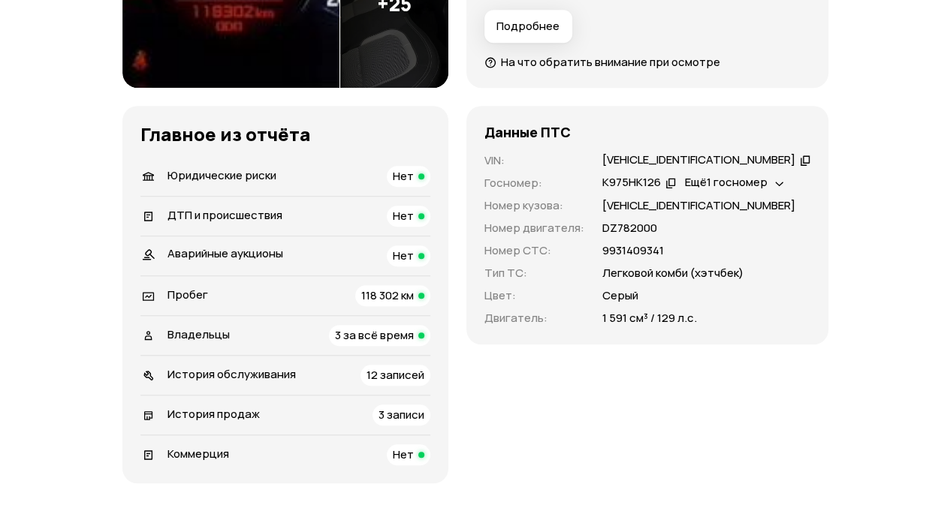
scroll to position [601, 0]
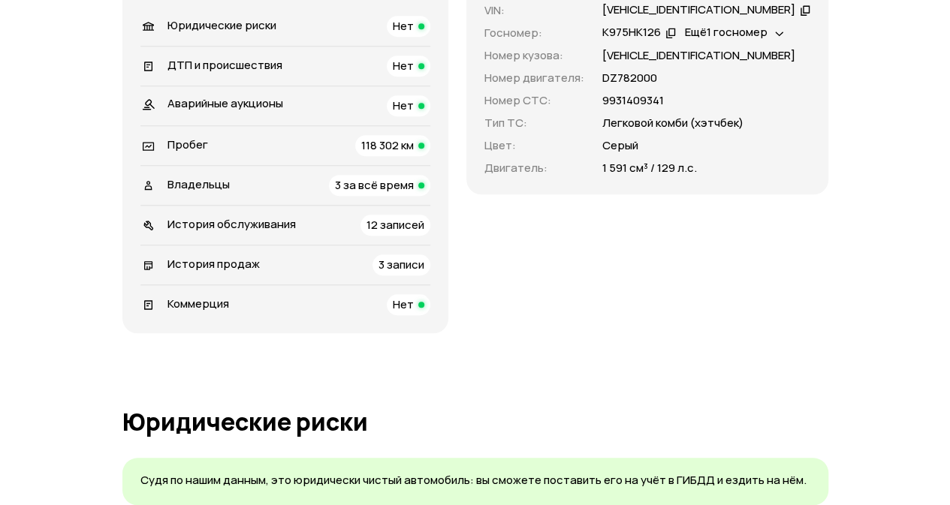
click at [187, 184] on span "Владельцы" at bounding box center [198, 184] width 62 height 16
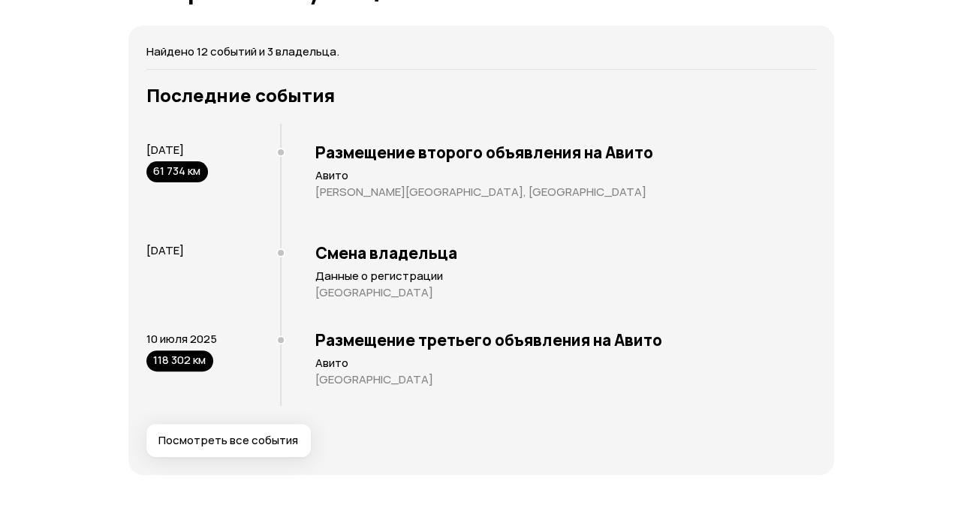
scroll to position [2940, 0]
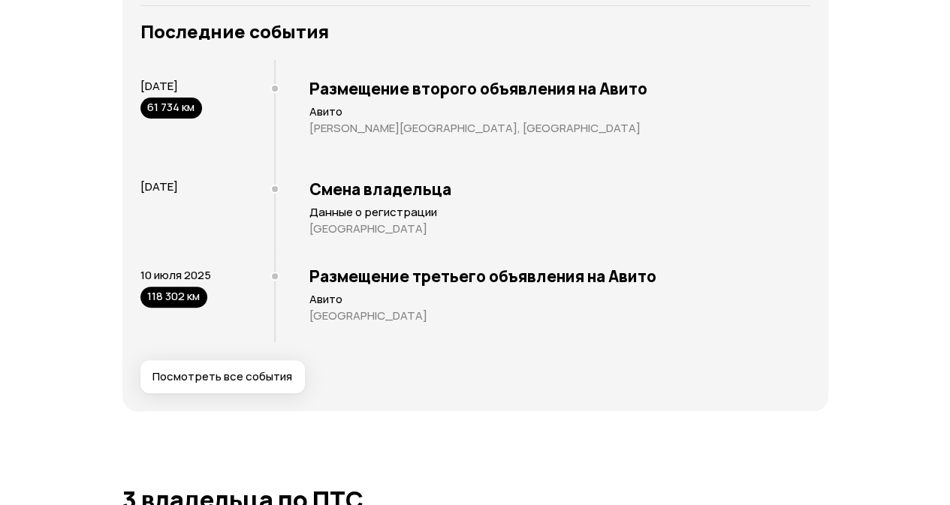
click at [293, 362] on button "Посмотреть все события" at bounding box center [222, 377] width 164 height 33
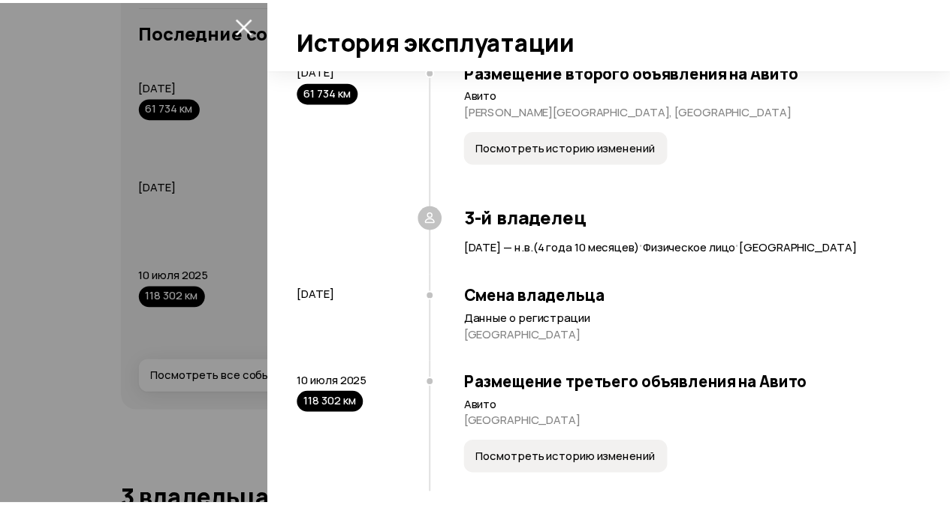
scroll to position [988, 0]
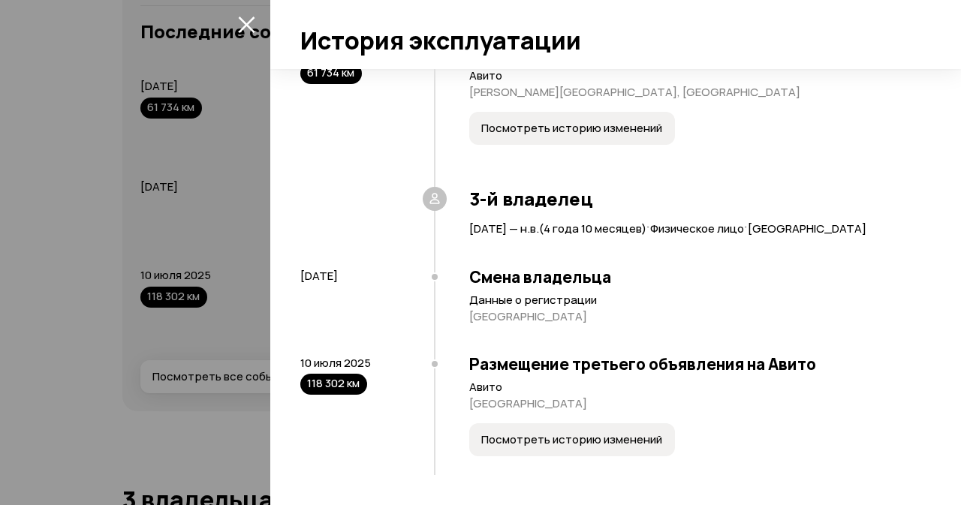
click at [24, 220] on div at bounding box center [480, 252] width 961 height 505
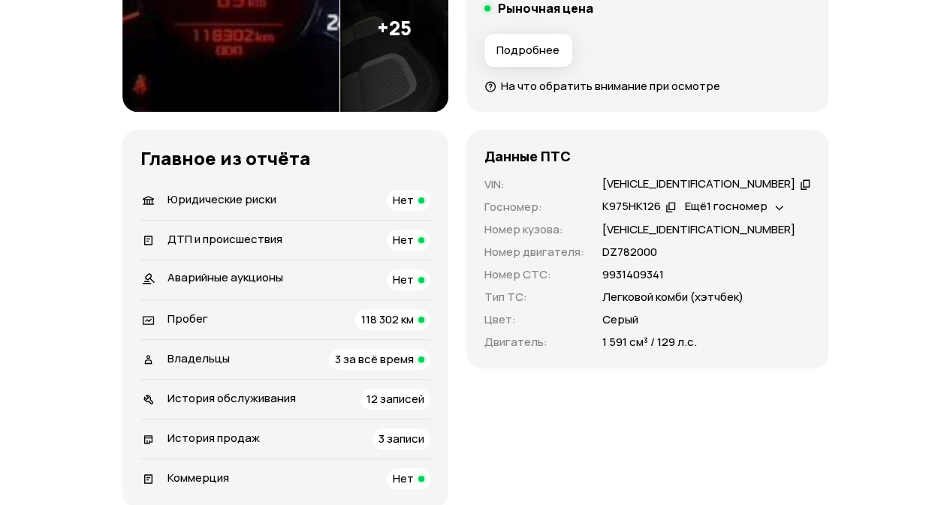
scroll to position [451, 0]
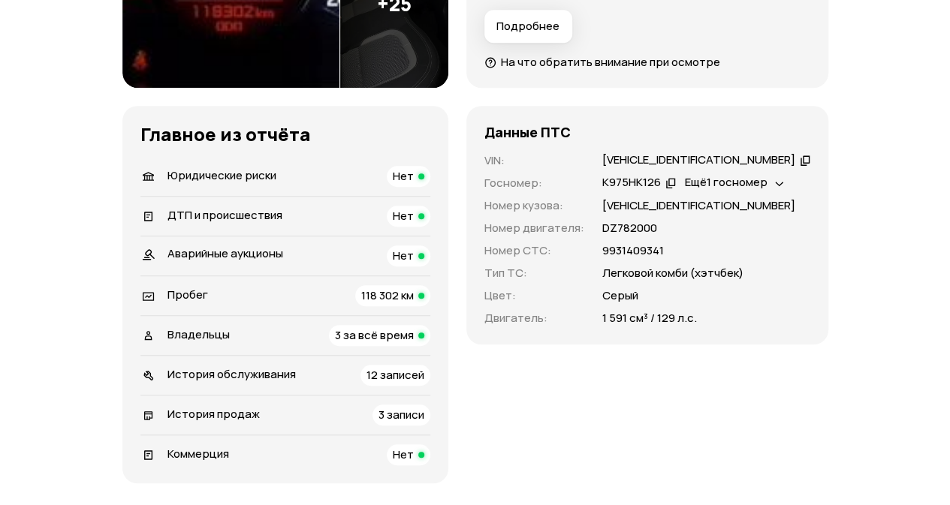
click at [218, 336] on span "Владельцы" at bounding box center [198, 335] width 62 height 16
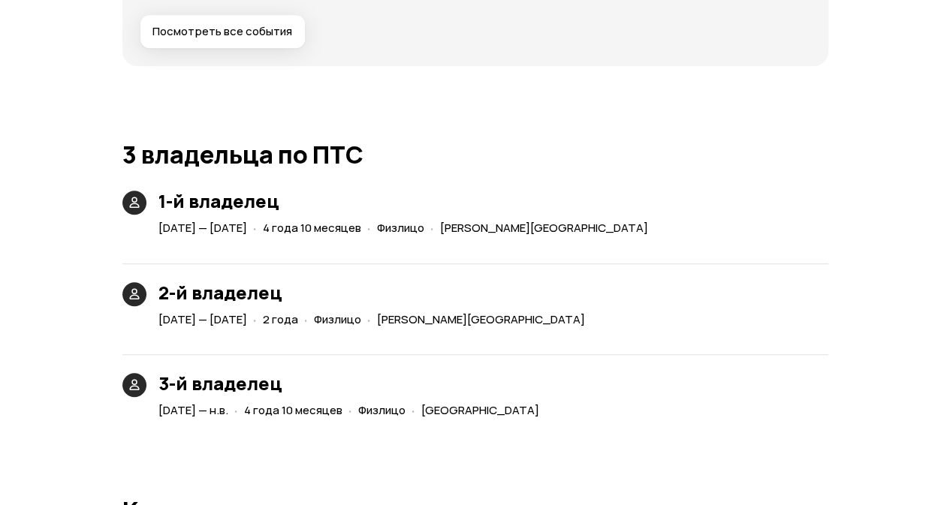
scroll to position [3246, 0]
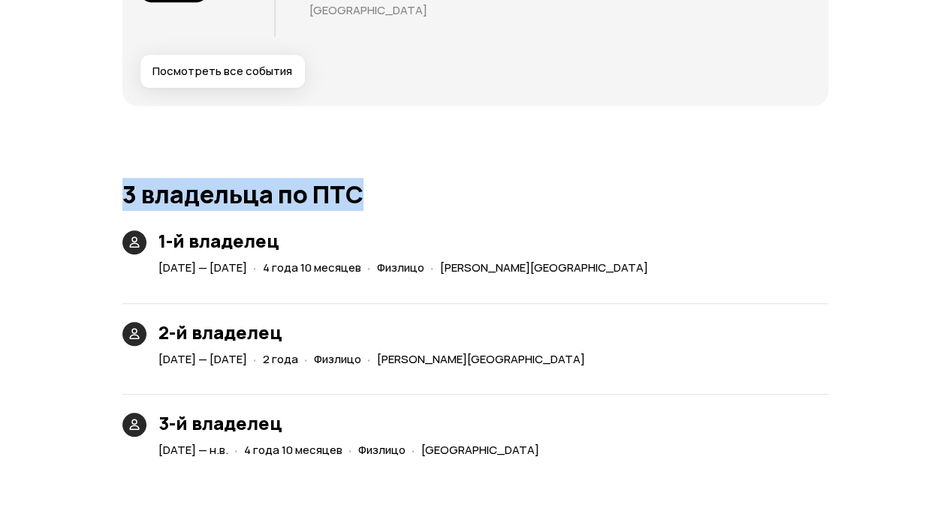
drag, startPoint x: 121, startPoint y: 10, endPoint x: 377, endPoint y: 167, distance: 300.8
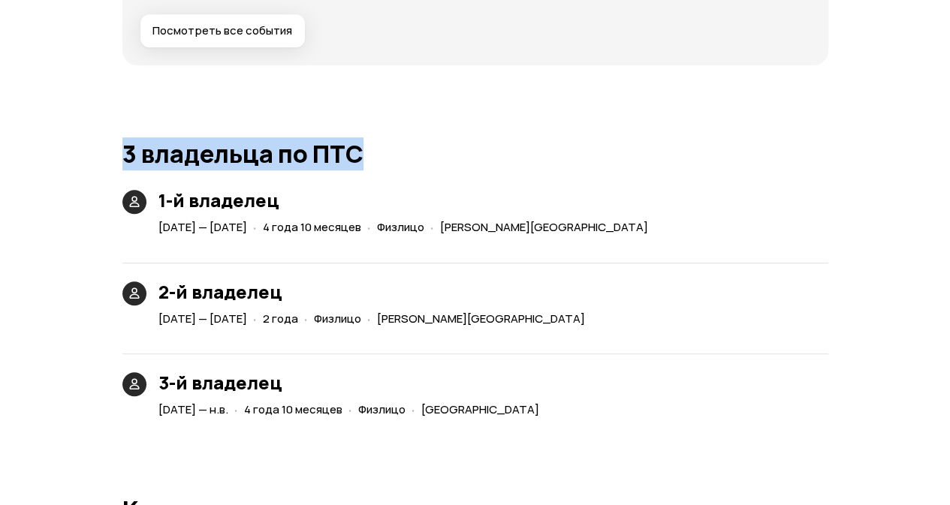
scroll to position [3321, 0]
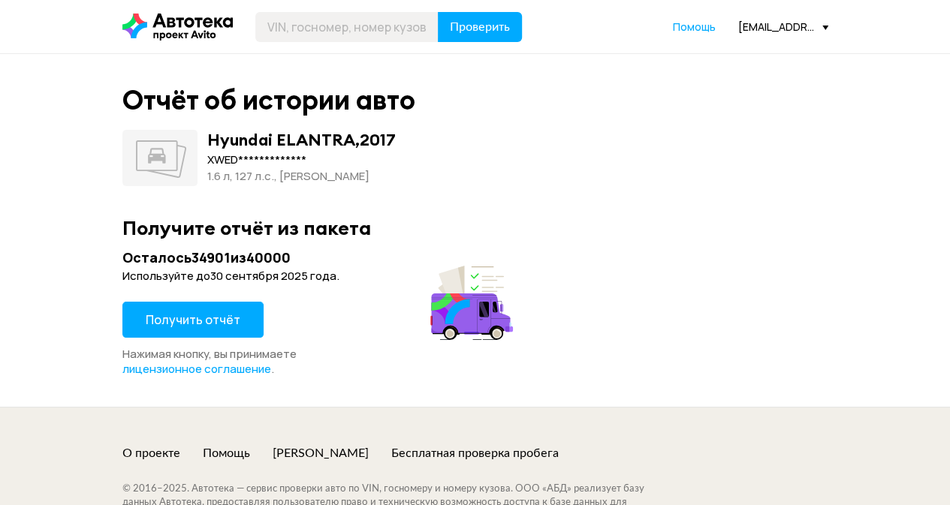
click at [228, 299] on div "Осталось 34901 из 40000 Используйте до [DATE] . Получить отчёт Нажимая кнопку, …" at bounding box center [319, 313] width 395 height 128
click at [223, 312] on span "Получить отчёт" at bounding box center [193, 320] width 95 height 17
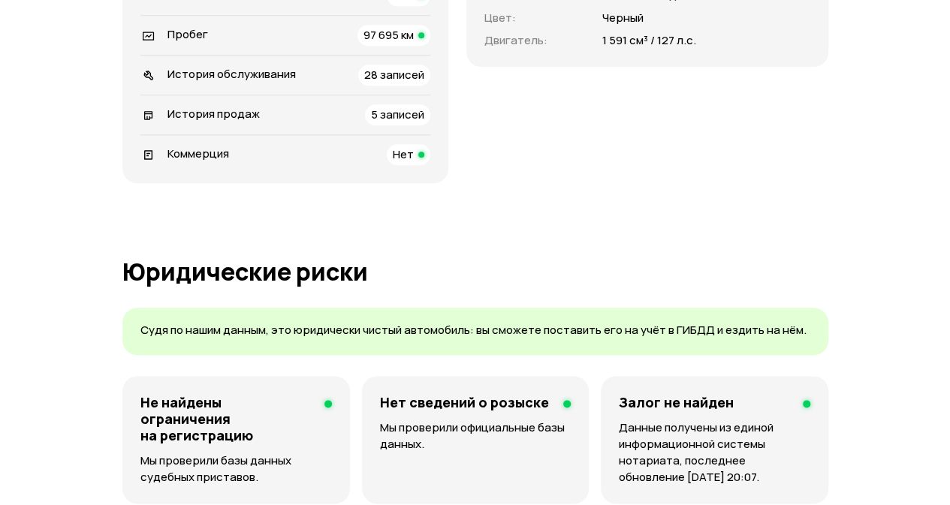
scroll to position [826, 0]
